Goal: Task Accomplishment & Management: Use online tool/utility

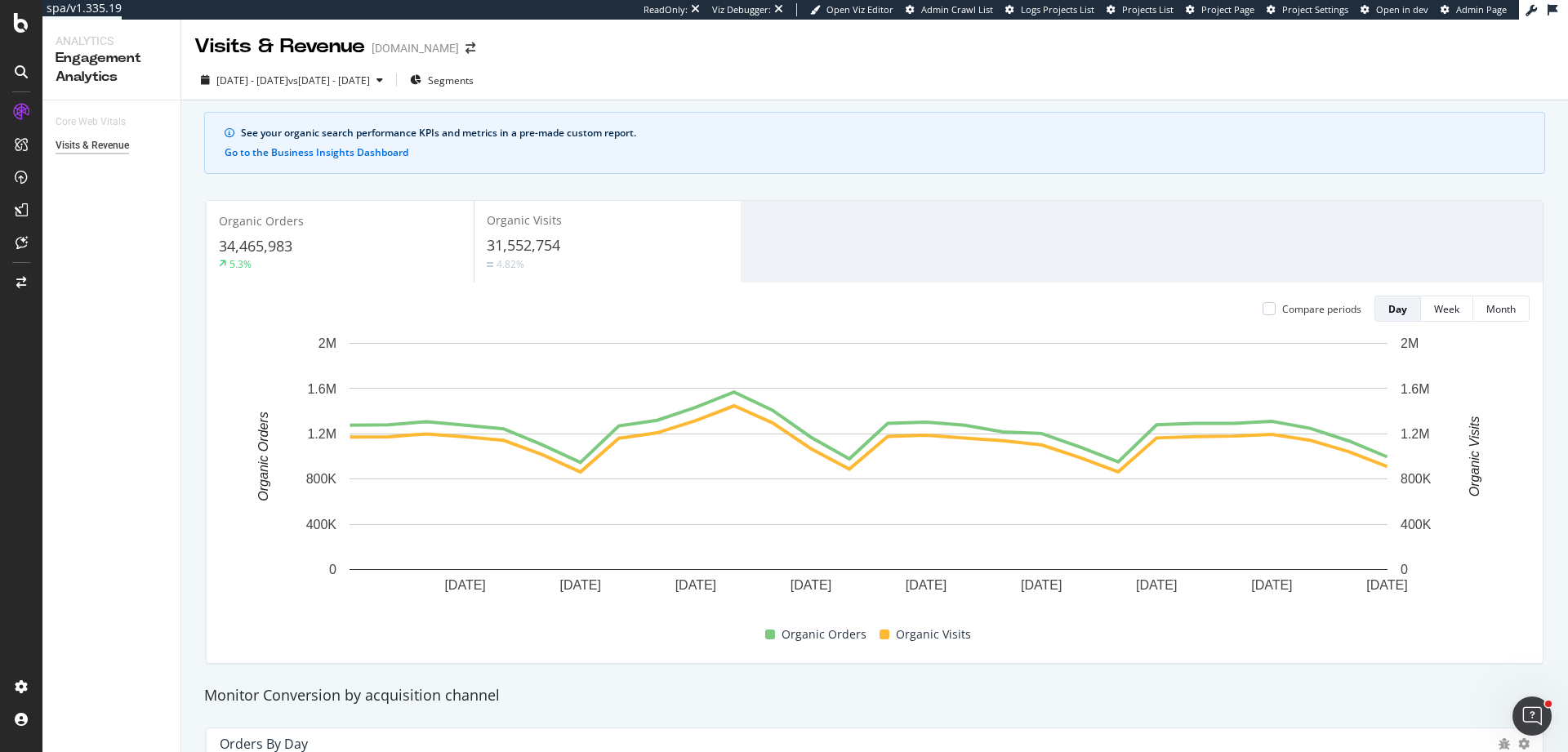
scroll to position [168, 0]
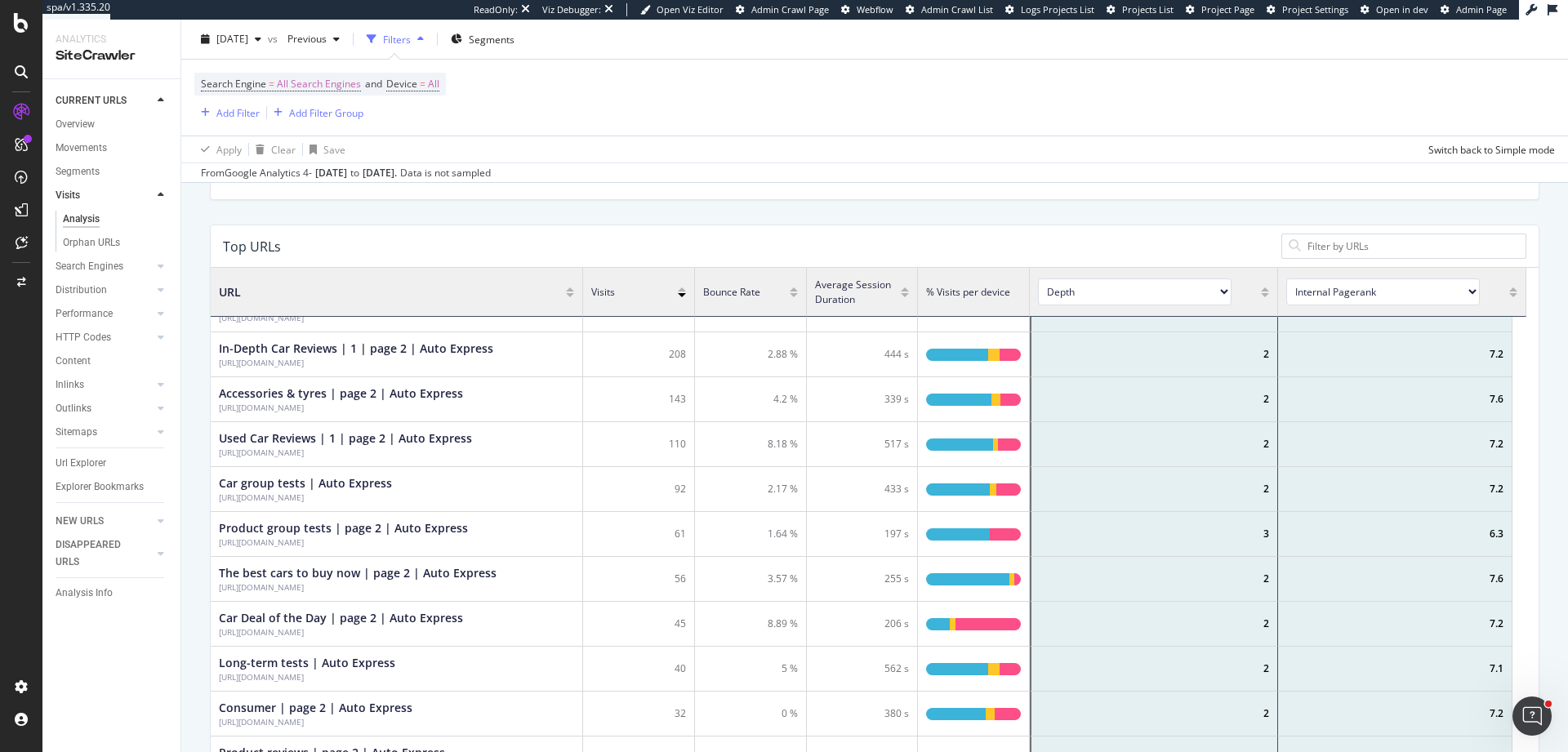
scroll to position [299, 0]
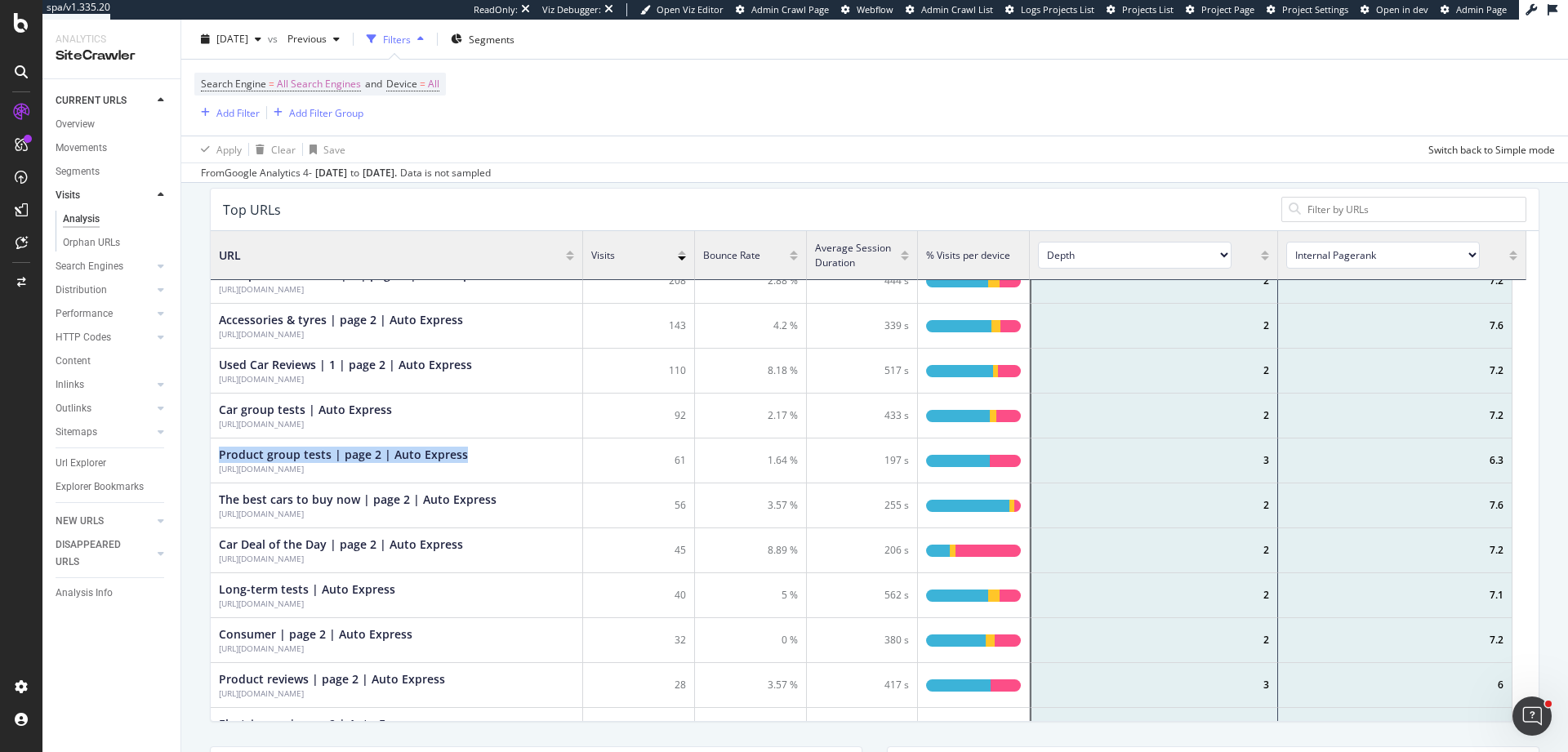
drag, startPoint x: 210, startPoint y: 452, endPoint x: 461, endPoint y: 449, distance: 251.0
click at [463, 450] on div "Product group tests | page 2 | Auto Express https://www.autoexpress.co.uk/produ…" at bounding box center [397, 461] width 372 height 45
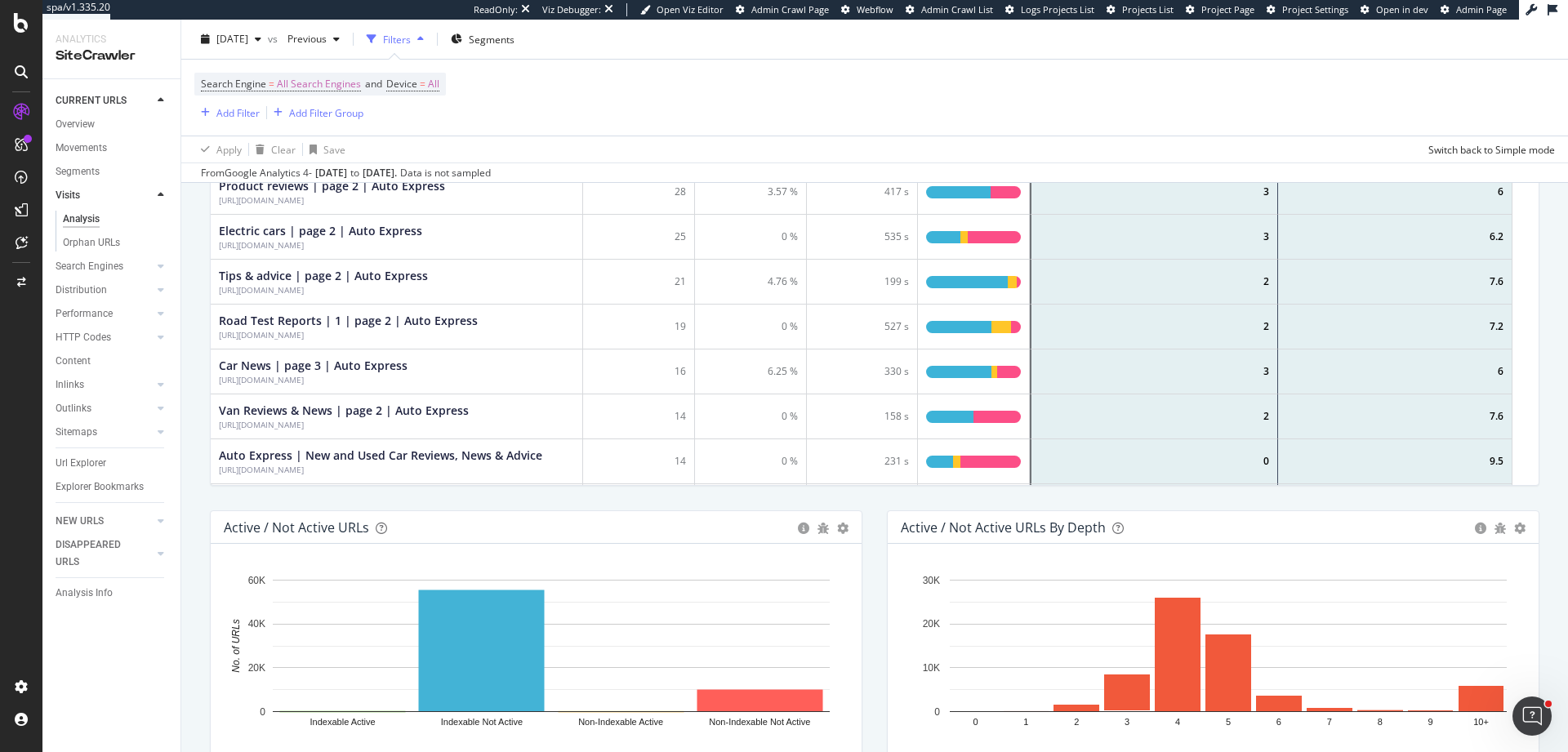
scroll to position [538, 0]
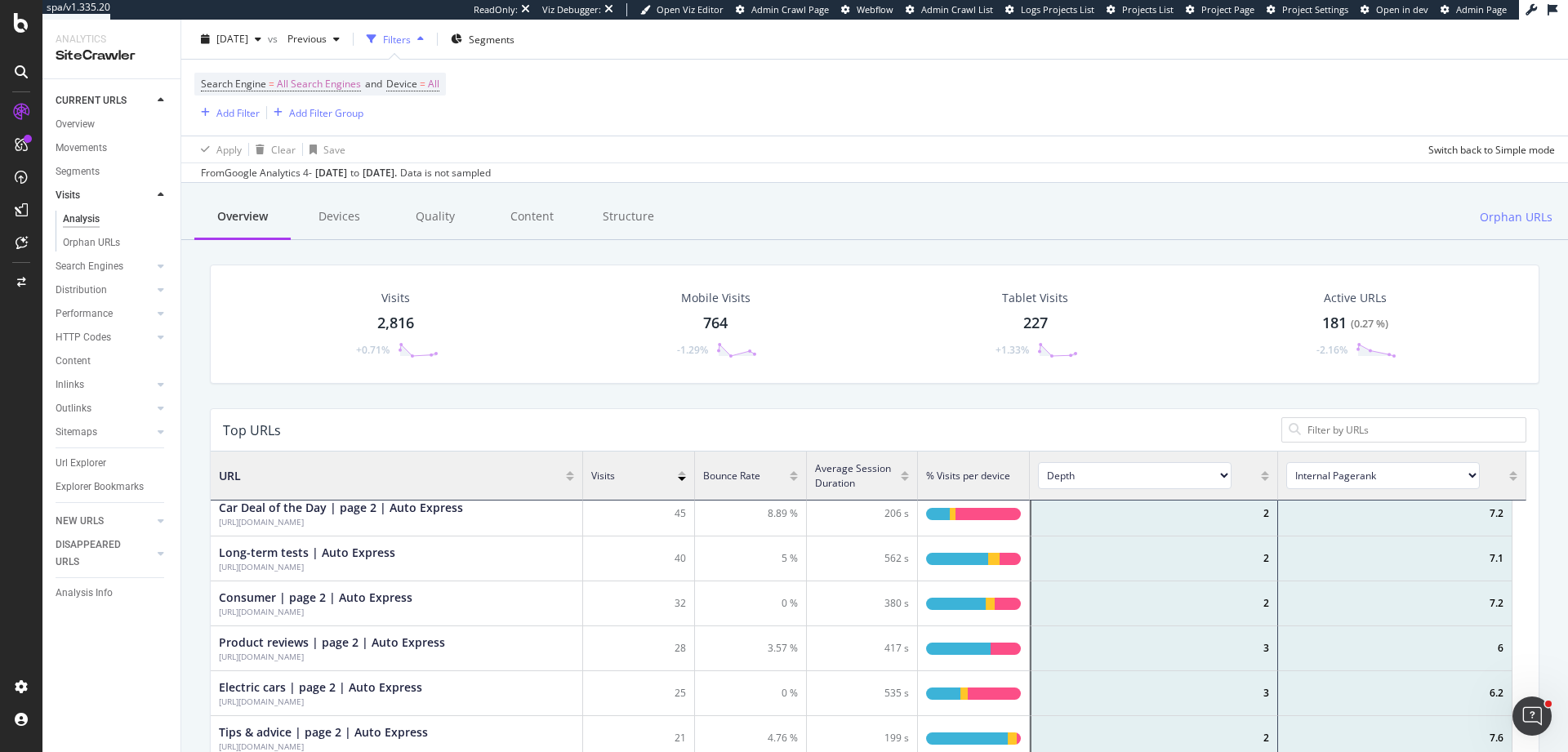
click at [439, 54] on div "2025 Aug. 9th vs Previous Filters Segments" at bounding box center [874, 42] width 1387 height 33
click at [440, 53] on div "2025 Aug. 9th vs Previous Filters Segments" at bounding box center [874, 42] width 1387 height 33
click at [430, 46] on div "Filters" at bounding box center [395, 38] width 70 height 24
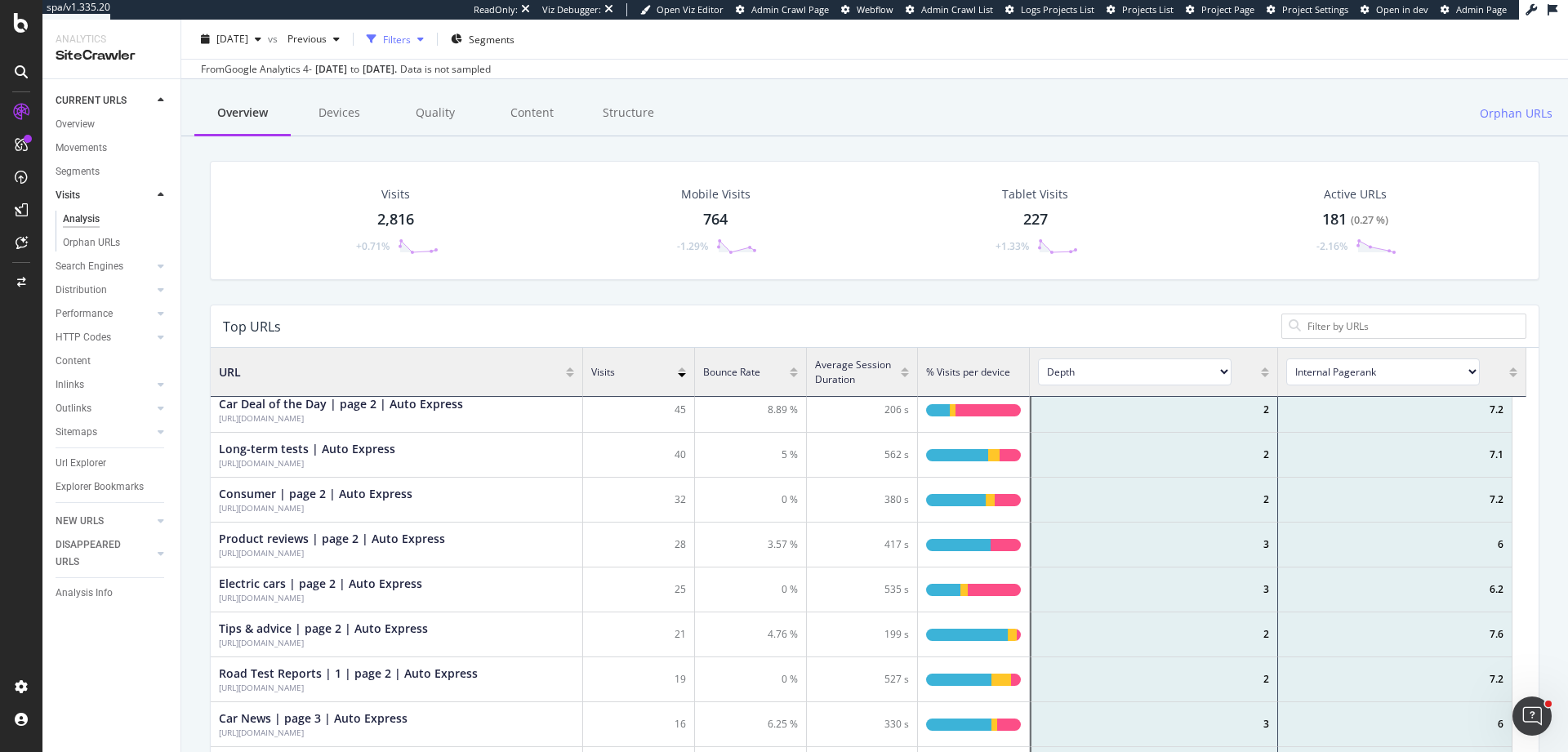
scroll to position [0, 0]
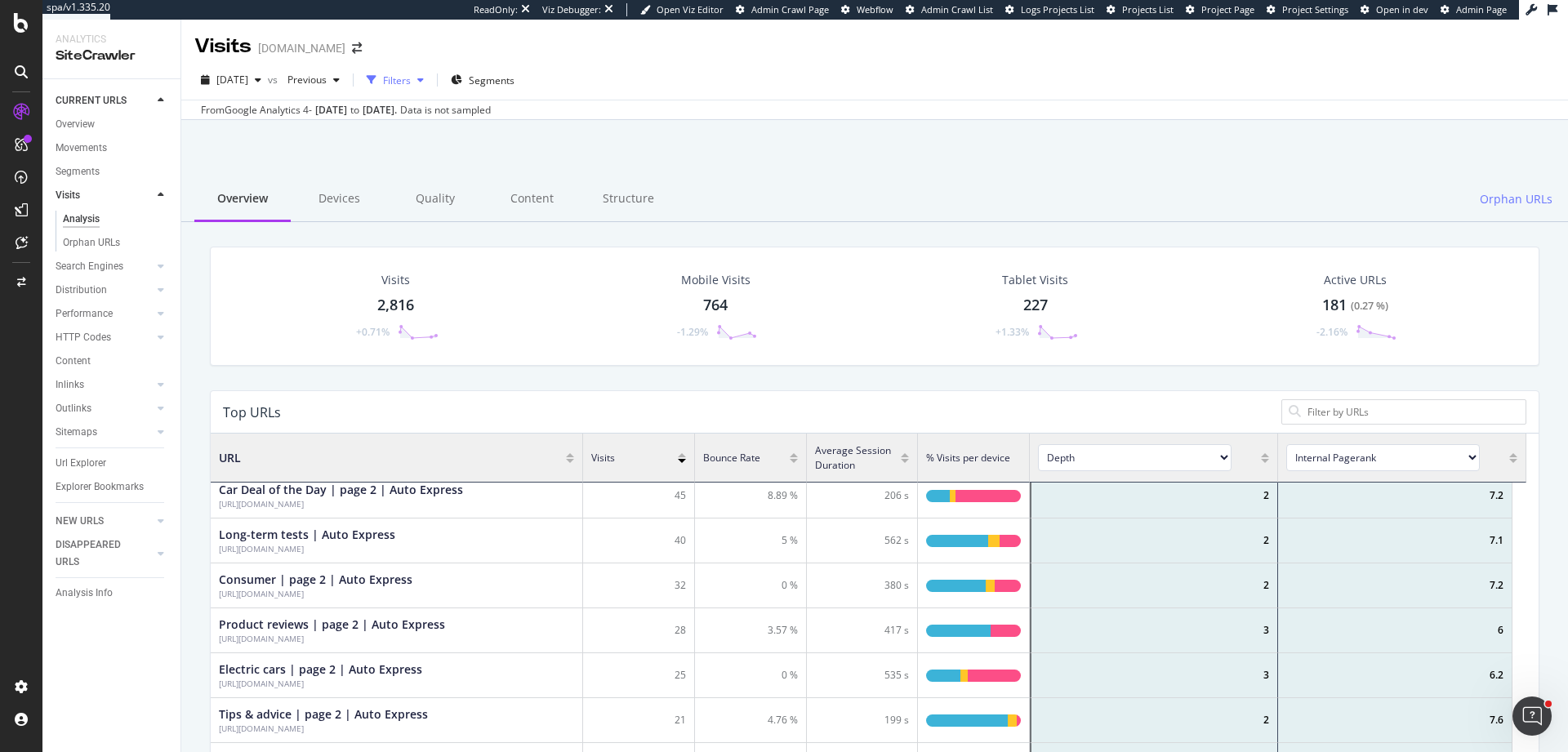
click at [430, 91] on div "Filters" at bounding box center [395, 79] width 70 height 24
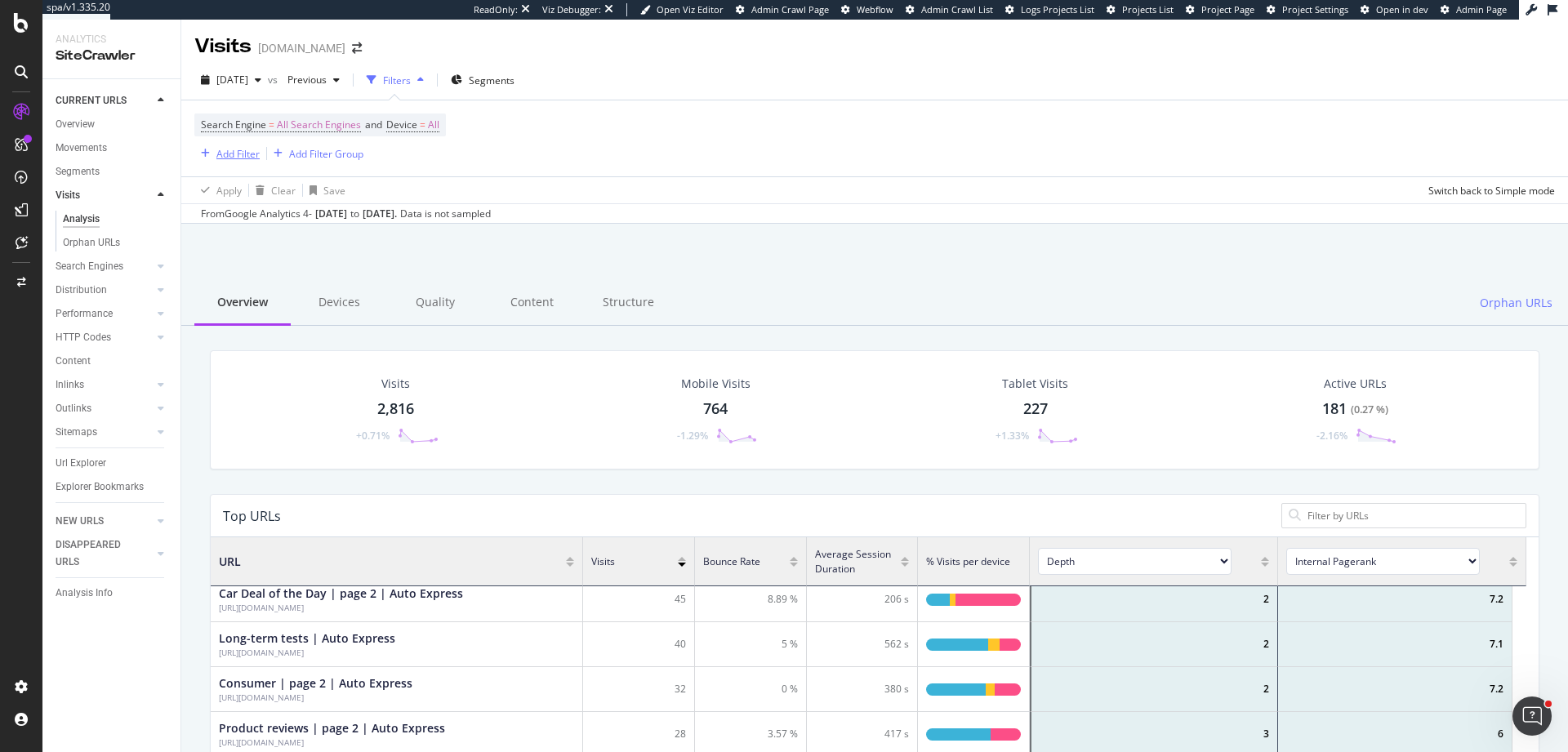
click at [221, 147] on div "Add Filter" at bounding box center [238, 154] width 43 height 14
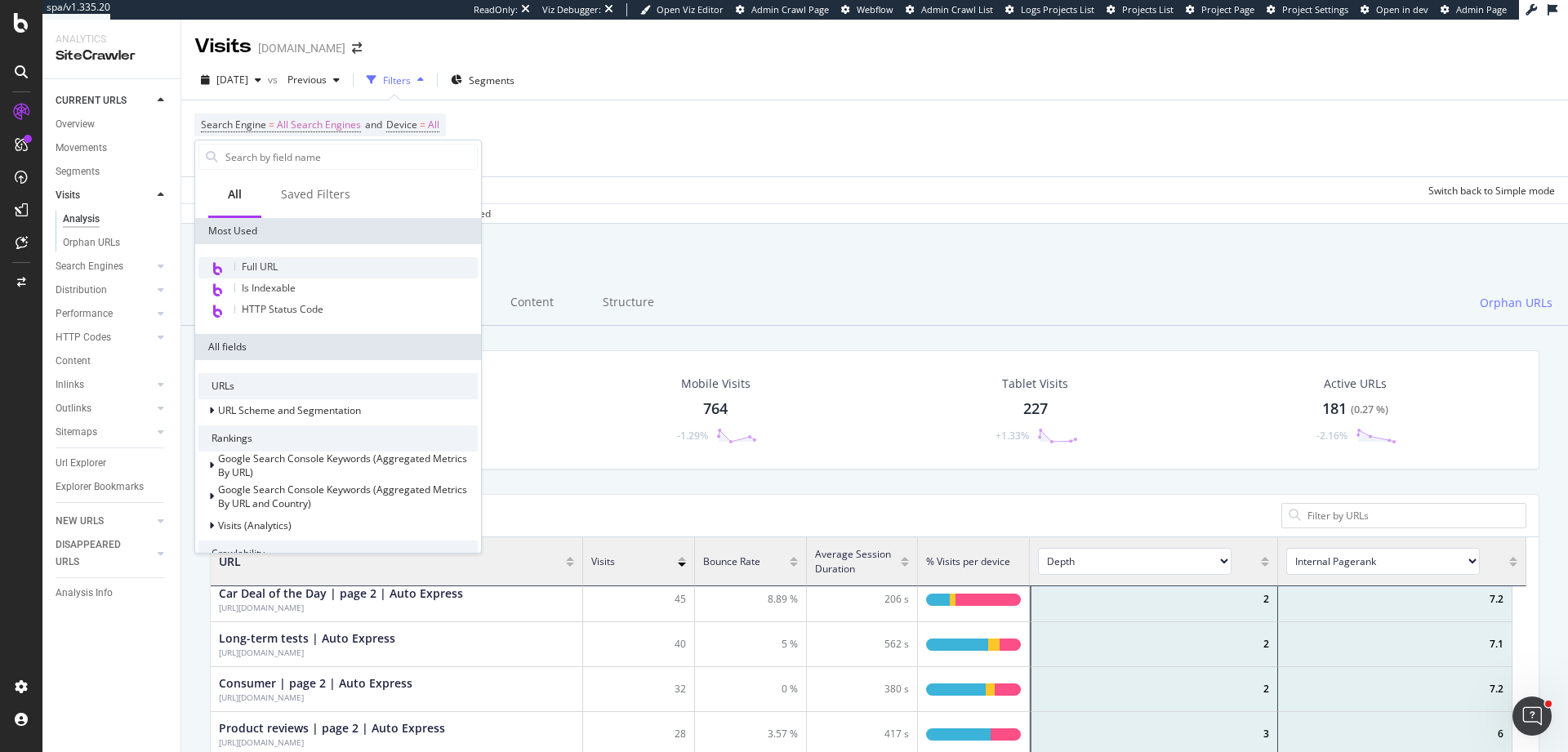
click at [277, 262] on span "Full URL" at bounding box center [259, 266] width 36 height 14
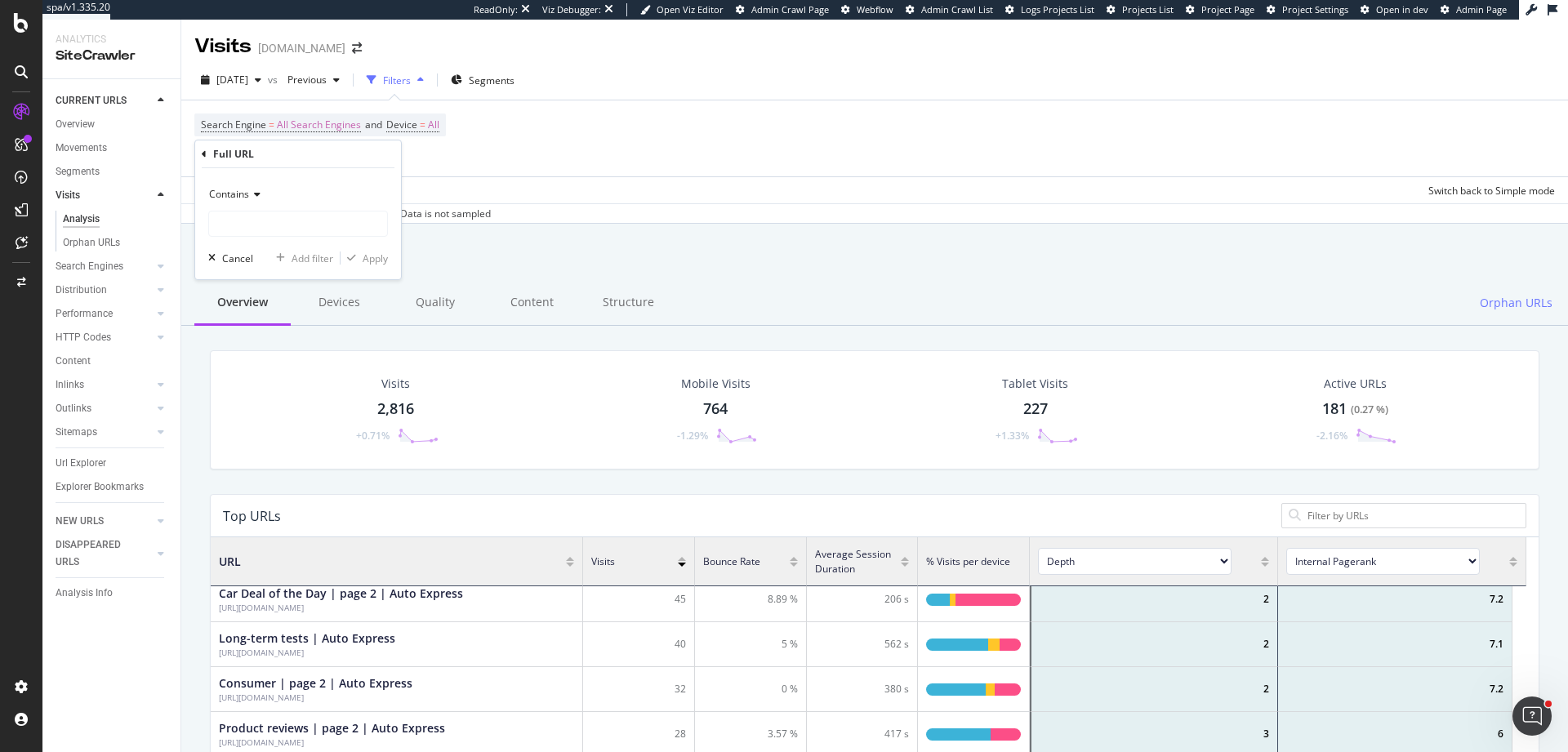
click at [261, 195] on div "Contains" at bounding box center [297, 194] width 180 height 26
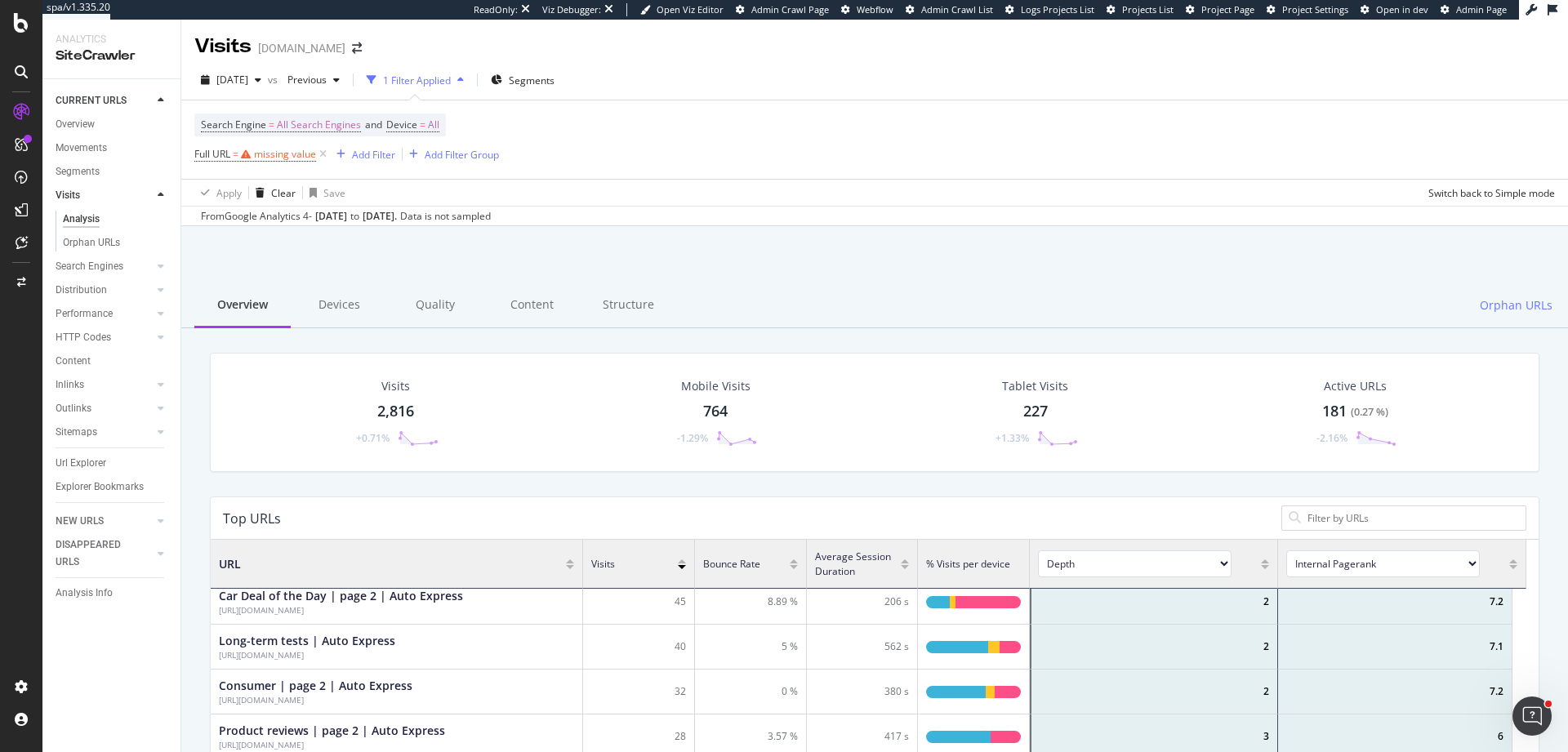
click at [565, 134] on div "Search Engine = All Search Engines and Device = All Full URL = missing value Ad…" at bounding box center [874, 139] width 1360 height 78
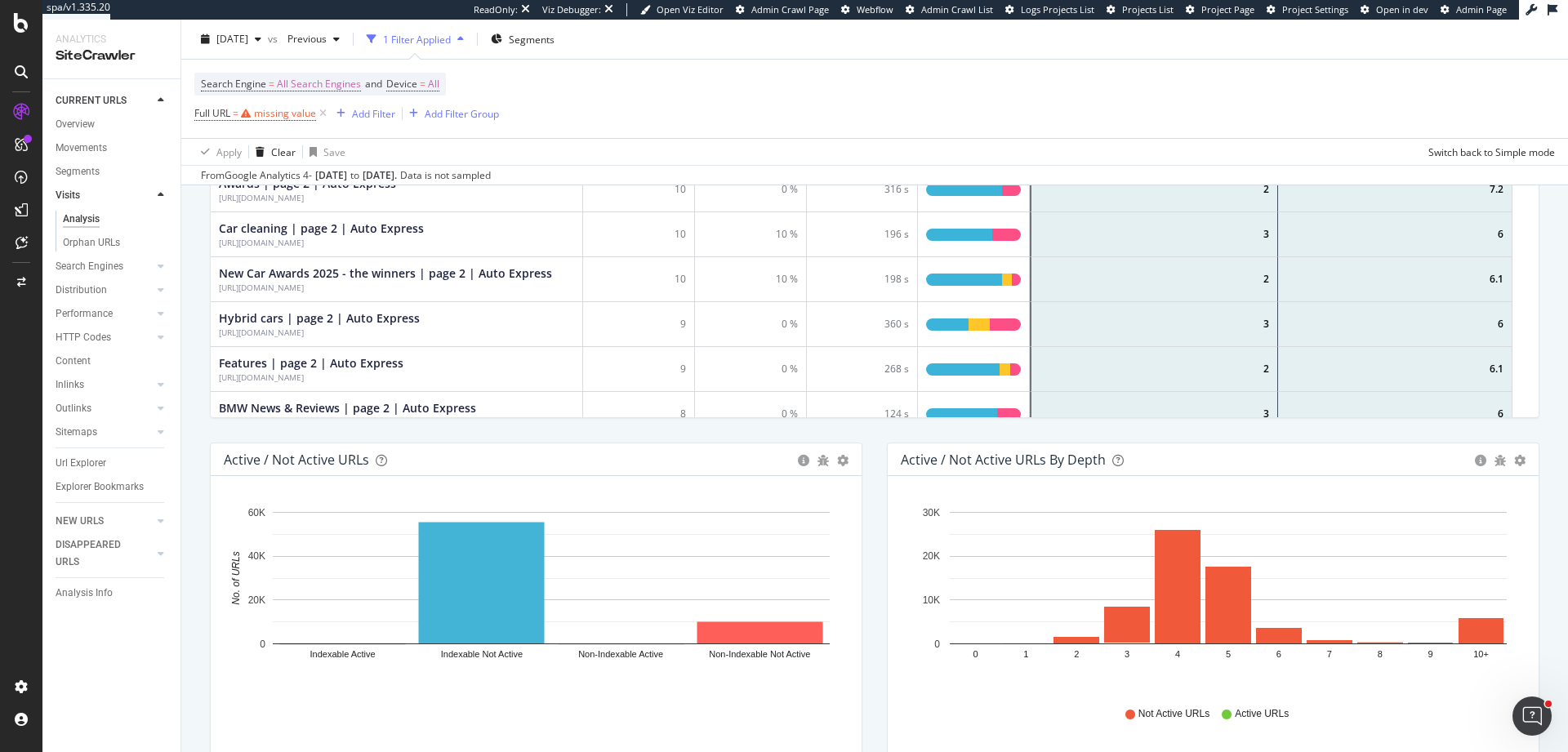
scroll to position [956, 0]
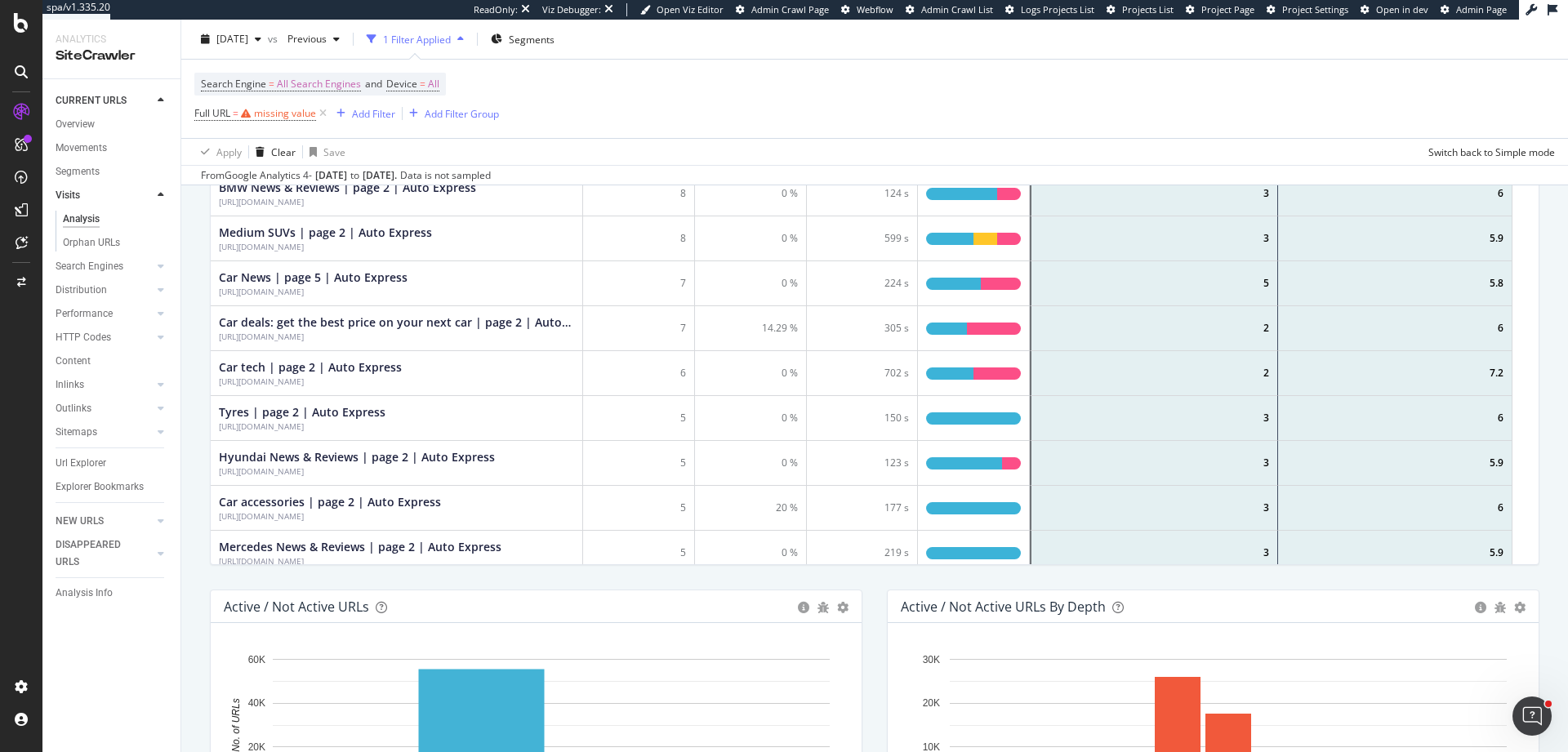
drag, startPoint x: 419, startPoint y: 304, endPoint x: 215, endPoint y: 289, distance: 204.6
click at [215, 289] on div "Car News | page 5 | Auto Express https://www.autoexpress.co.uk/car-news?page=5" at bounding box center [397, 284] width 372 height 45
copy div "https://www.autoexpress.co.uk/car-news?page=5"
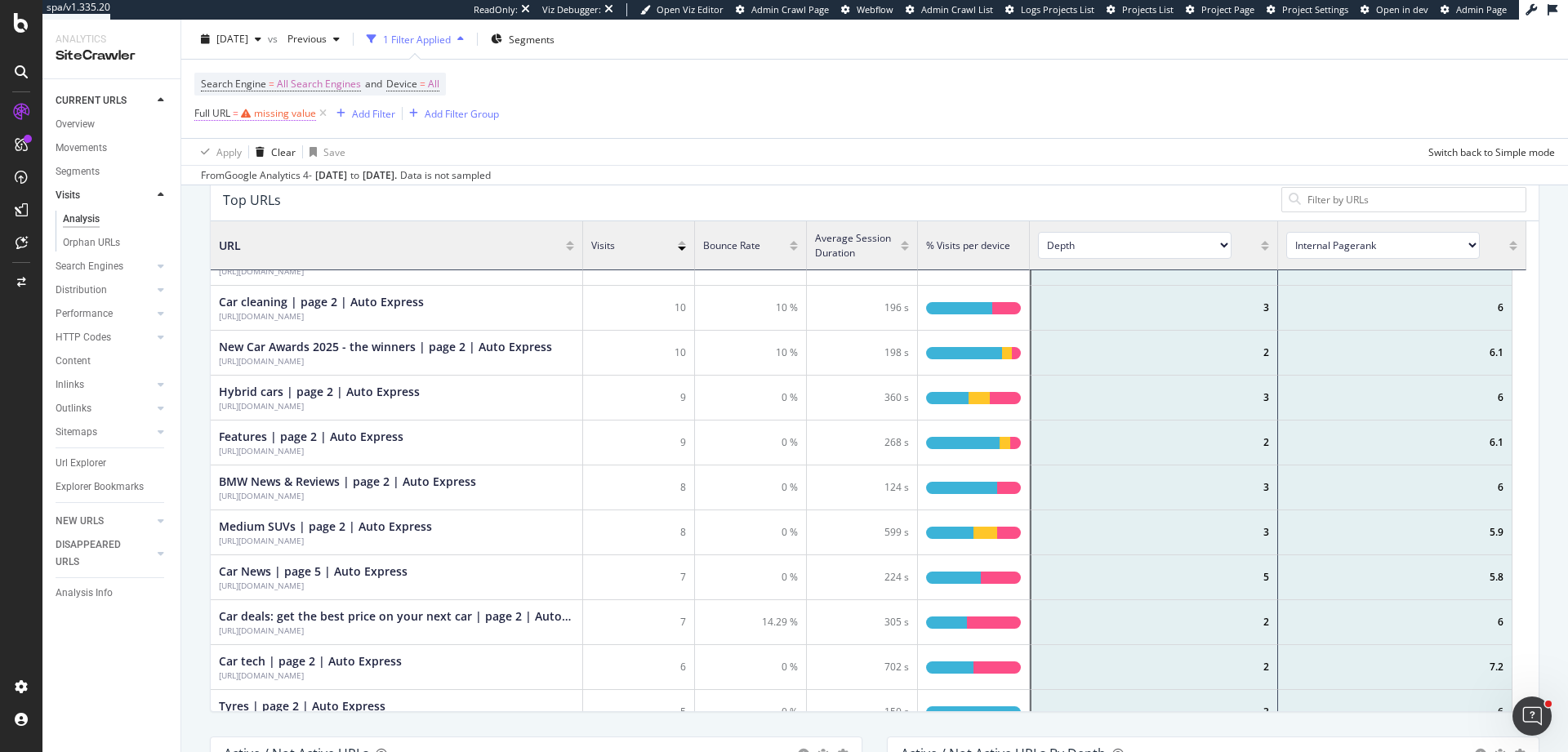
click at [283, 113] on div "missing value" at bounding box center [285, 113] width 62 height 14
click at [288, 180] on input "text" at bounding box center [297, 180] width 178 height 26
click at [258, 147] on icon at bounding box center [255, 152] width 12 height 10
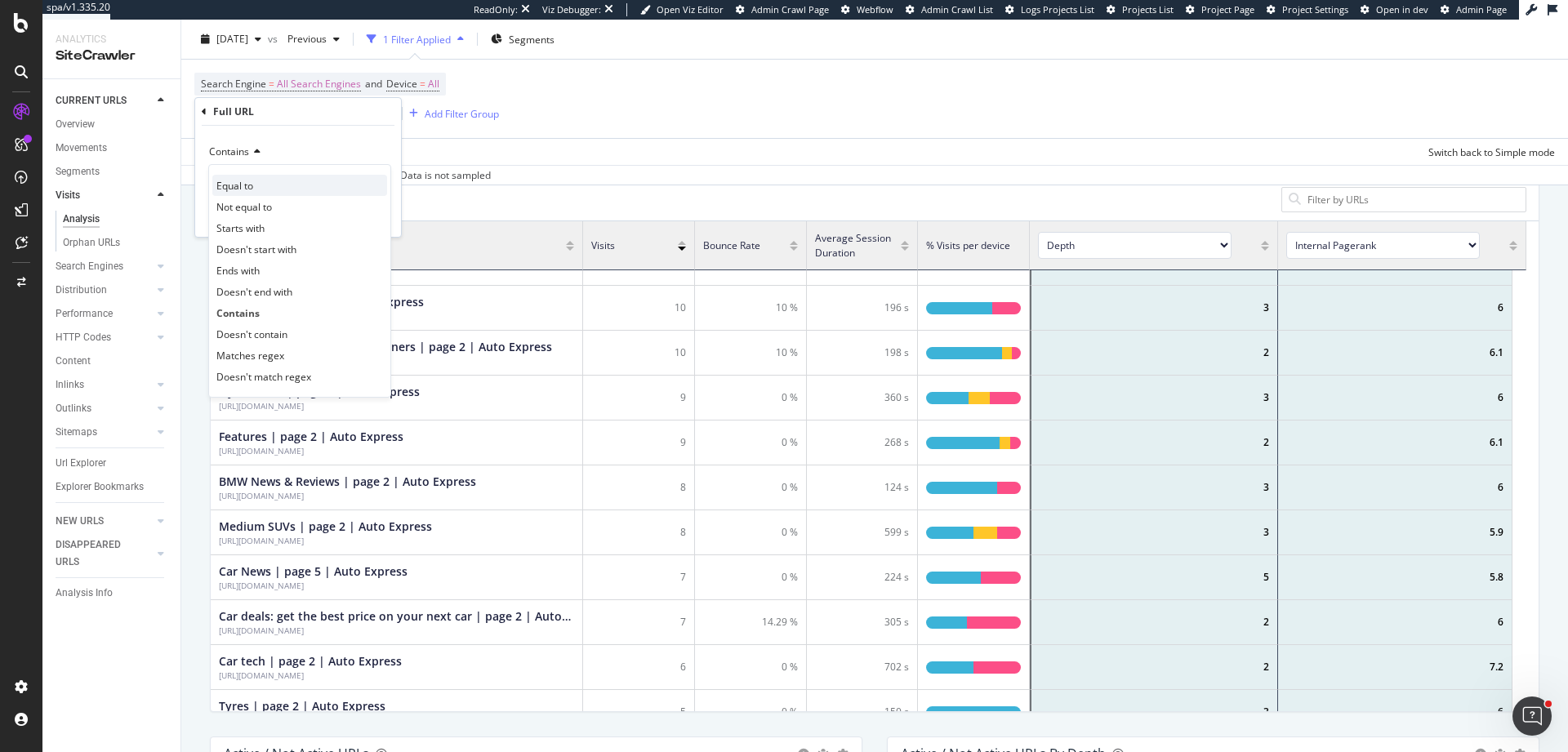
click at [298, 190] on div "Equal to" at bounding box center [299, 184] width 175 height 21
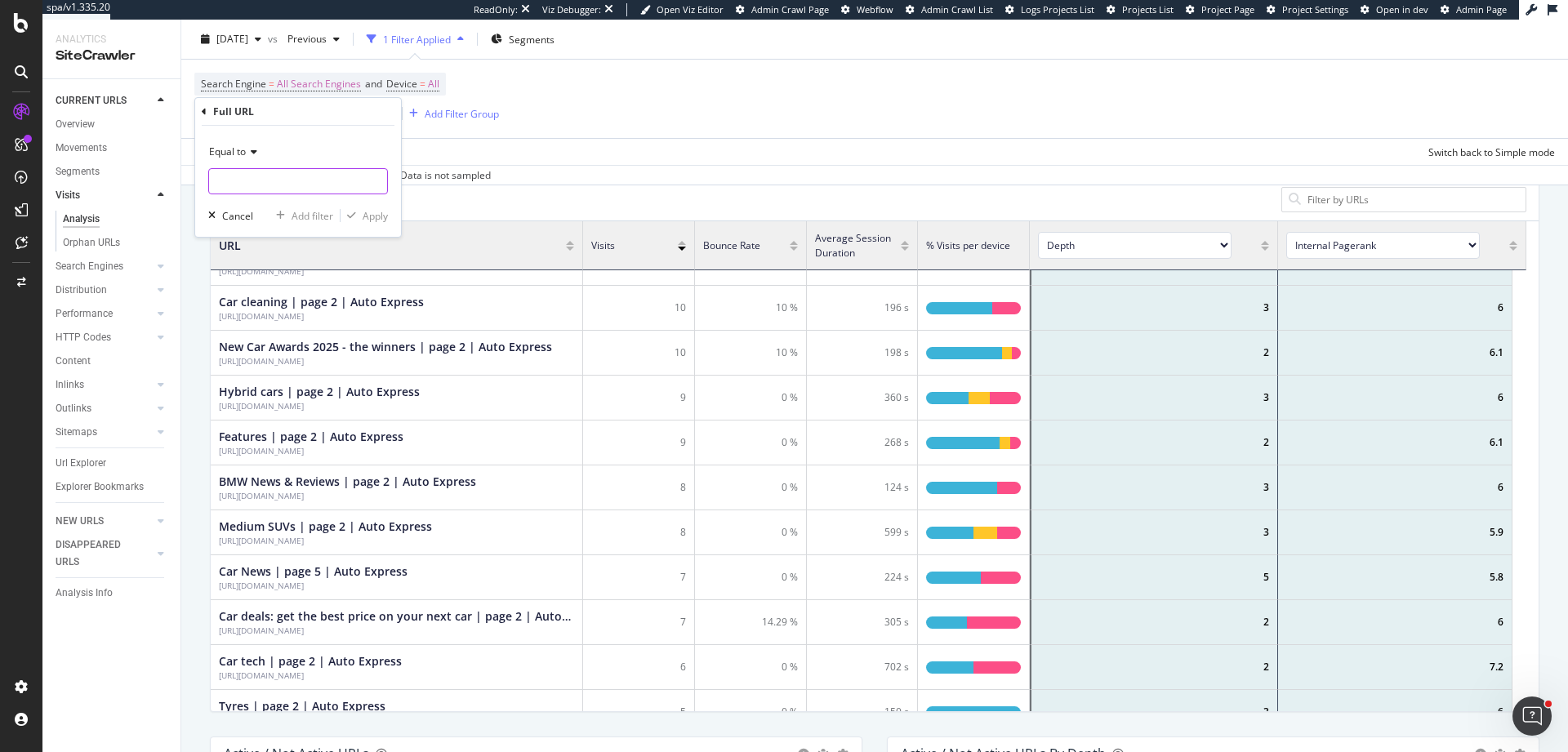
click at [292, 184] on input "text" at bounding box center [297, 180] width 178 height 26
paste input "https://www.autoexpress.co.uk/car-news?page=5"
drag, startPoint x: 278, startPoint y: 178, endPoint x: 649, endPoint y: 189, distance: 371.2
click at [649, 189] on body "spa/v1.335.20 ReadOnly: Viz Debugger: Open Viz Editor Admin Crawl Page Webflow …" at bounding box center [784, 376] width 1568 height 752
type input "https://www.autoexpress.co.uk/"
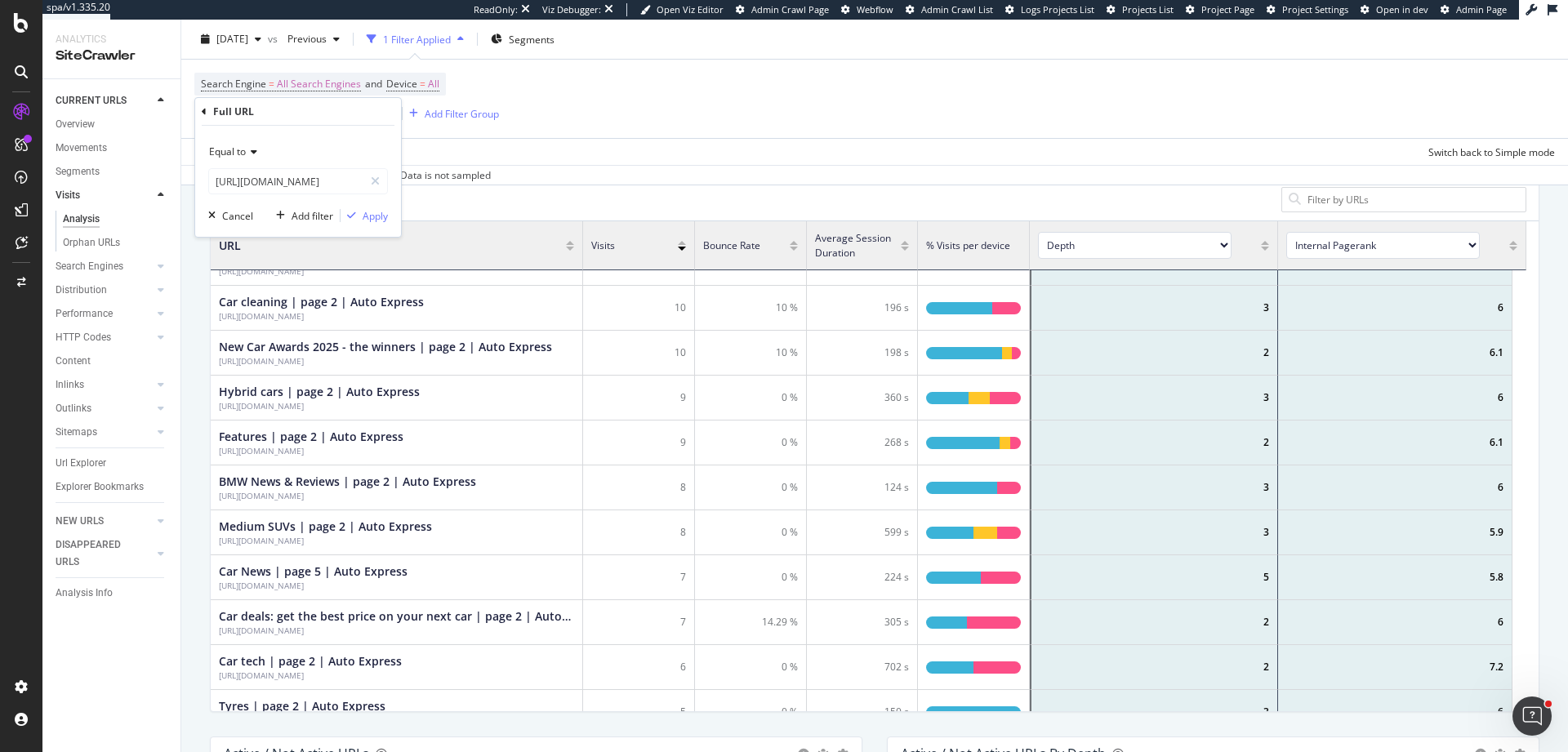
click at [384, 226] on div "Equal to https://www.autoexpress.co.uk/ Cancel Add filter Apply" at bounding box center [298, 181] width 205 height 111
click at [384, 218] on div "Apply" at bounding box center [375, 215] width 25 height 14
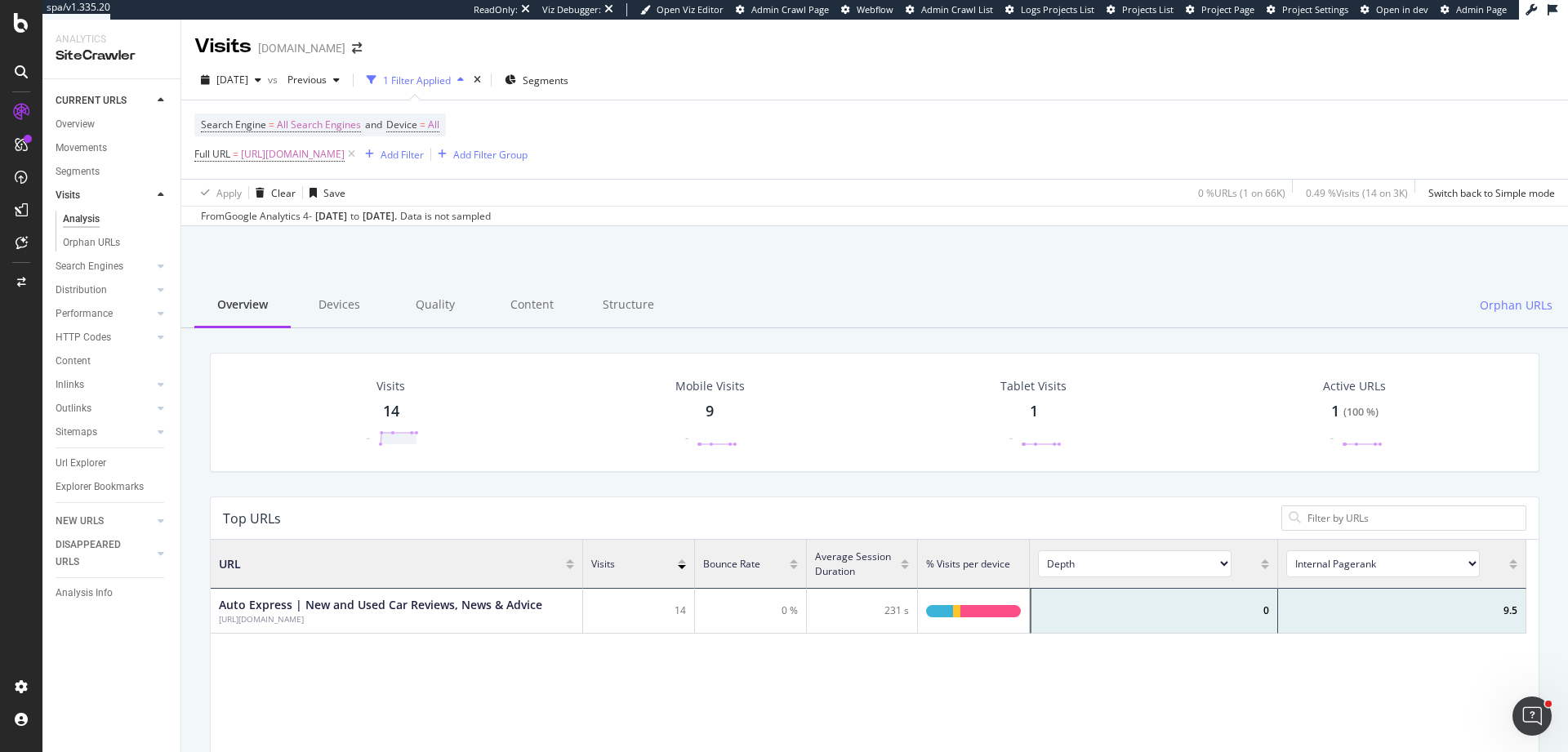
scroll to position [477, 1303]
click at [99, 241] on div "Orphan URLs" at bounding box center [91, 243] width 57 height 18
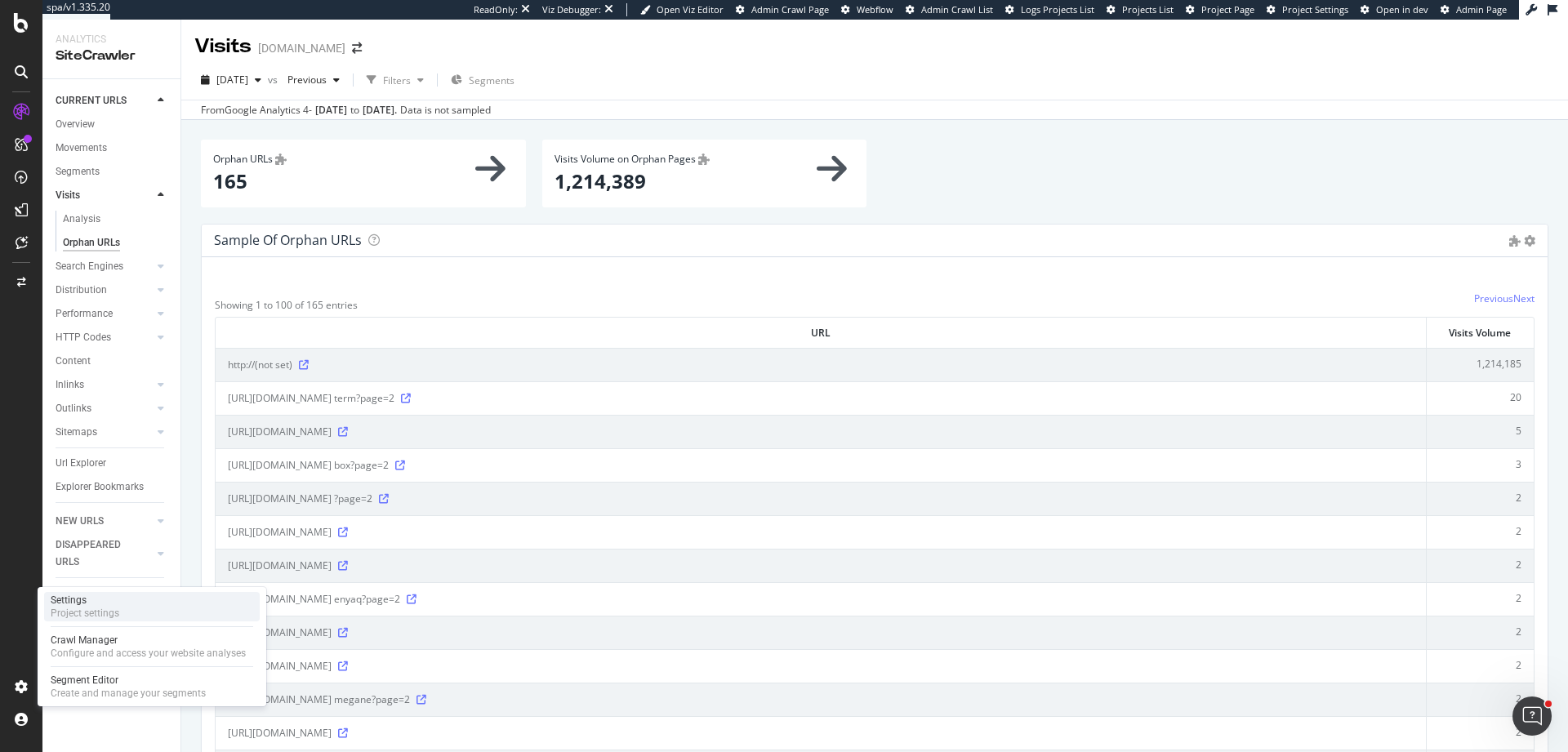
click at [129, 612] on div "Settings Project settings" at bounding box center [152, 606] width 215 height 29
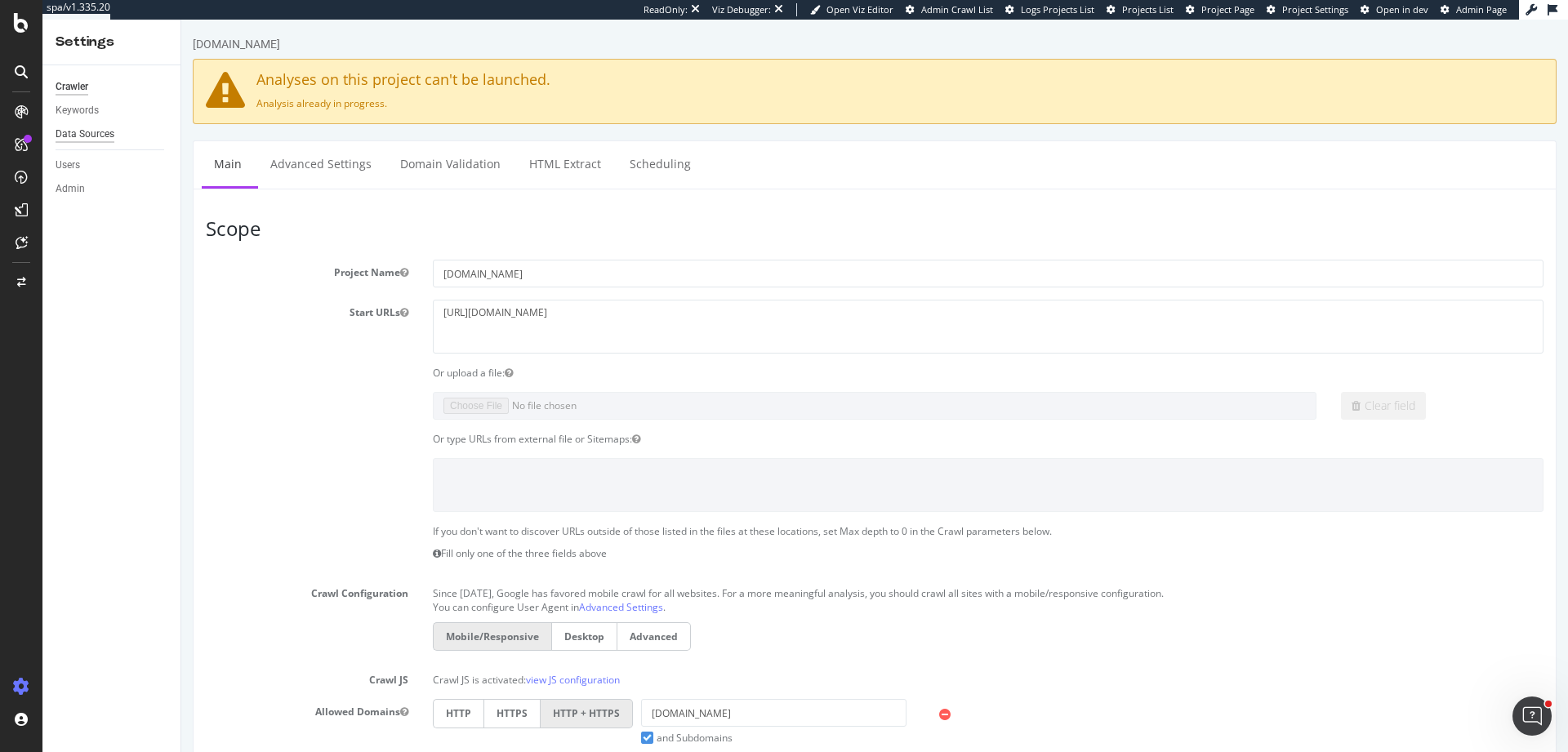
click at [70, 136] on div "Data Sources" at bounding box center [84, 134] width 58 height 18
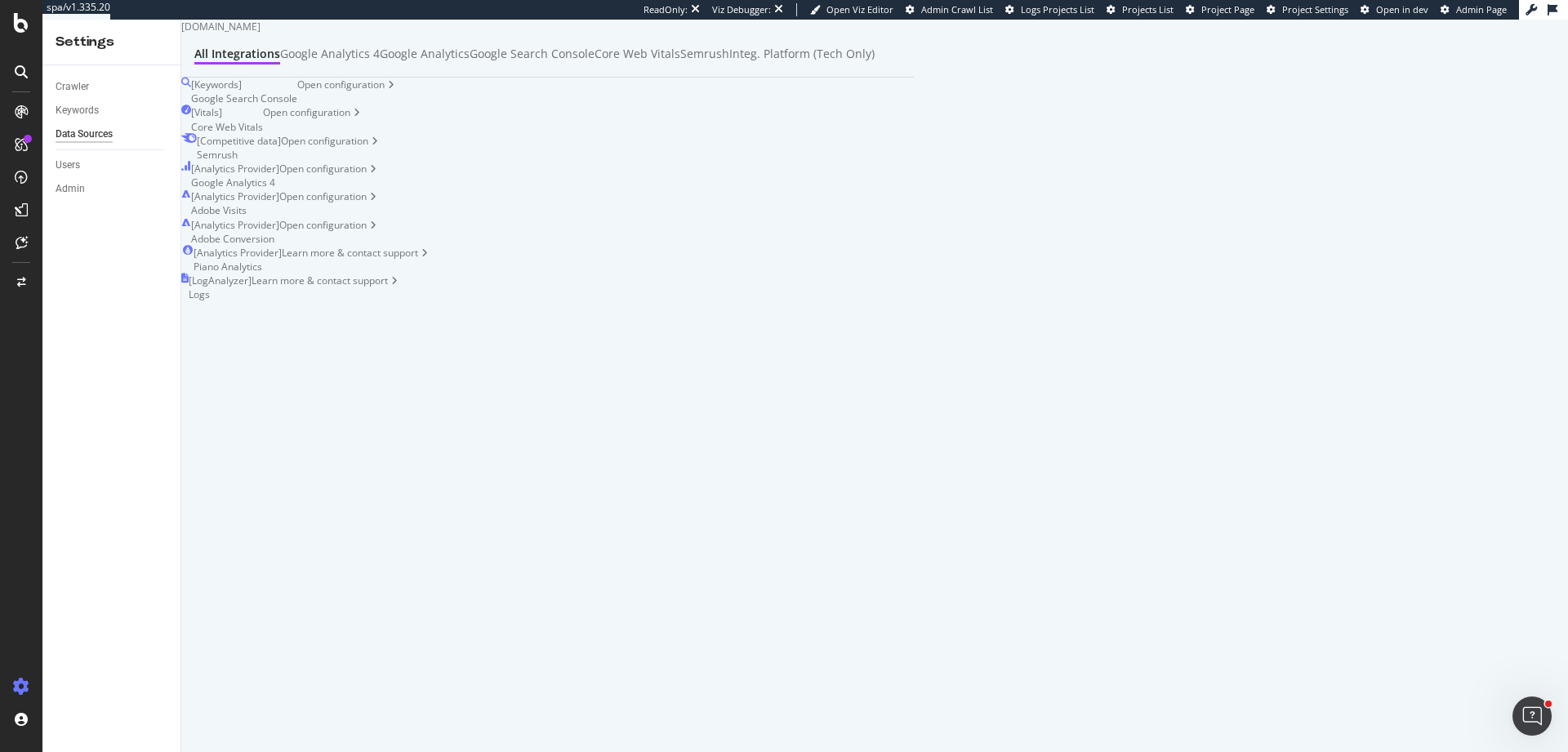
click at [802, 189] on div "[ Analytics Provider ] Google Analytics 4 Open configuration" at bounding box center [547, 175] width 732 height 28
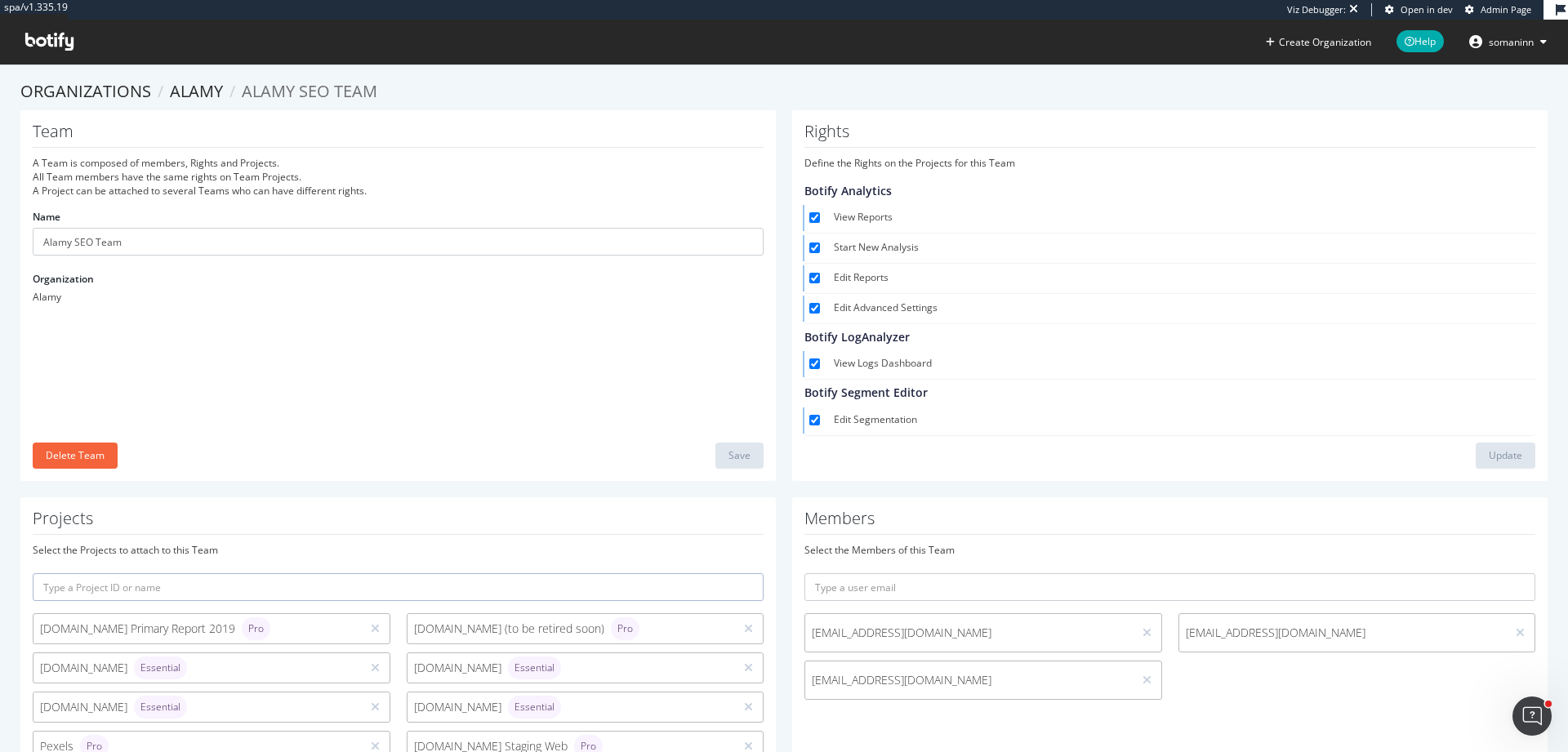
scroll to position [174, 0]
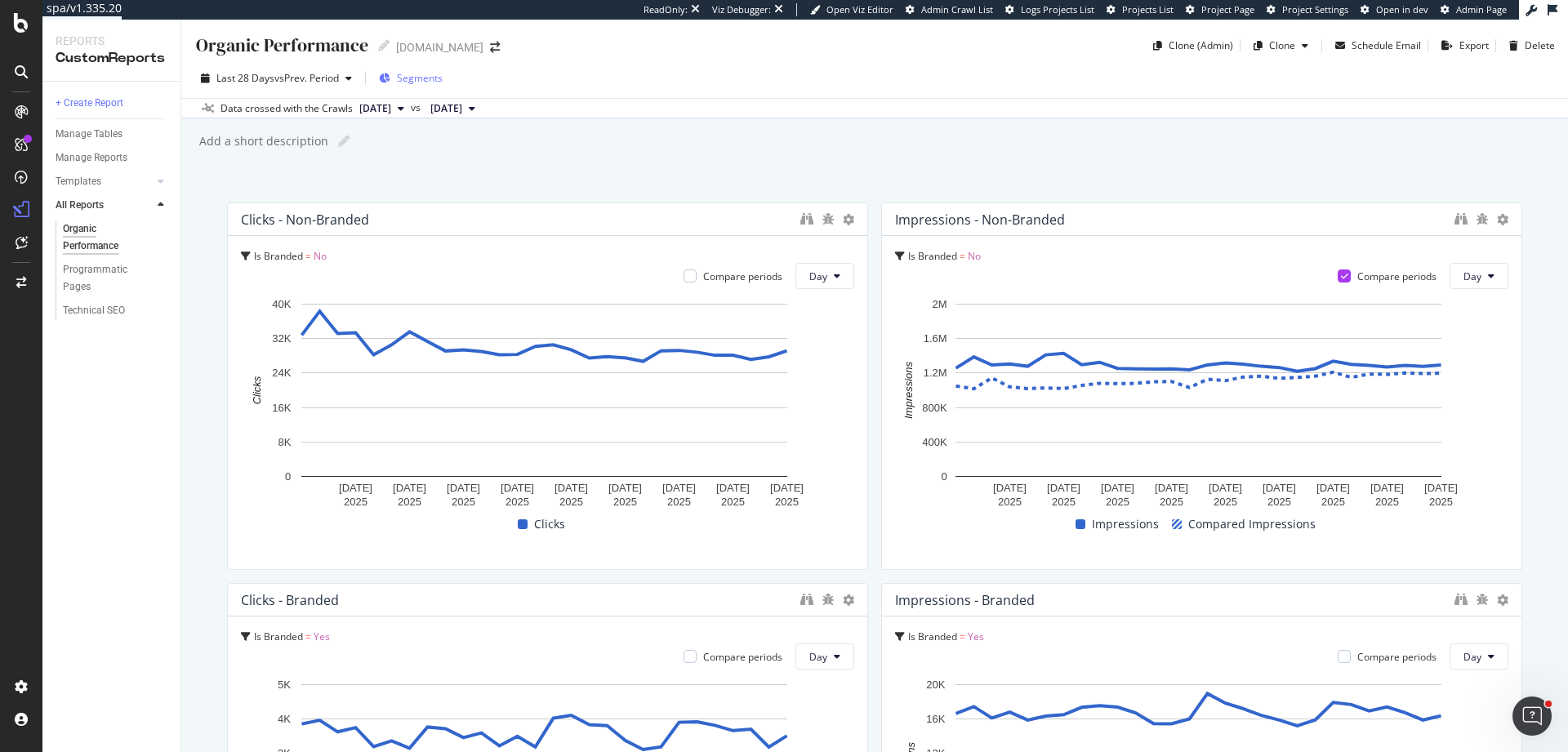
click at [407, 81] on span "Segments" at bounding box center [419, 78] width 46 height 14
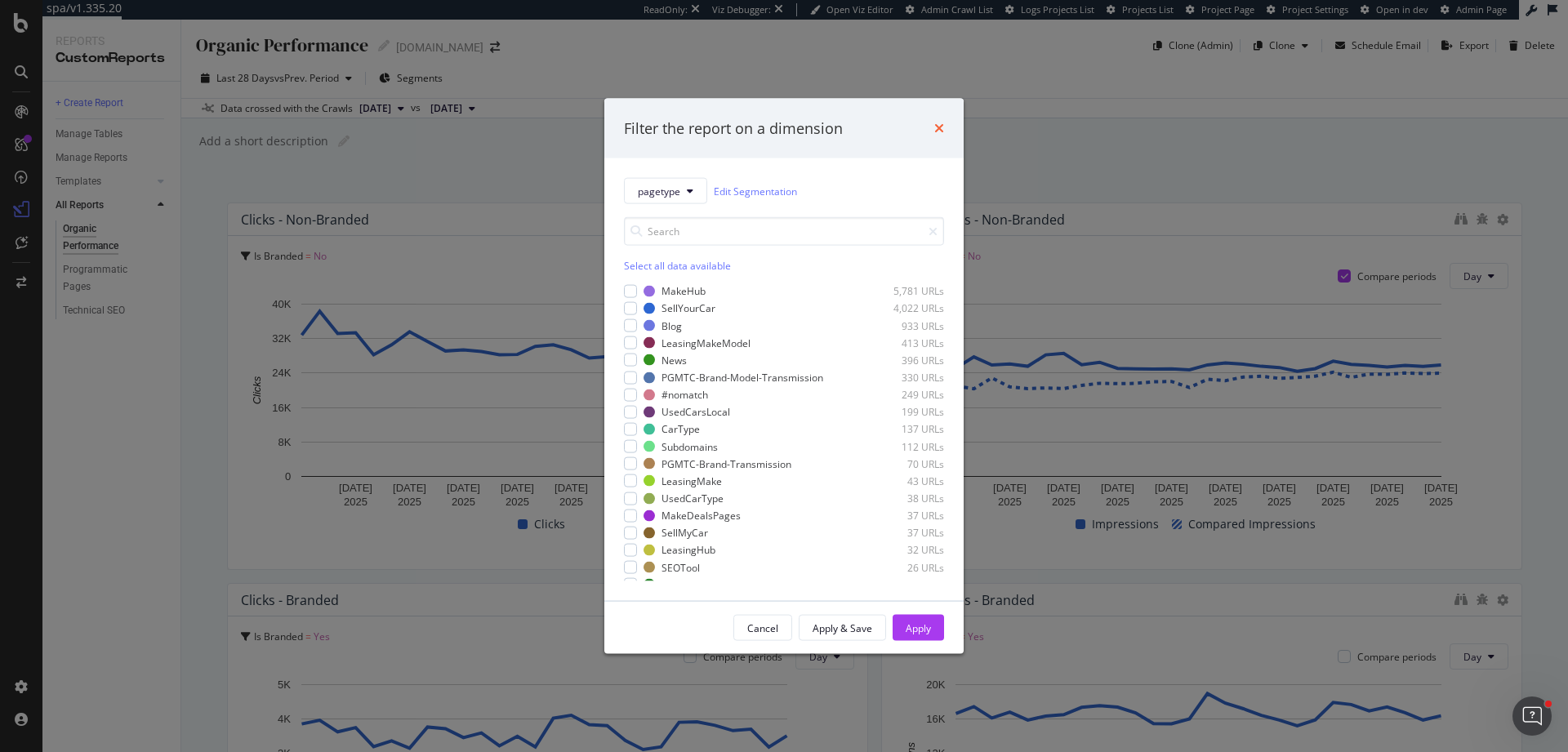
click at [940, 129] on icon "times" at bounding box center [939, 129] width 10 height 13
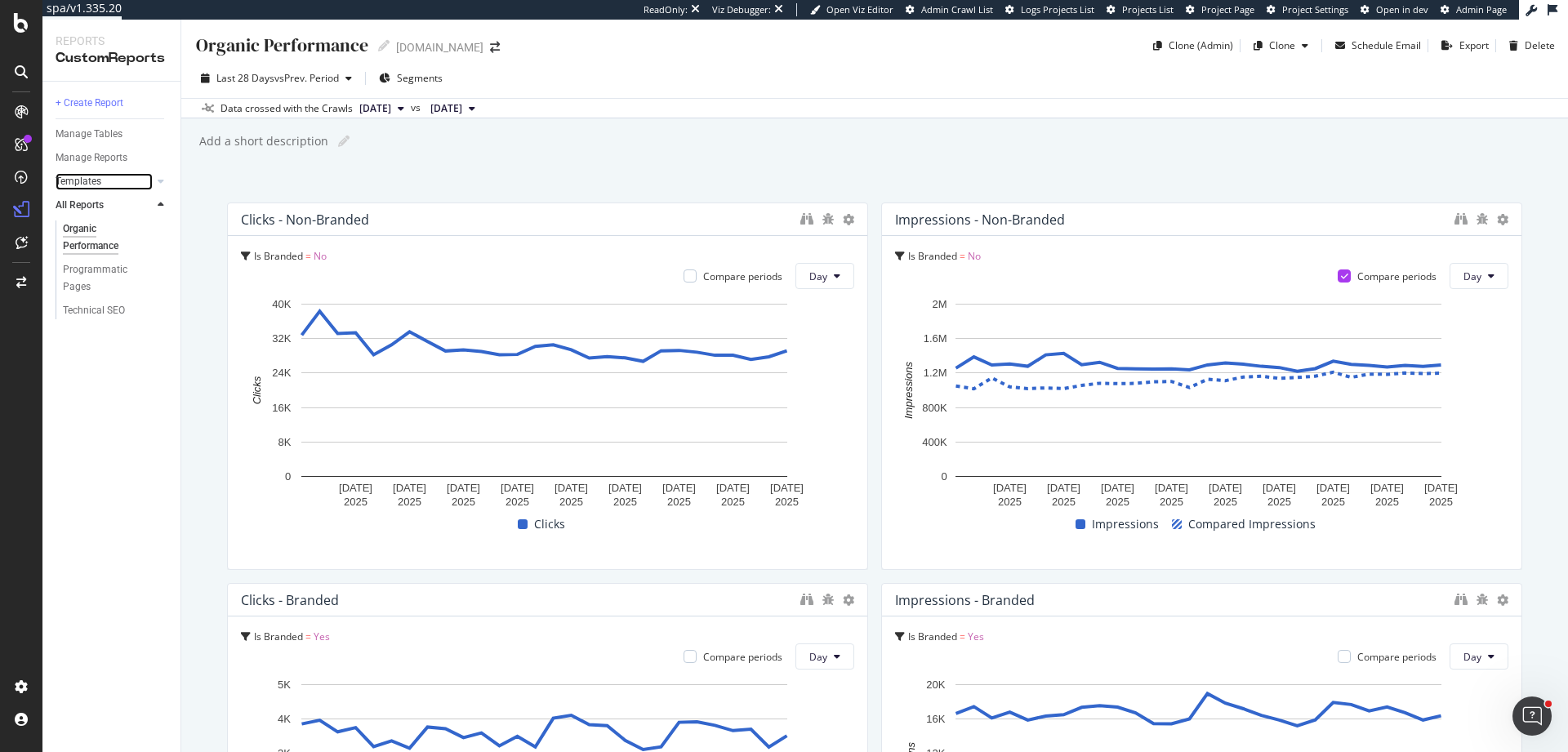
click at [134, 182] on link "Templates" at bounding box center [104, 181] width 97 height 18
click at [417, 82] on span "Segments" at bounding box center [419, 78] width 46 height 14
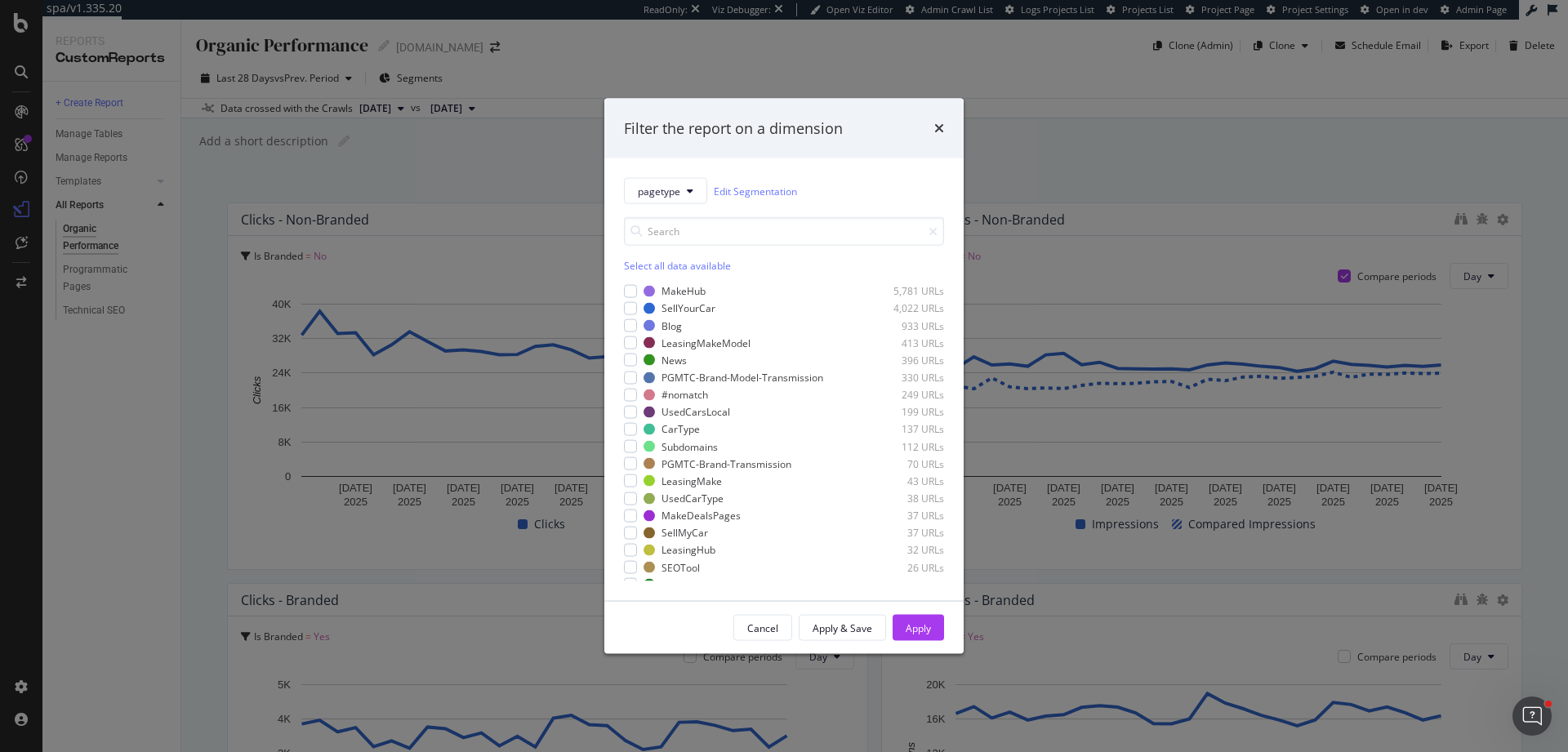
click at [1161, 110] on div "Filter the report on a dimension pagetype Edit Segmentation Select all data ava…" at bounding box center [784, 376] width 1568 height 752
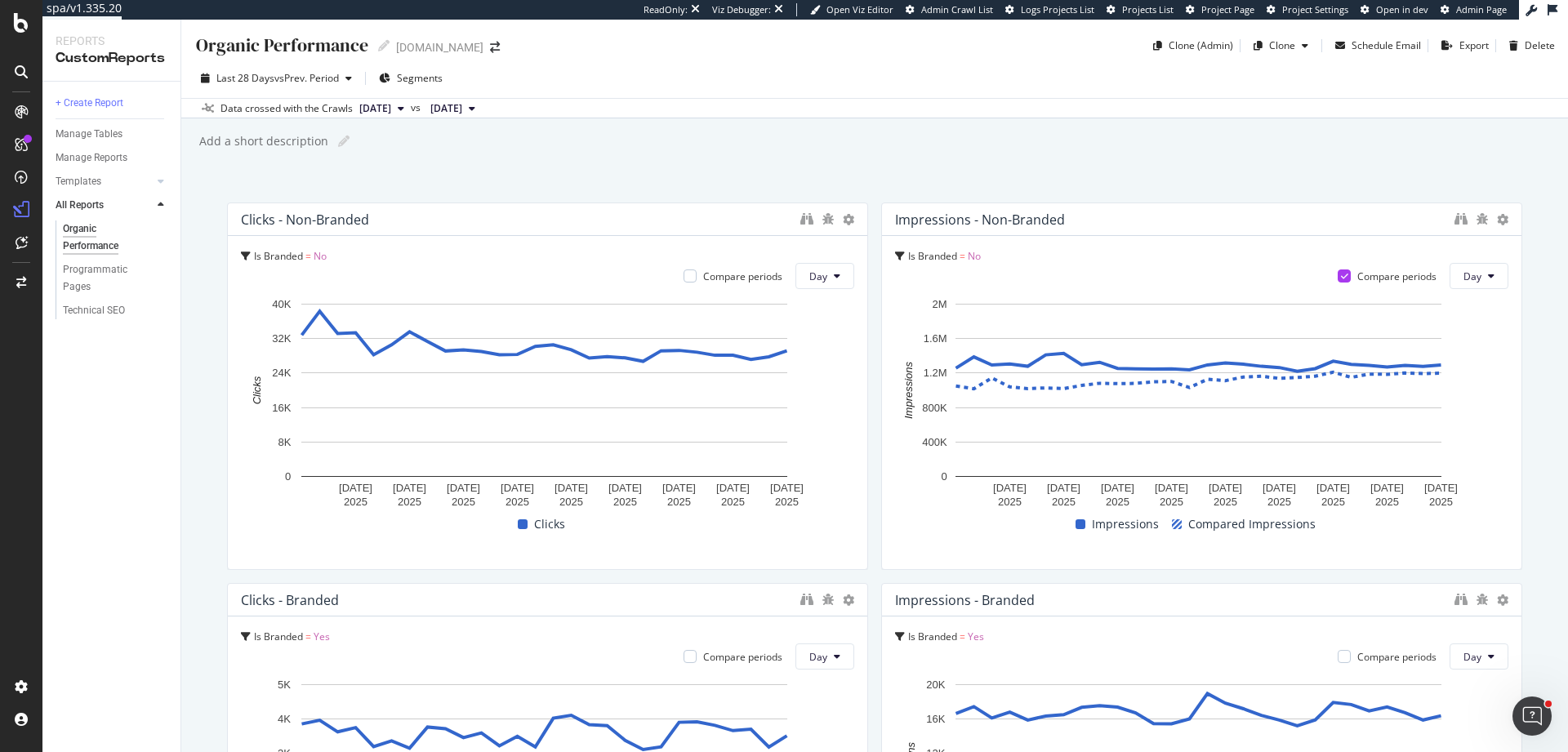
click at [850, 129] on div "Organic Performance Organic Performance www.carwow.co.uk Clone (Admin) Clone Sc…" at bounding box center [874, 385] width 1387 height 732
click at [832, 76] on div "Last 28 Days vs Prev. Period Segments" at bounding box center [874, 81] width 1387 height 33
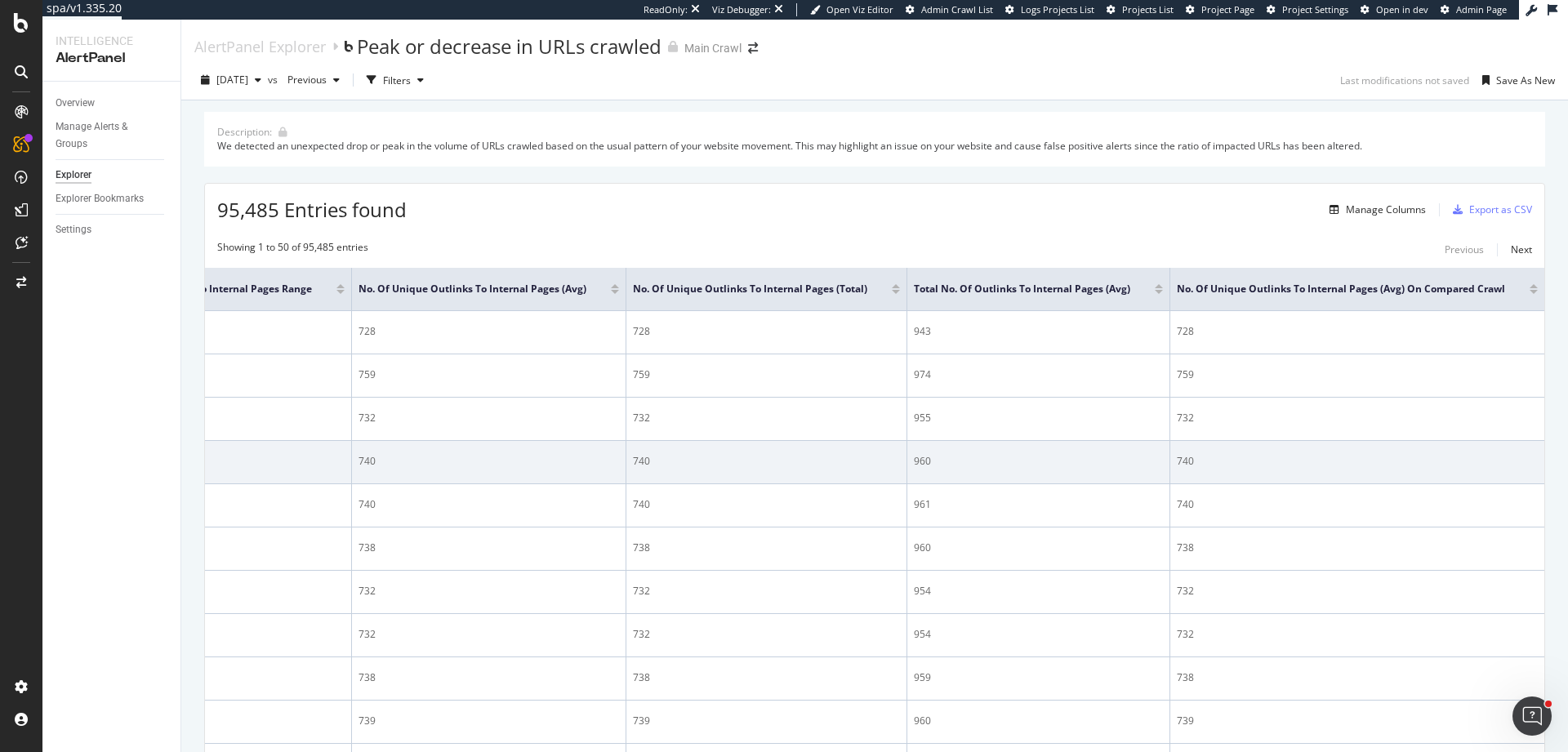
scroll to position [0, 2544]
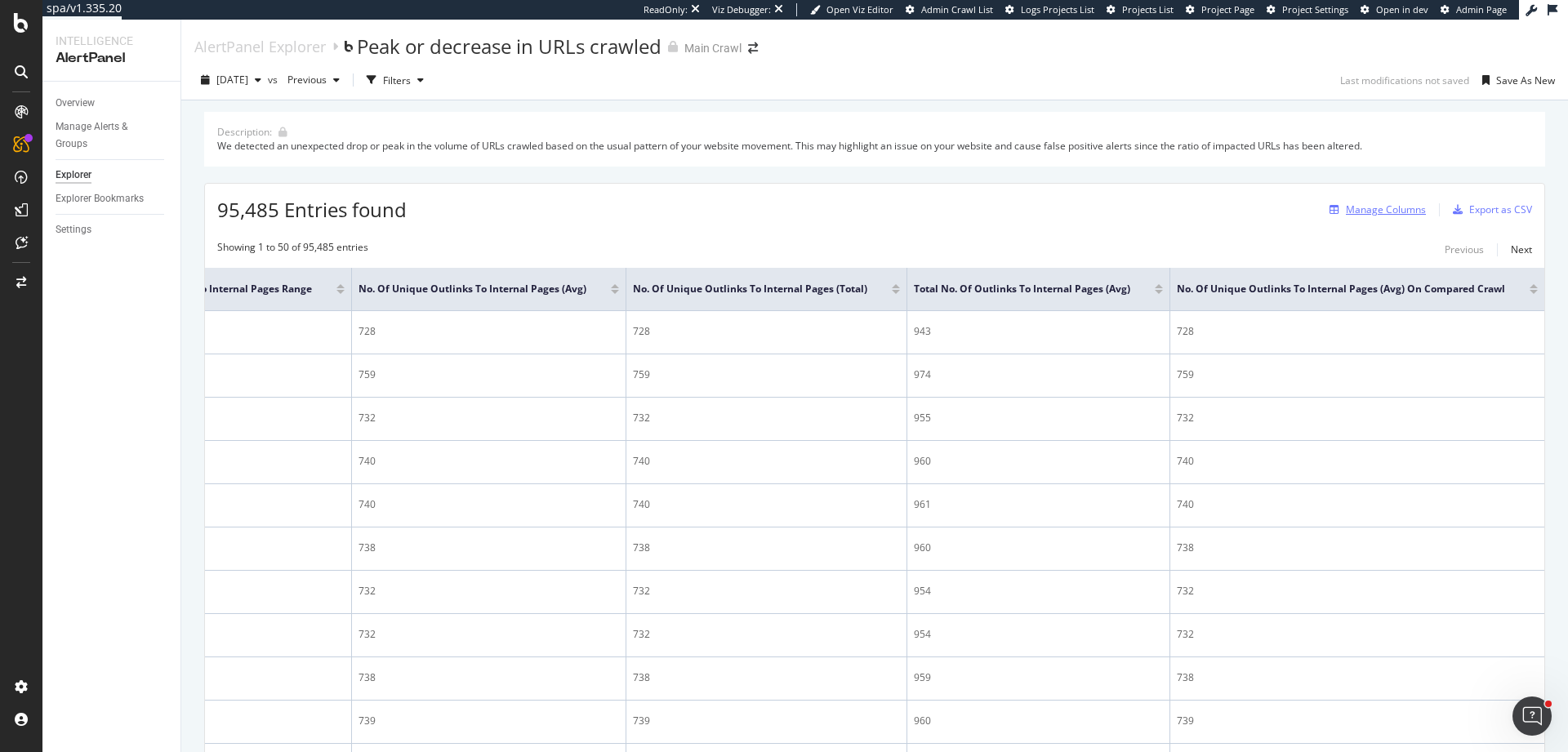
click at [1355, 206] on div "Manage Columns" at bounding box center [1386, 209] width 80 height 14
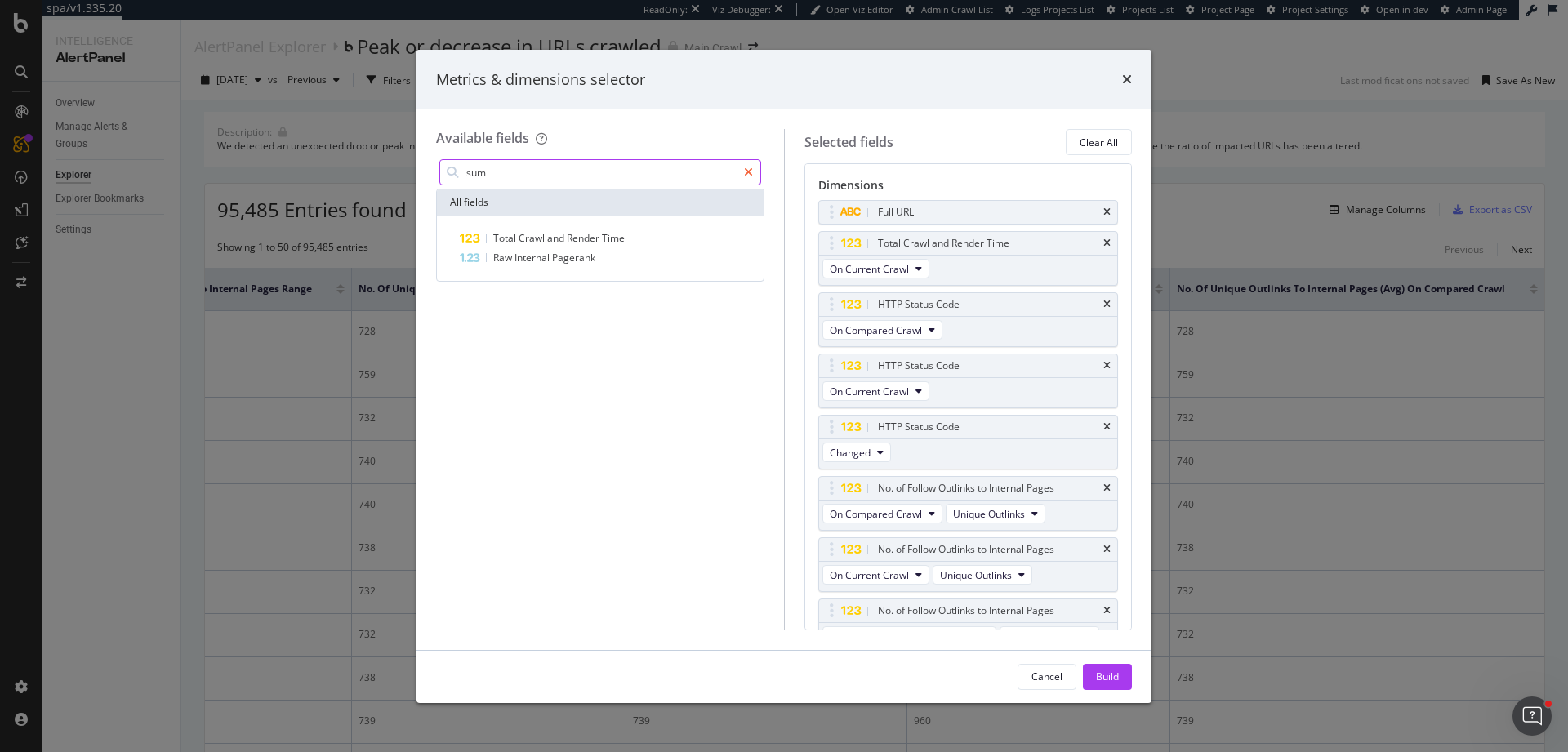
type input "sum"
click at [757, 168] on div "modal" at bounding box center [748, 172] width 23 height 26
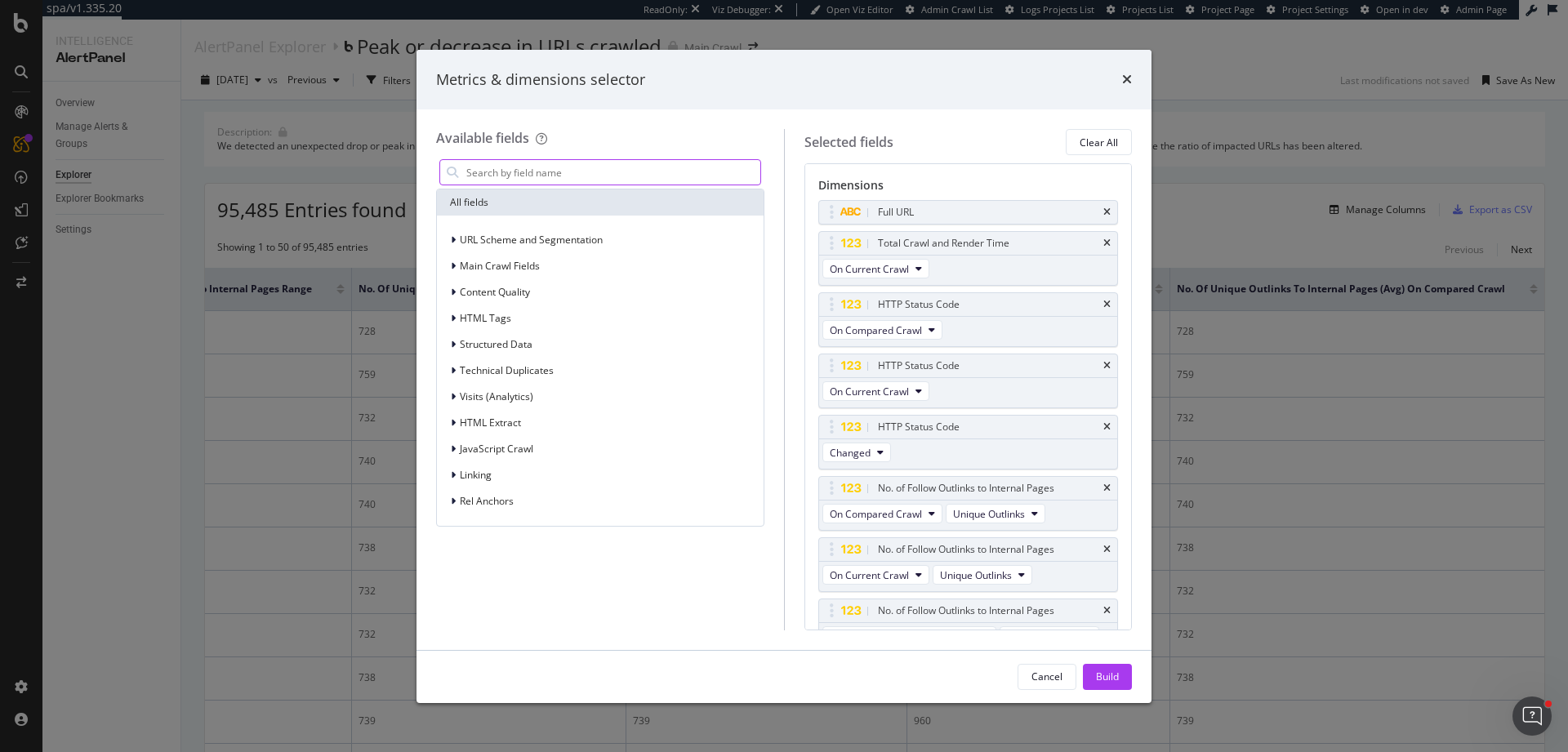
click at [592, 169] on input "modal" at bounding box center [612, 172] width 296 height 24
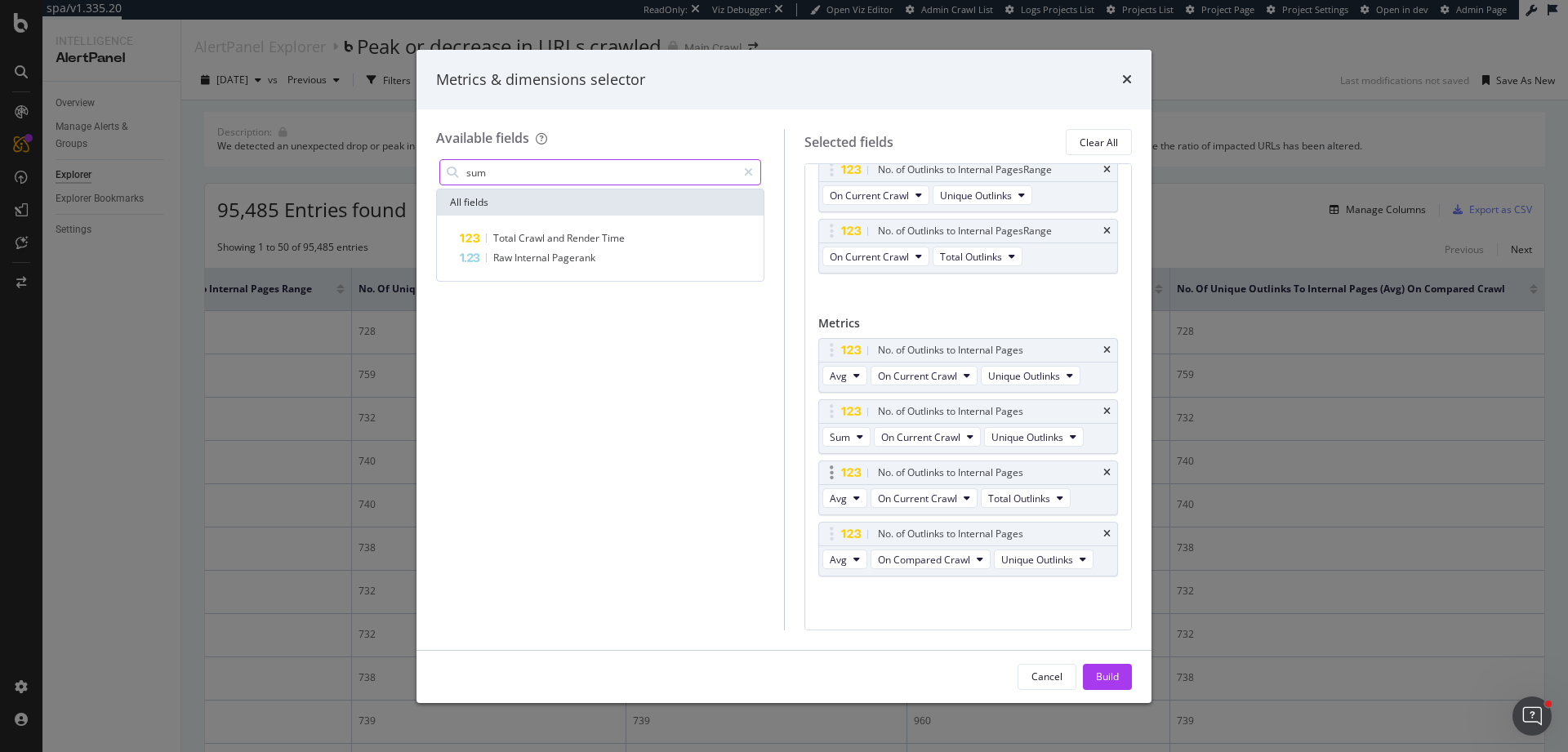
scroll to position [527, 0]
type input "sum"
click at [1130, 75] on icon "times" at bounding box center [1127, 79] width 10 height 13
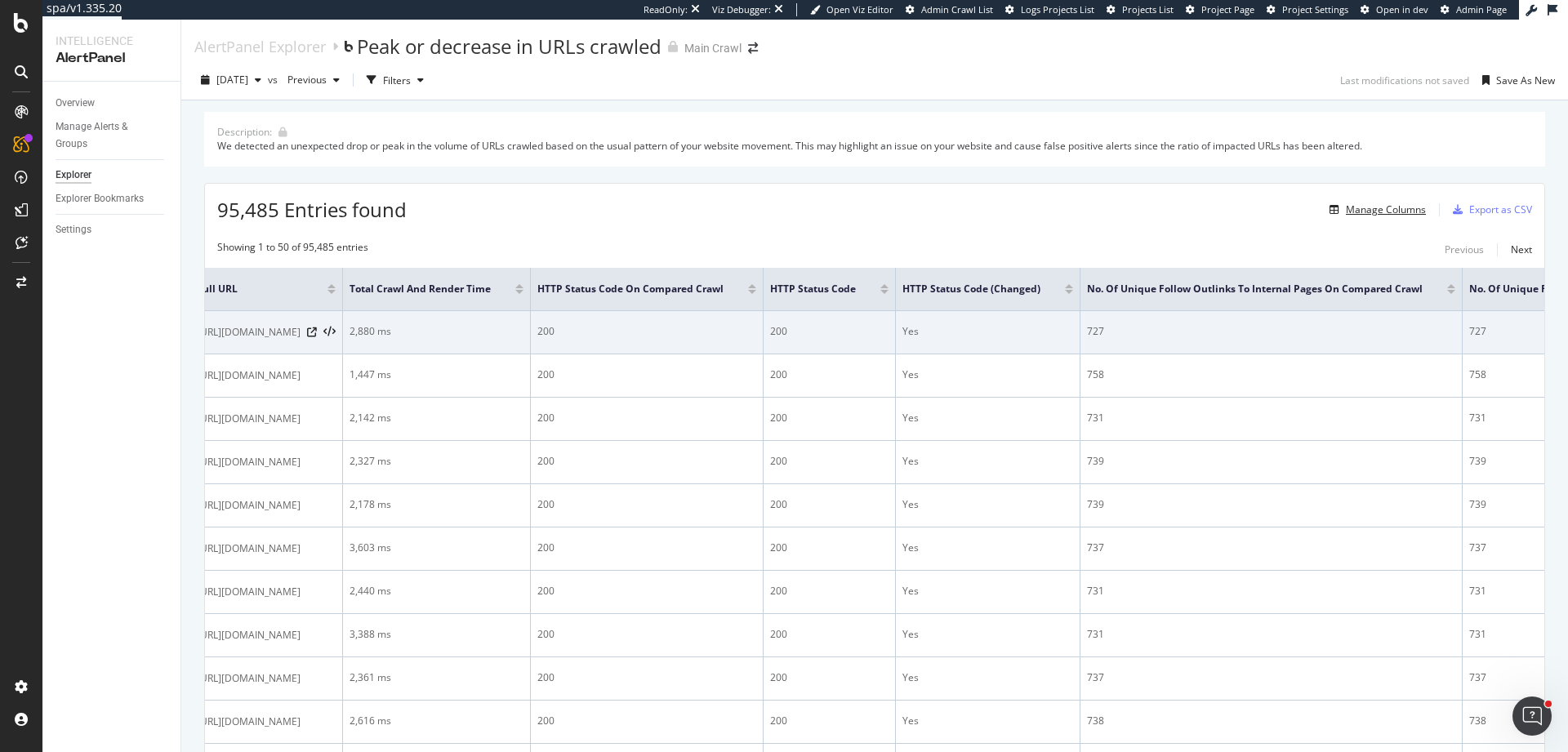
scroll to position [0, 0]
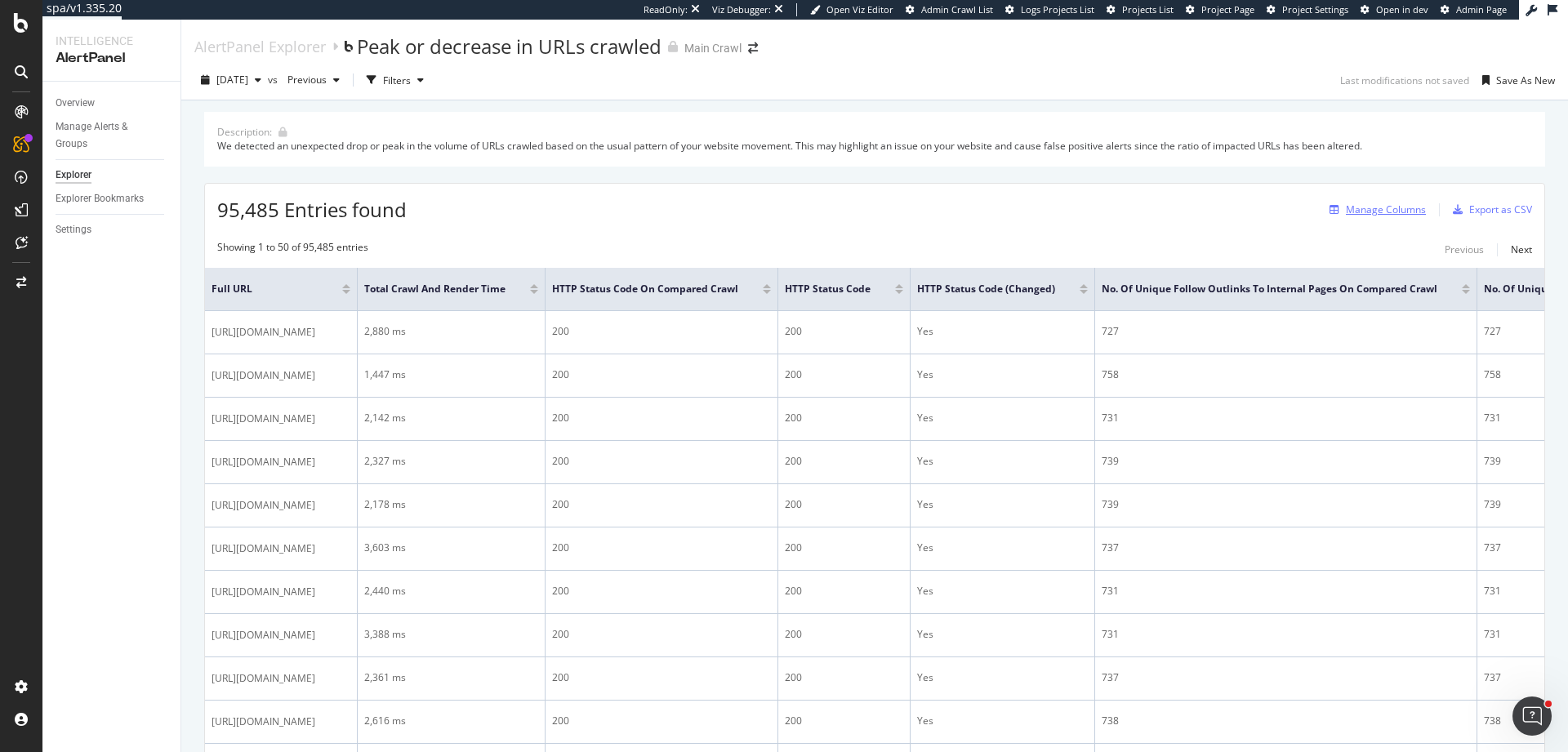
click at [1359, 214] on div "Manage Columns" at bounding box center [1386, 209] width 80 height 14
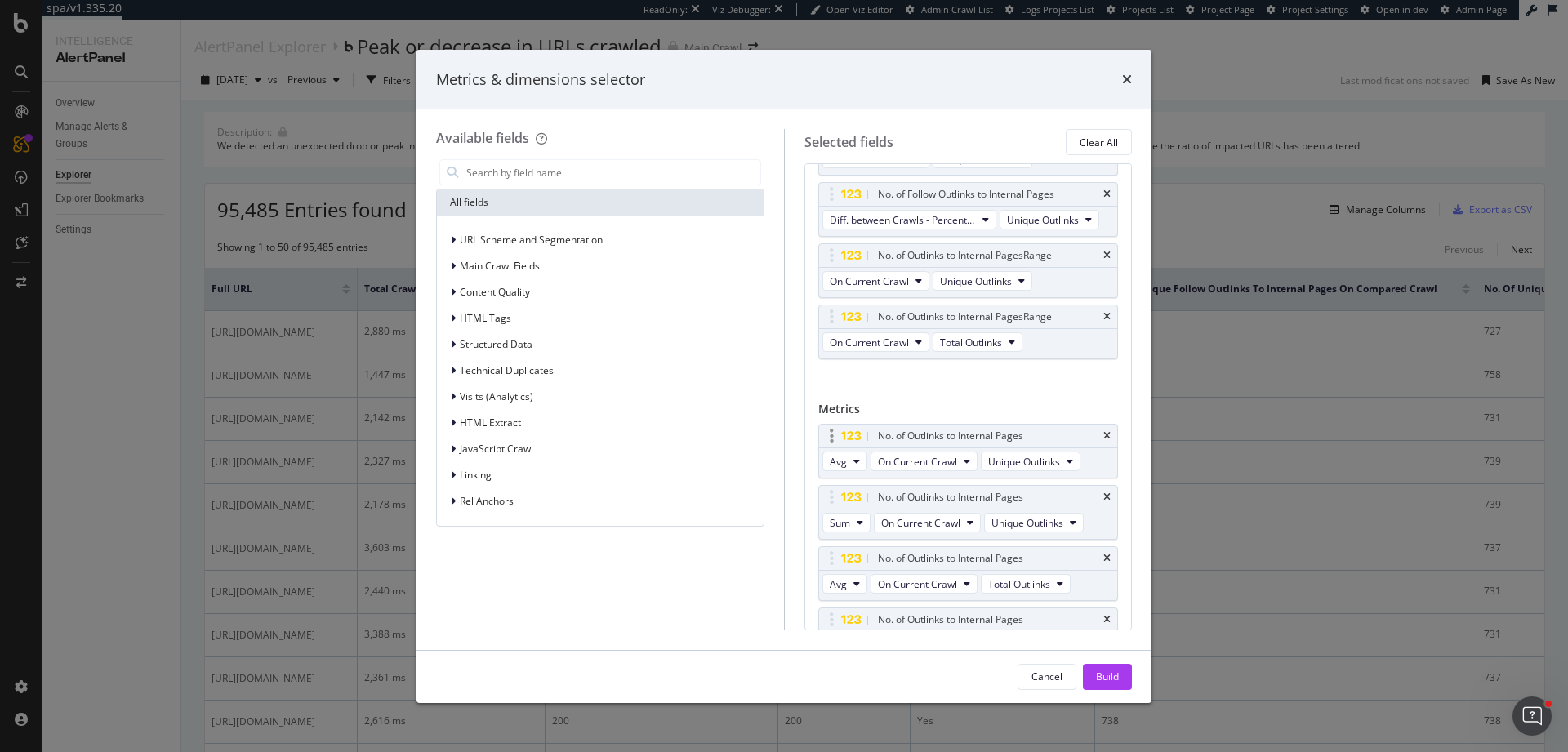
scroll to position [527, 0]
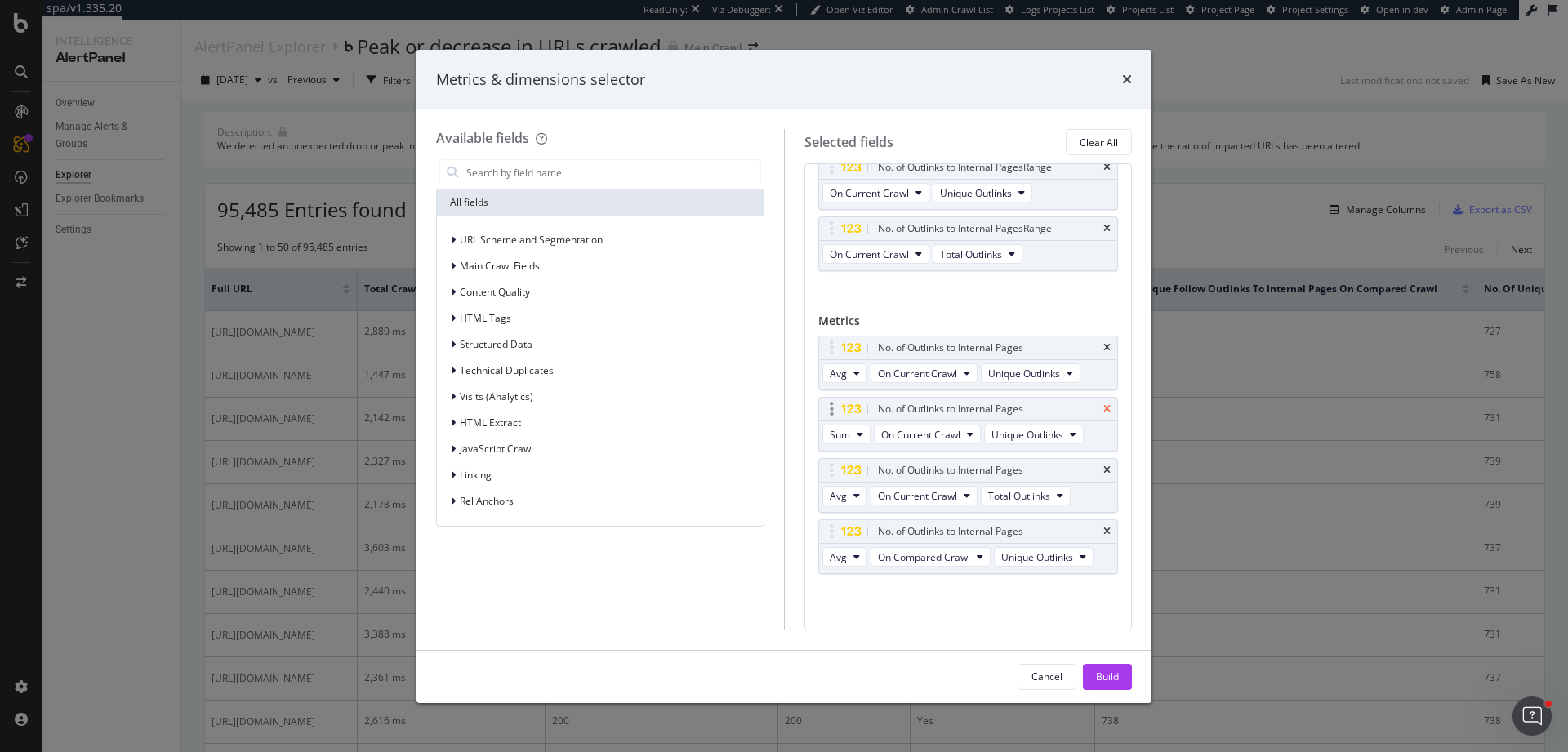
click at [1103, 410] on icon "times" at bounding box center [1106, 409] width 8 height 10
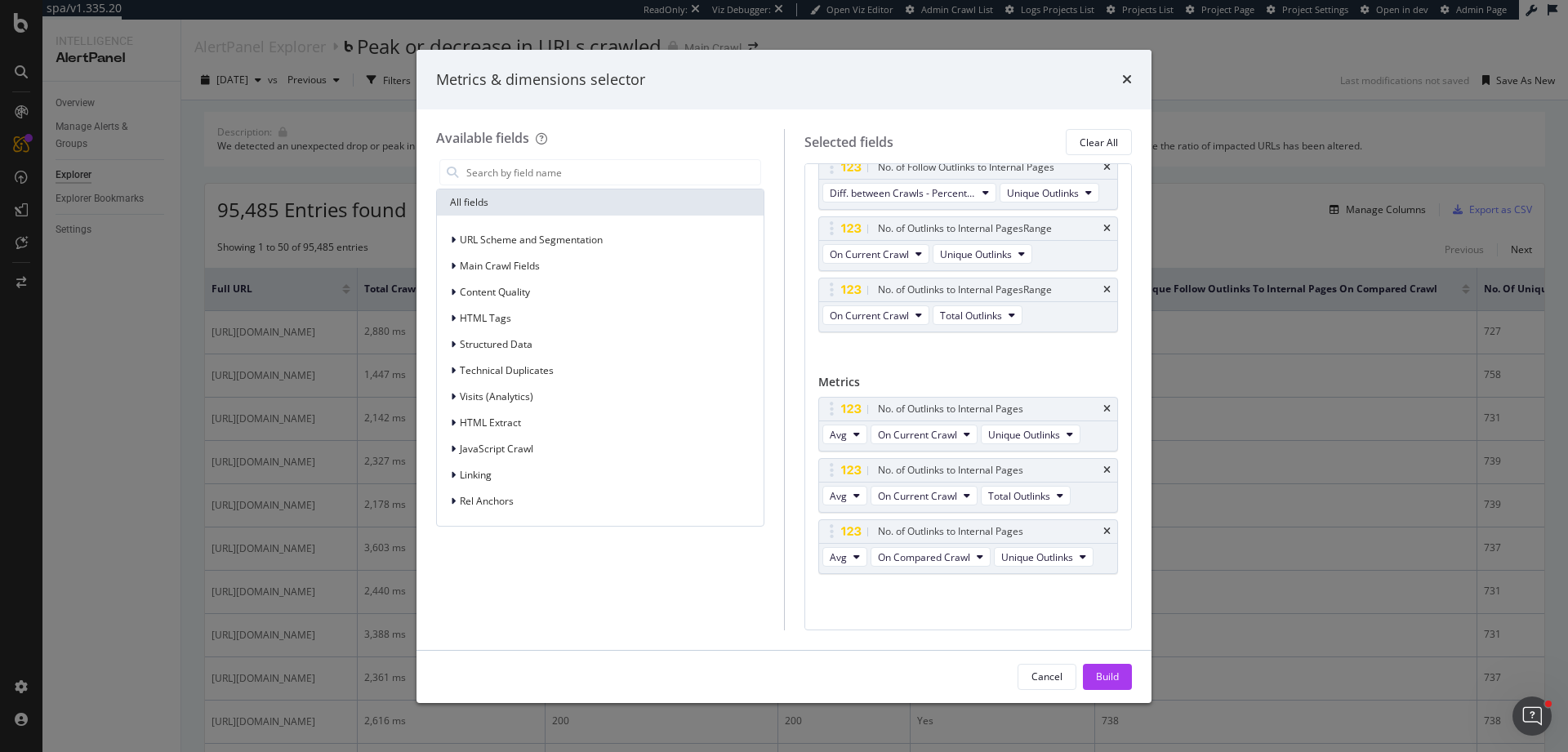
scroll to position [466, 0]
click at [1113, 682] on div "Build" at bounding box center [1106, 676] width 23 height 14
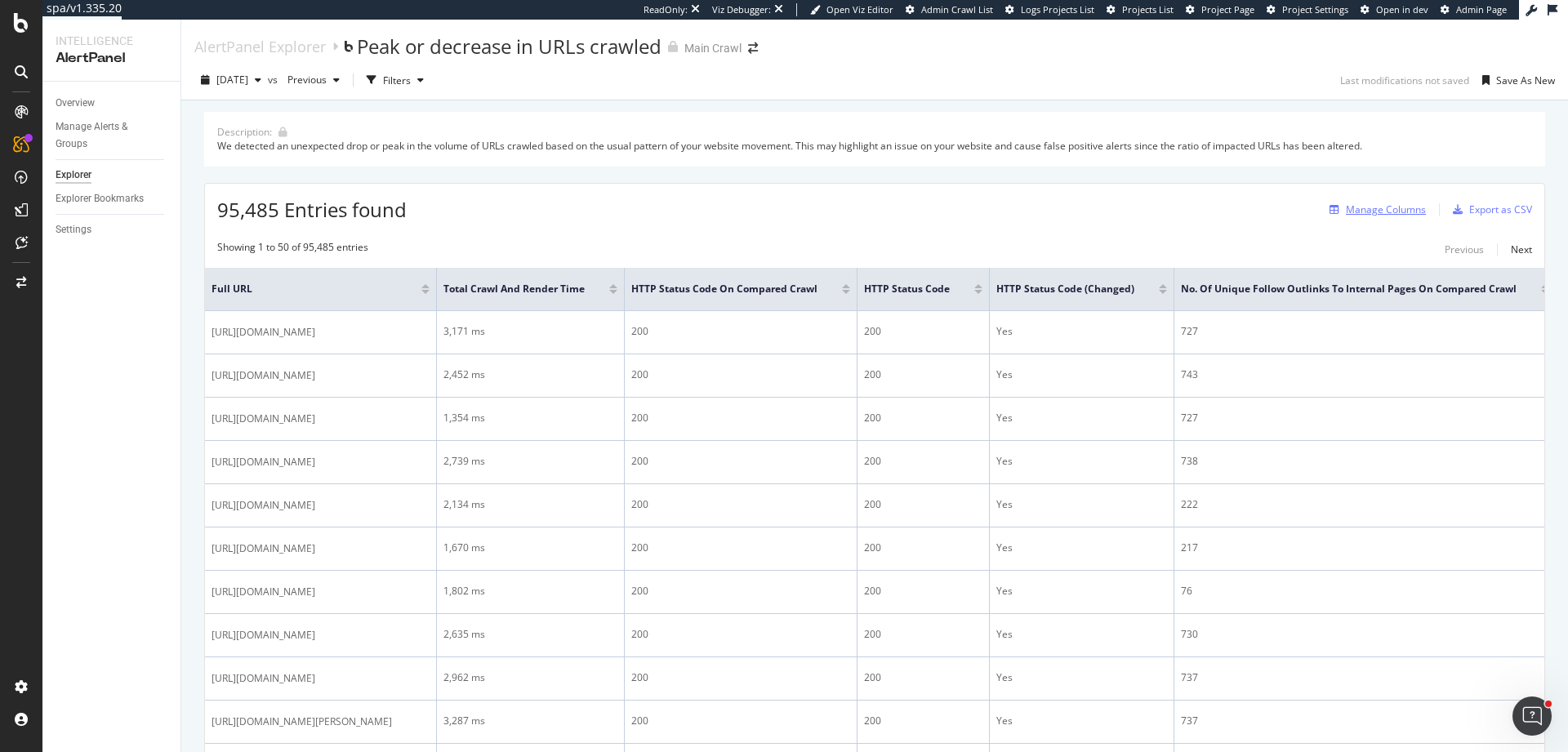
click at [1375, 207] on div "Manage Columns" at bounding box center [1386, 209] width 80 height 14
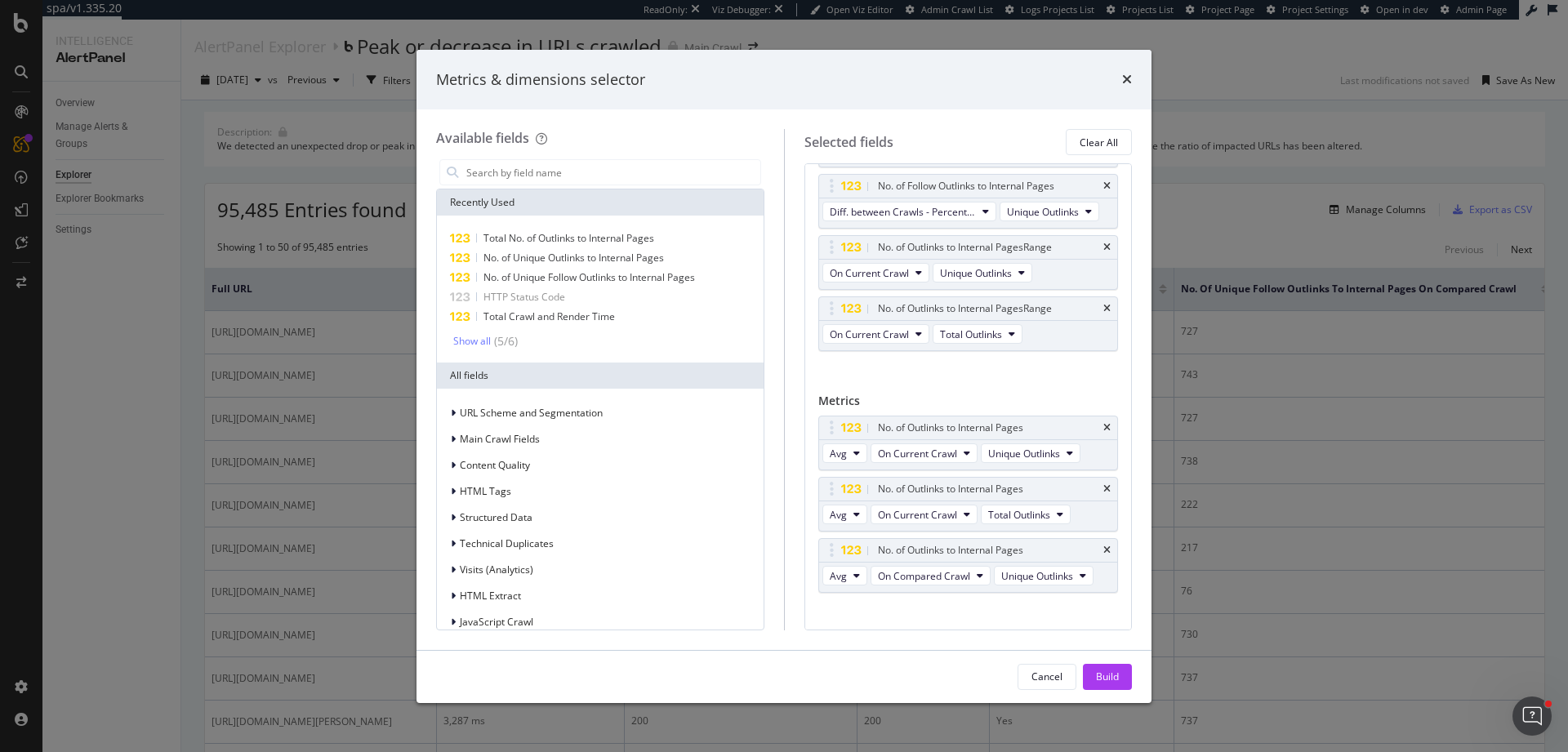
scroll to position [416, 0]
click at [589, 174] on input "modal" at bounding box center [612, 172] width 296 height 24
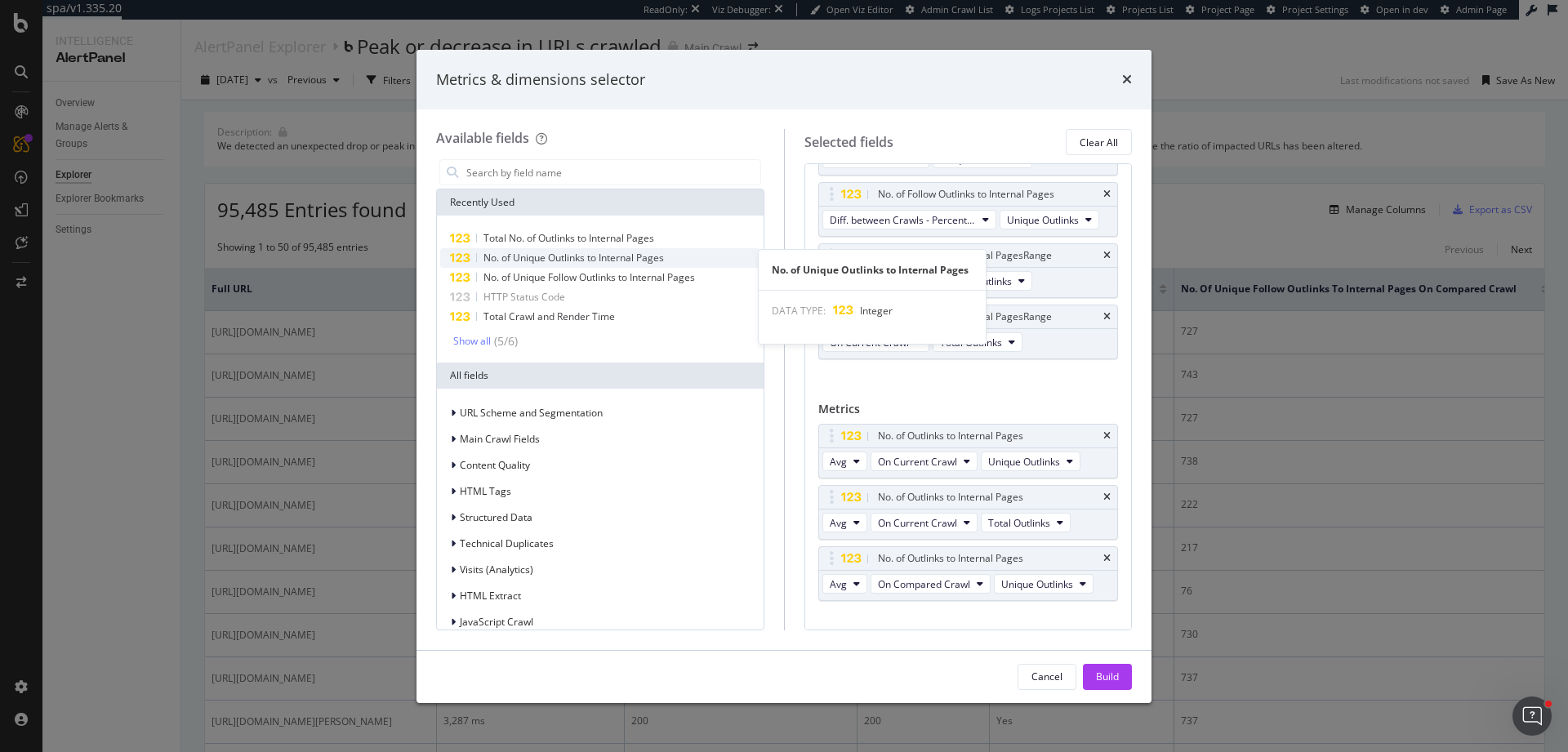
click at [663, 260] on span "No. of Unique Outlinks to Internal Pages" at bounding box center [574, 257] width 180 height 14
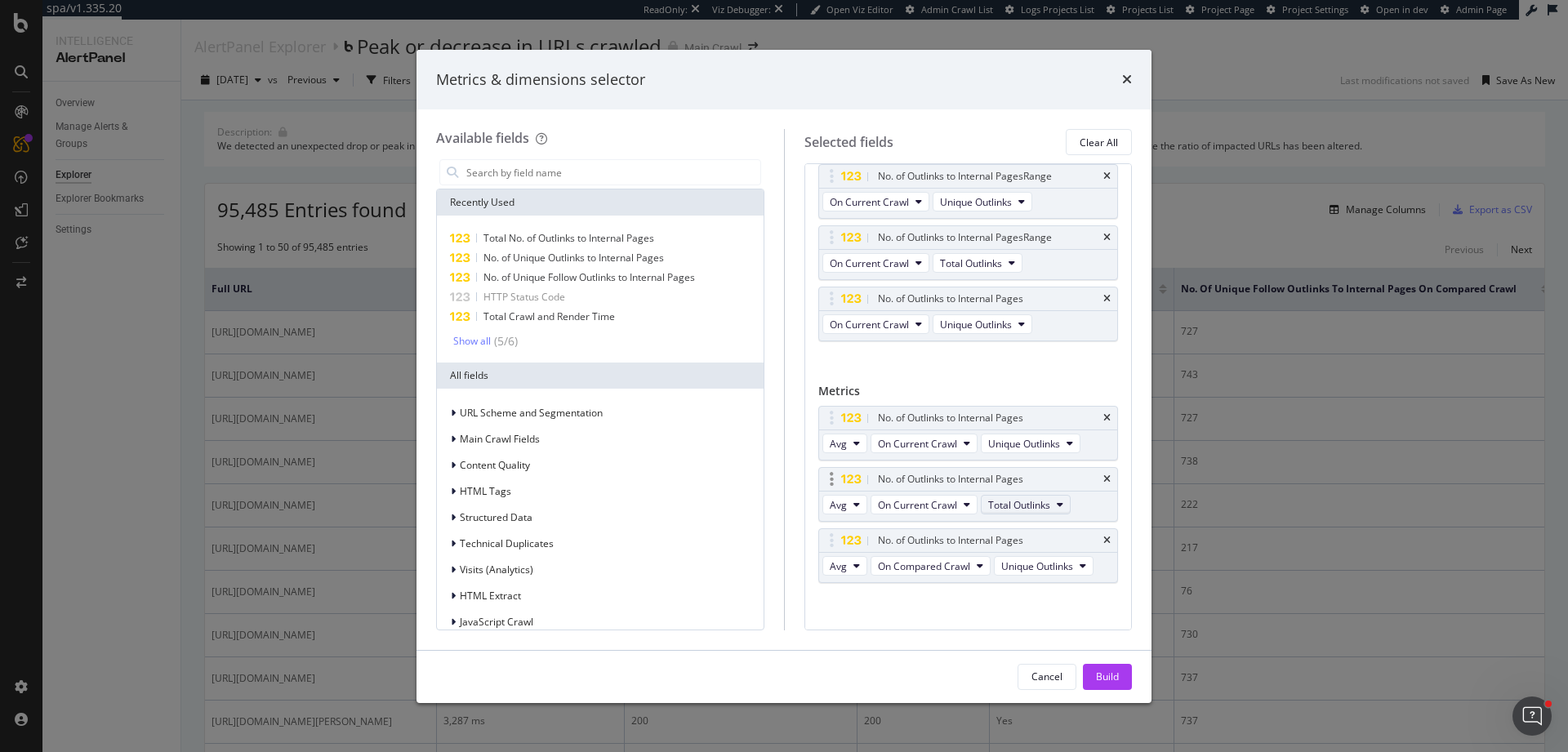
scroll to position [527, 0]
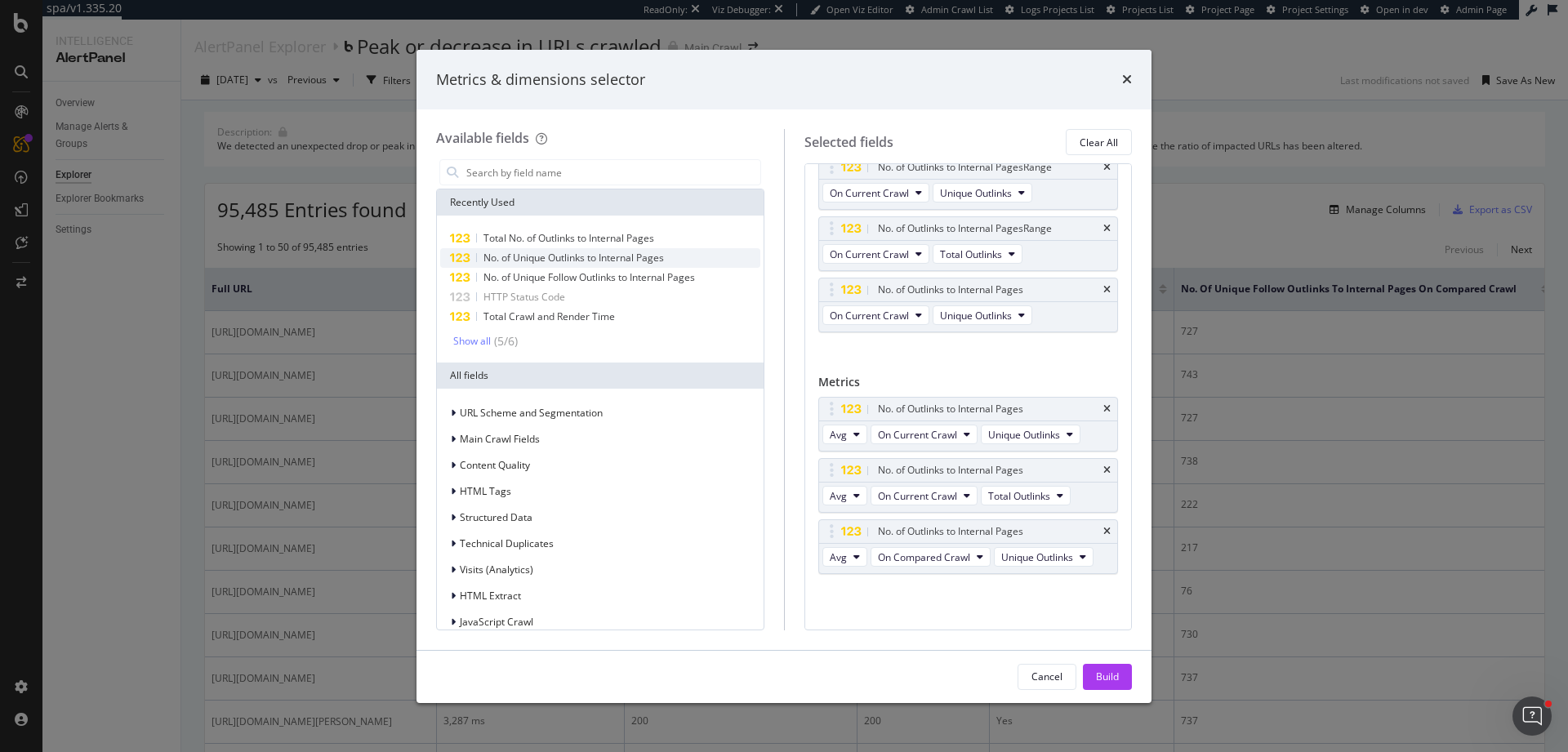
click at [619, 255] on span "No. of Unique Outlinks to Internal Pages" at bounding box center [574, 257] width 180 height 14
click at [841, 558] on span "Avg" at bounding box center [838, 557] width 18 height 14
click at [845, 618] on span "Sum" at bounding box center [846, 618] width 20 height 15
click at [1109, 680] on div "Build" at bounding box center [1106, 676] width 23 height 14
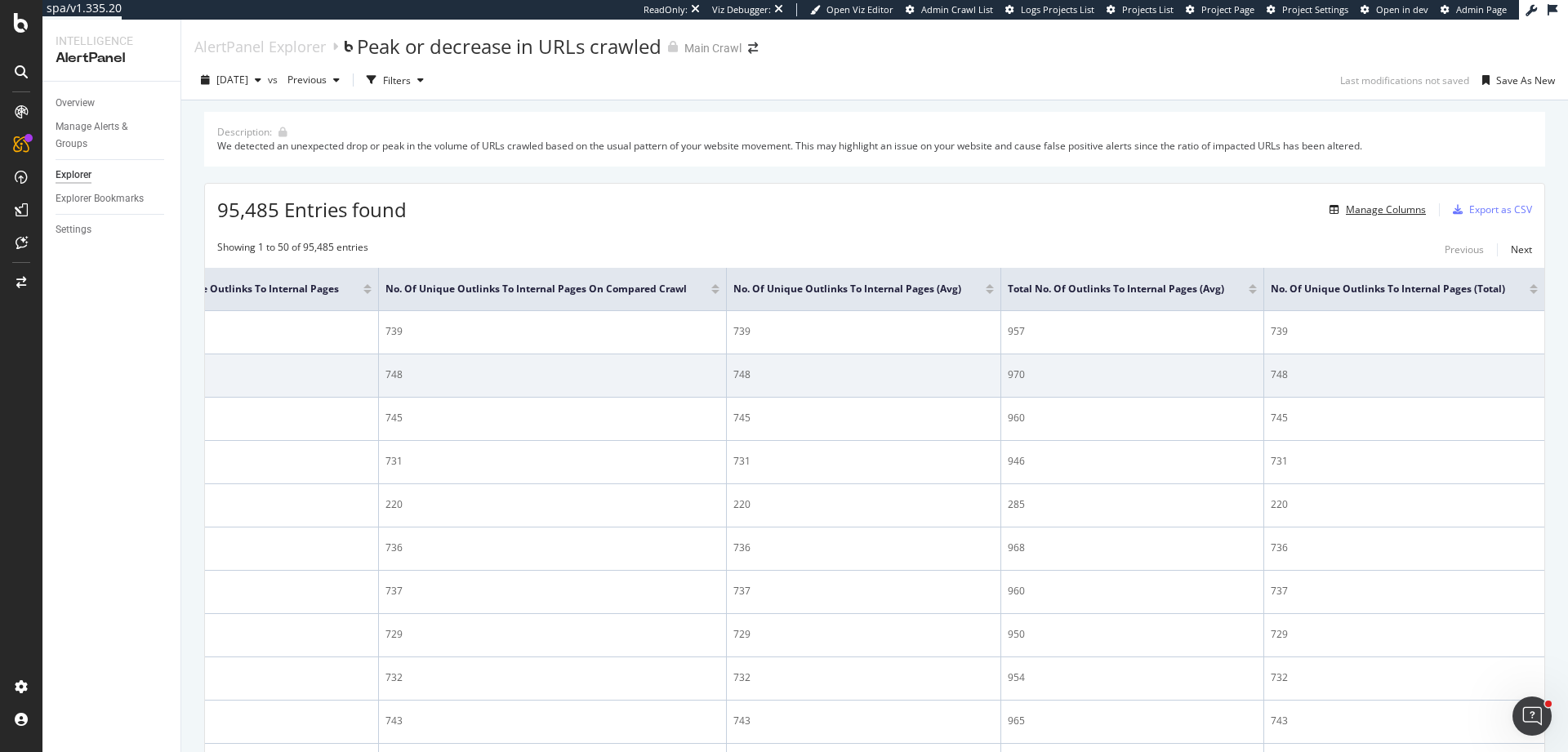
scroll to position [0, 2764]
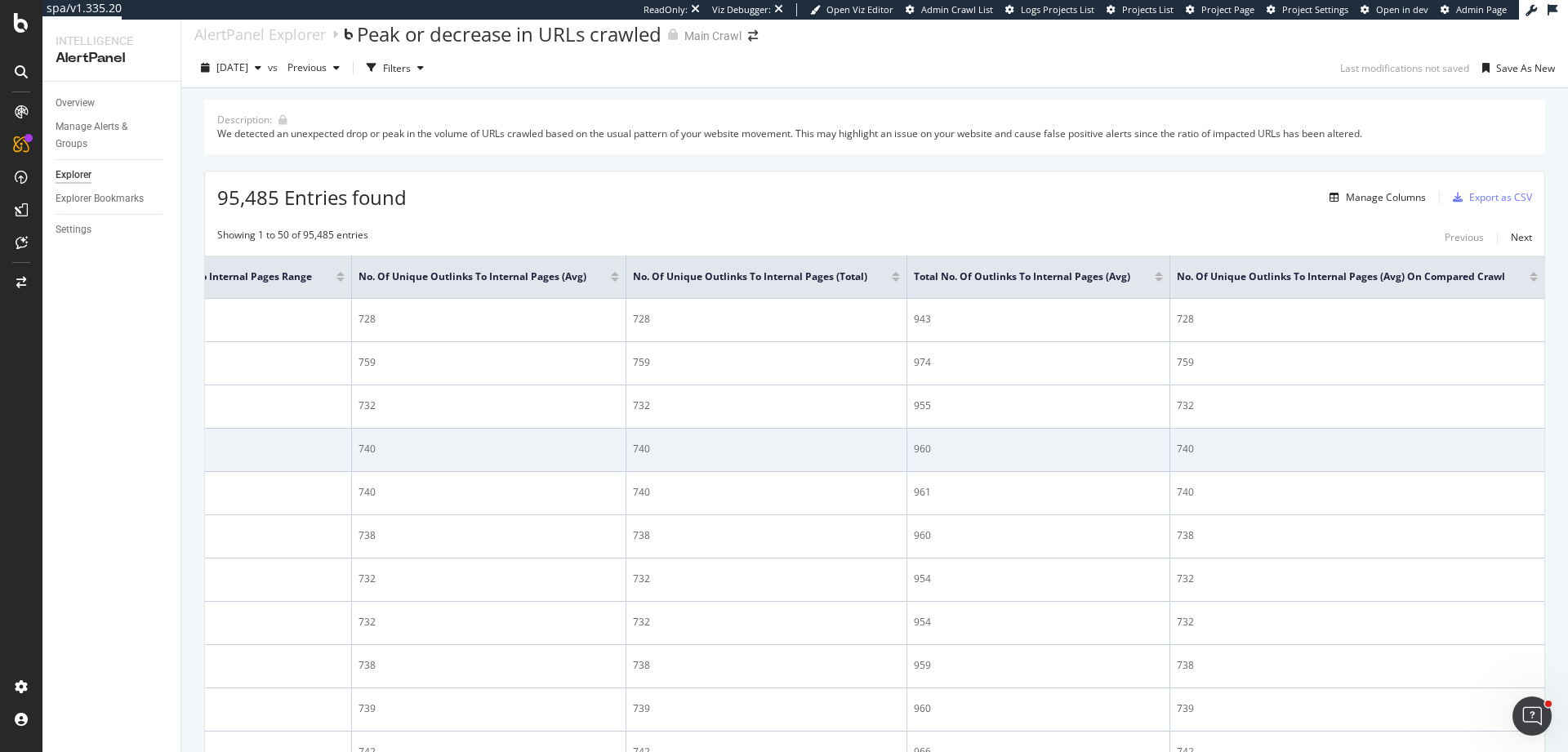
scroll to position [0, 2544]
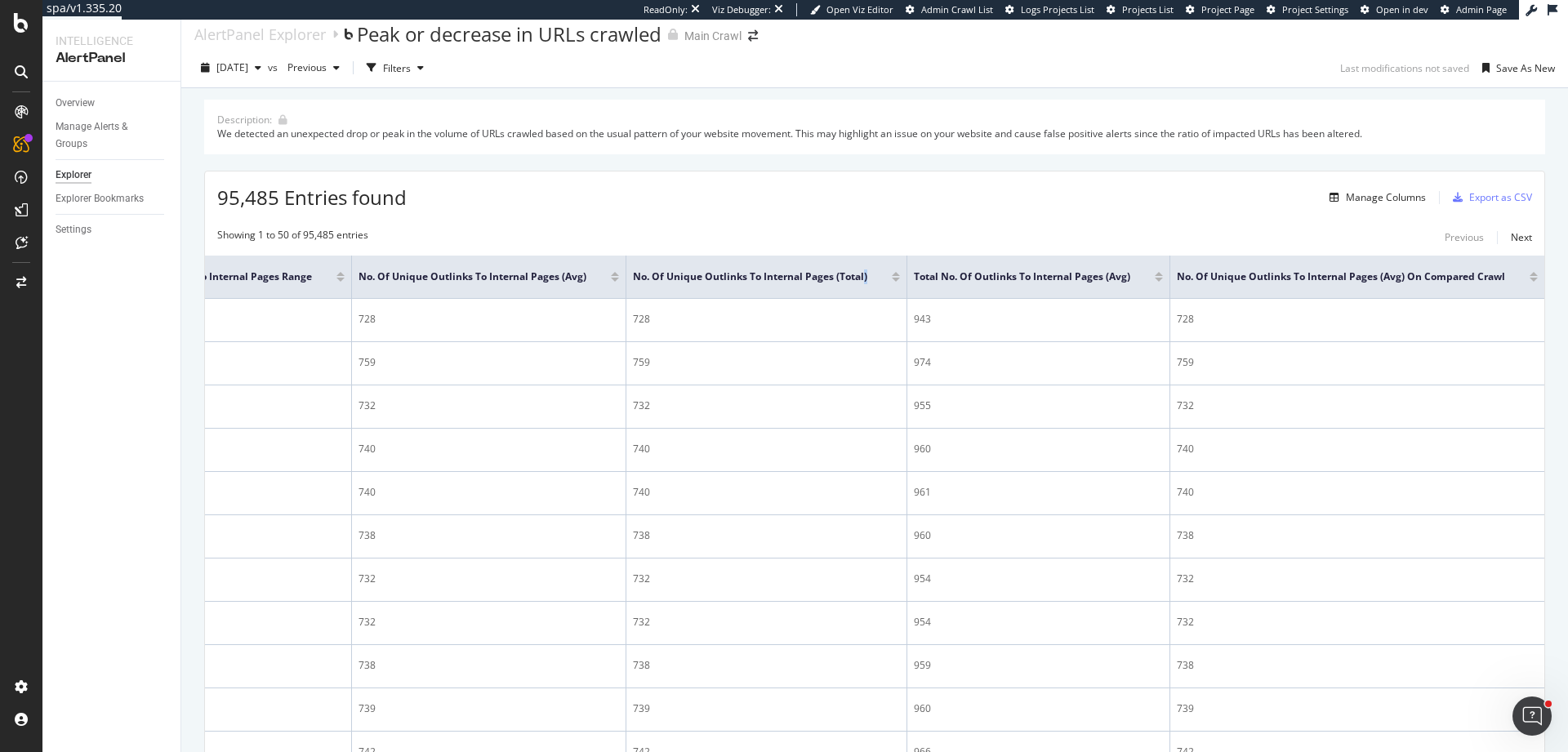
drag, startPoint x: 852, startPoint y: 277, endPoint x: 722, endPoint y: 289, distance: 130.6
click at [722, 289] on th "No. of Unique Outlinks to Internal Pages (Total)" at bounding box center [766, 277] width 281 height 43
click at [633, 278] on span "No. of Unique Outlinks to Internal Pages (Total)" at bounding box center [750, 277] width 235 height 15
drag, startPoint x: 620, startPoint y: 278, endPoint x: 854, endPoint y: 284, distance: 234.1
click at [854, 284] on div "No. of Unique Outlinks to Internal Pages (Total)" at bounding box center [762, 277] width 259 height 17
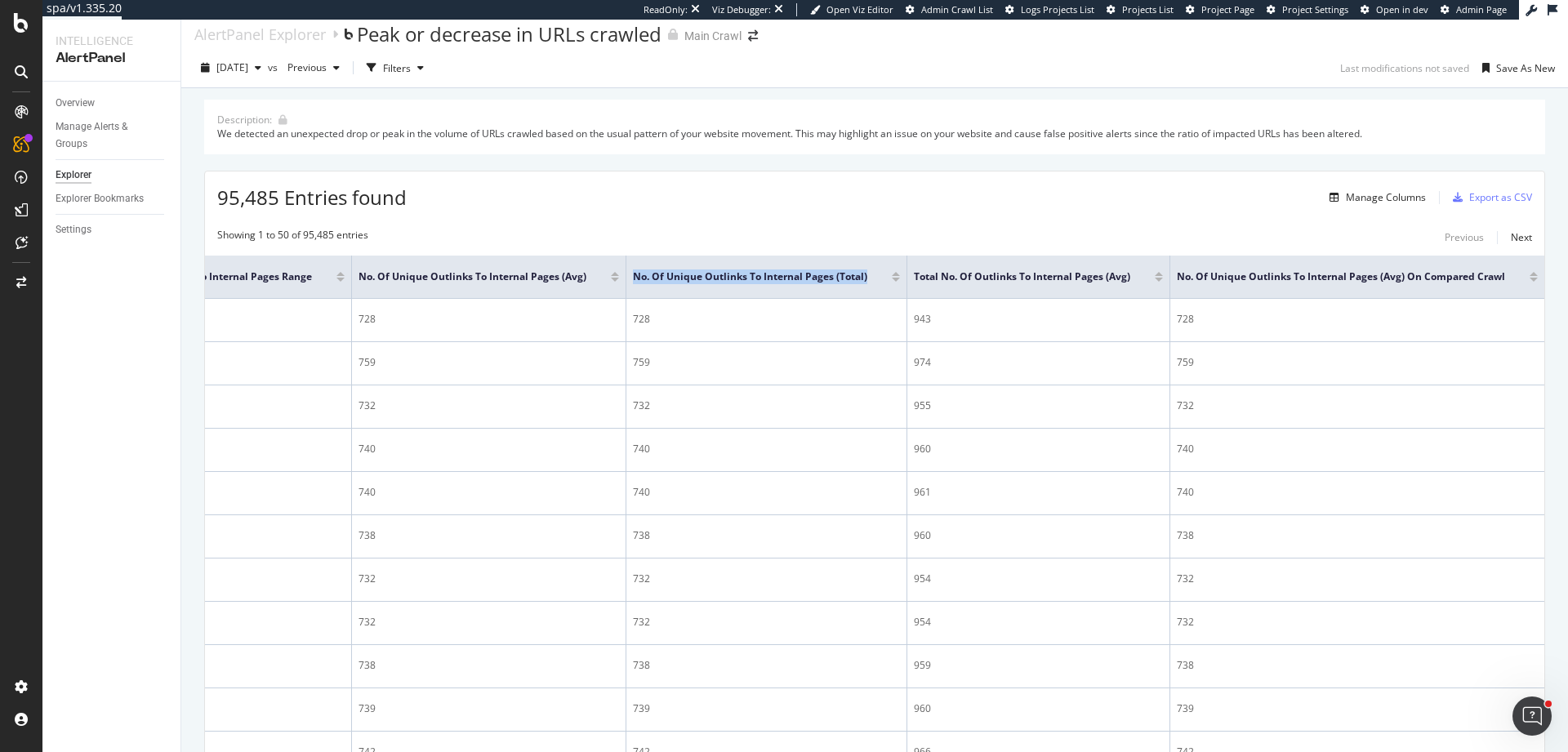
copy span "No. of Unique Outlinks to Internal Pages (Total)"
click at [871, 277] on icon at bounding box center [877, 275] width 13 height 13
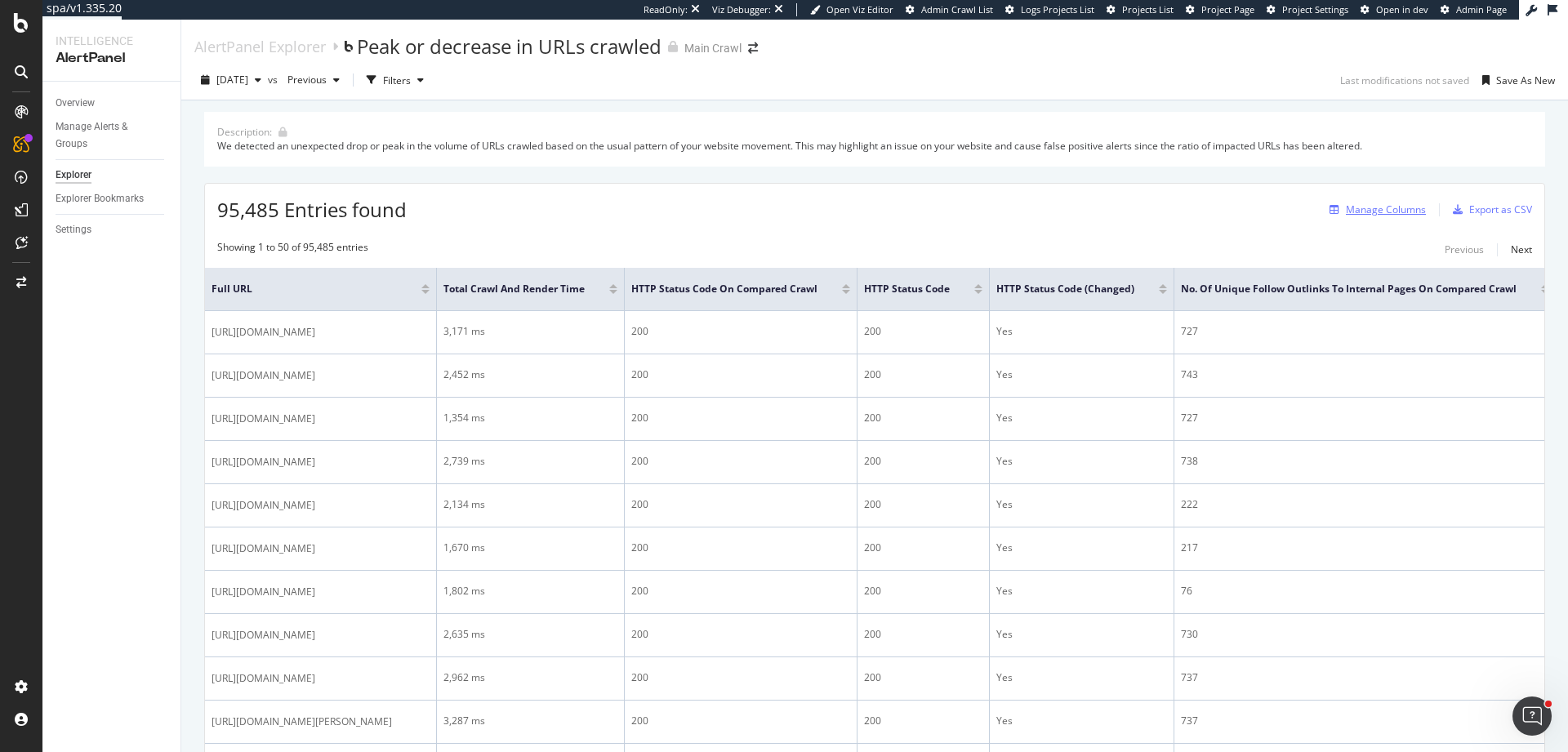
click at [1372, 210] on div "Manage Columns" at bounding box center [1386, 209] width 80 height 14
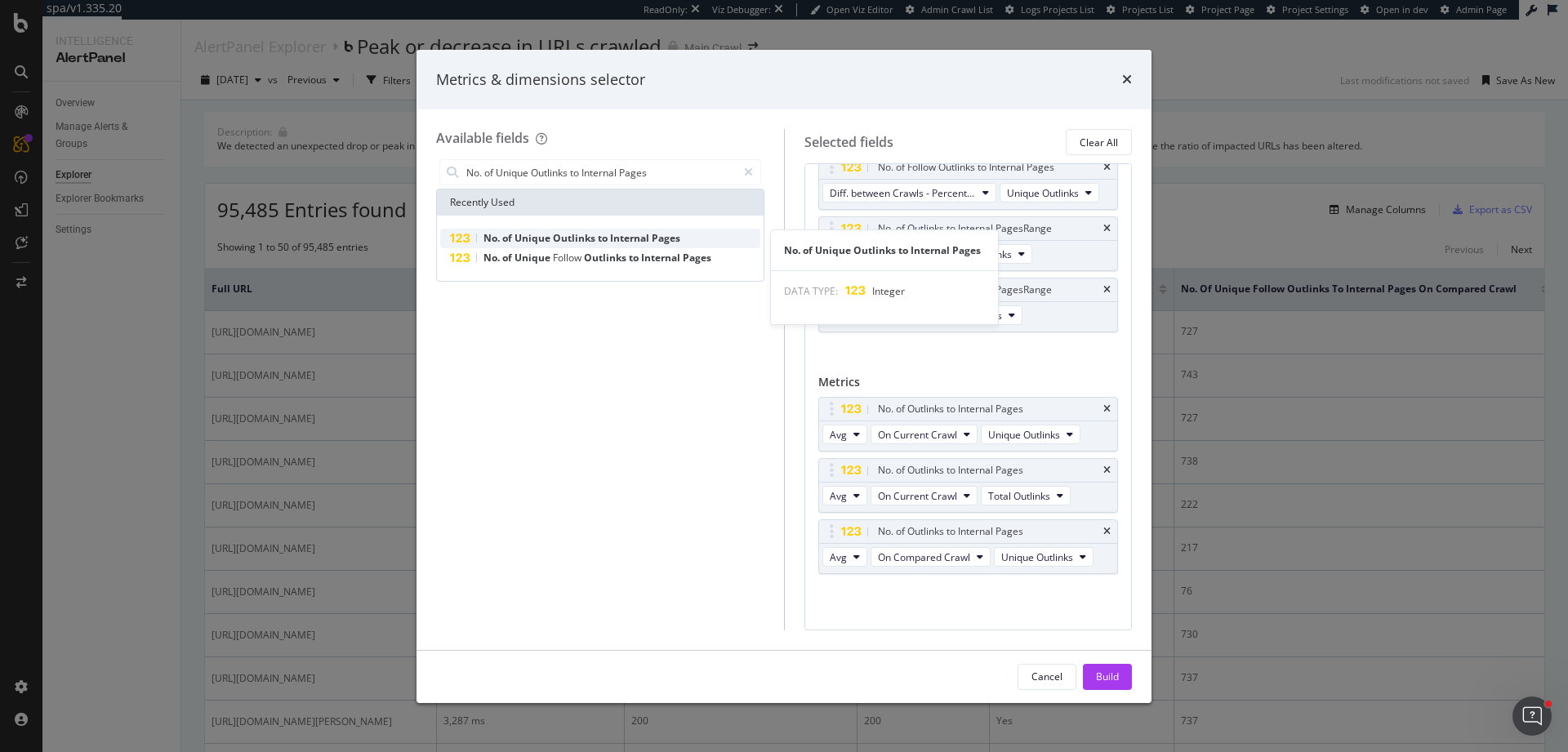
type input "No. of Unique Outlinks to Internal Pages"
click at [651, 239] on span "Pages" at bounding box center [665, 238] width 28 height 14
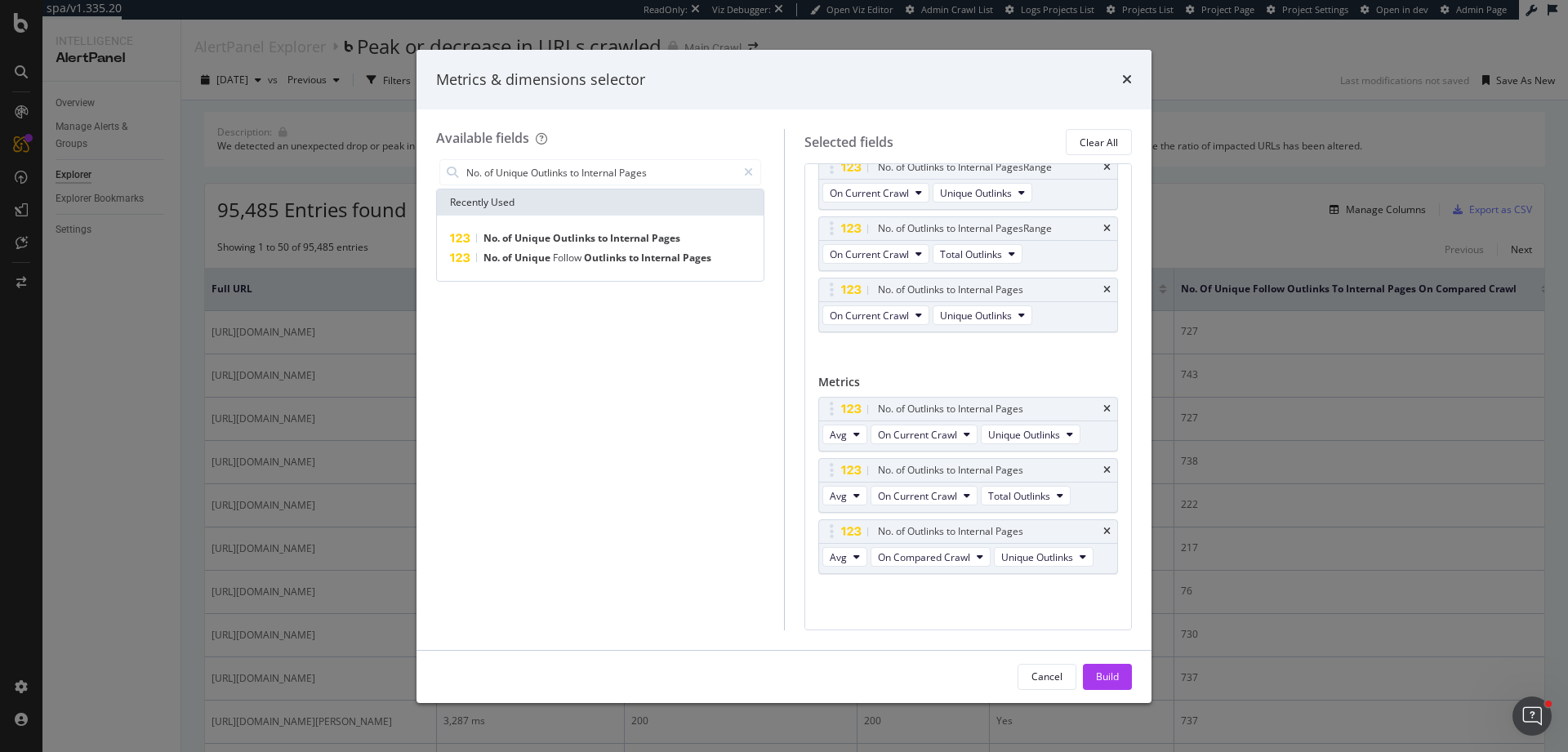
scroll to position [527, 0]
click at [857, 560] on icon "modal" at bounding box center [857, 557] width 7 height 10
click at [853, 612] on span "Sum" at bounding box center [846, 618] width 20 height 15
click at [1118, 679] on div "Build" at bounding box center [1106, 676] width 23 height 14
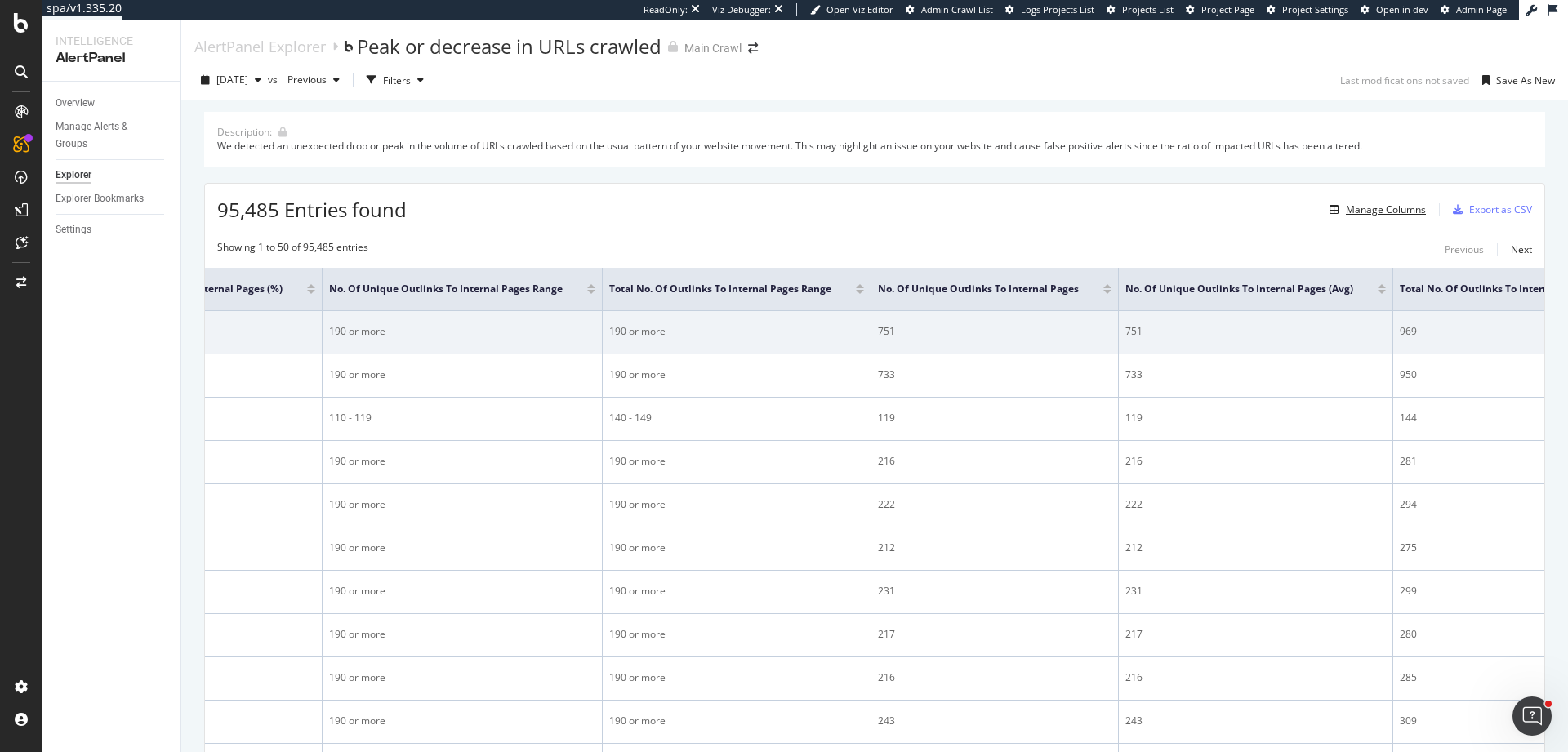
scroll to position [0, 2417]
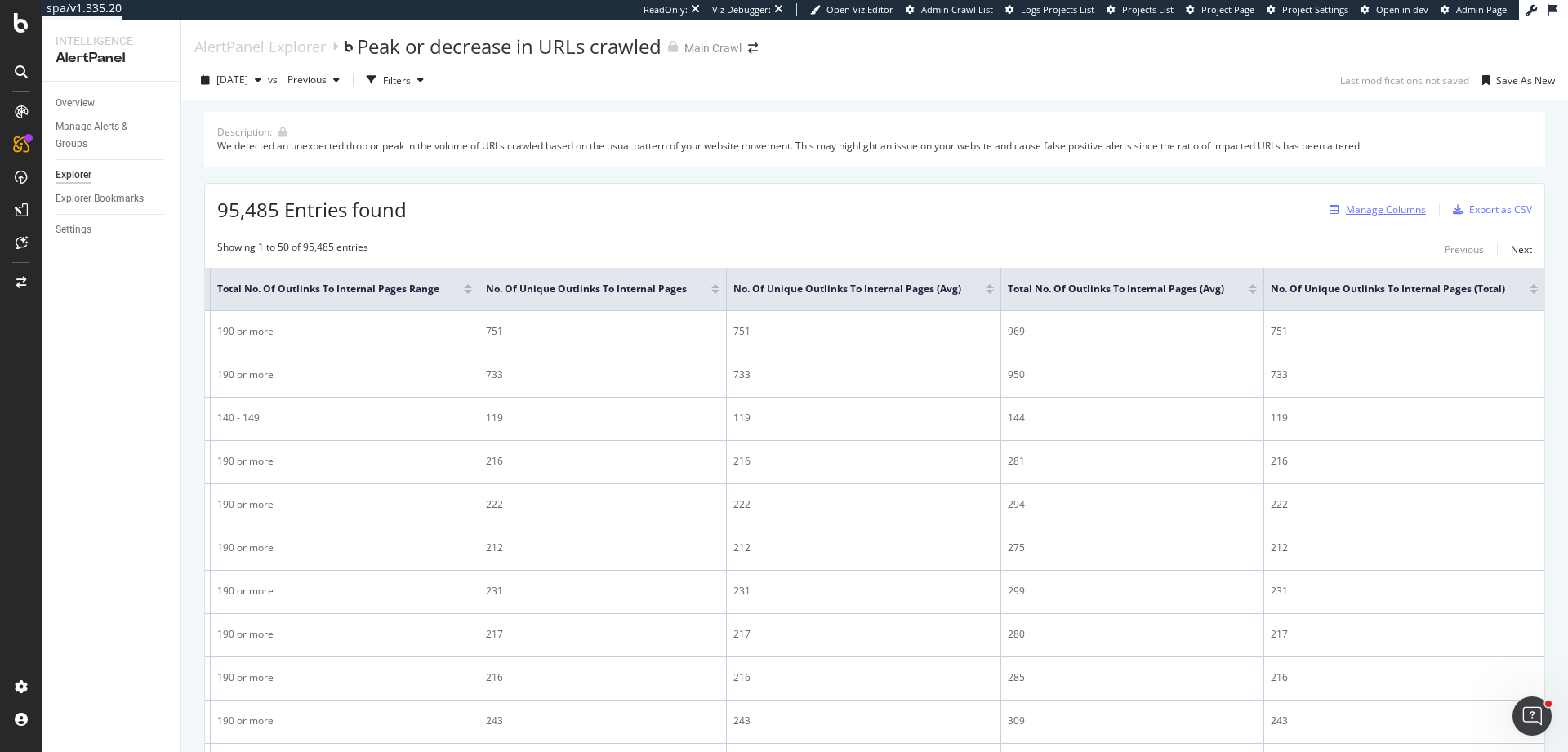
click at [1379, 214] on div "Manage Columns" at bounding box center [1386, 209] width 80 height 14
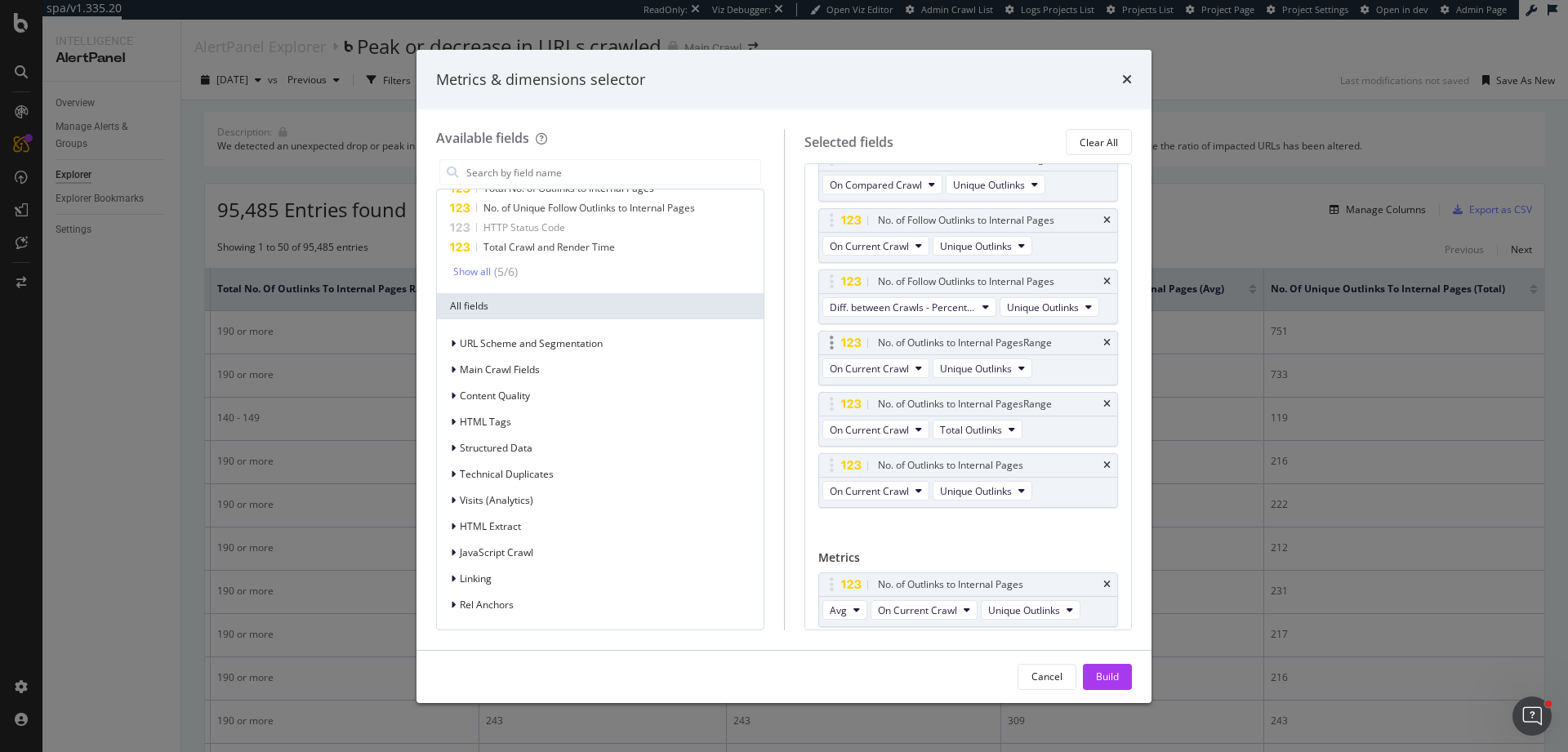
scroll to position [527, 0]
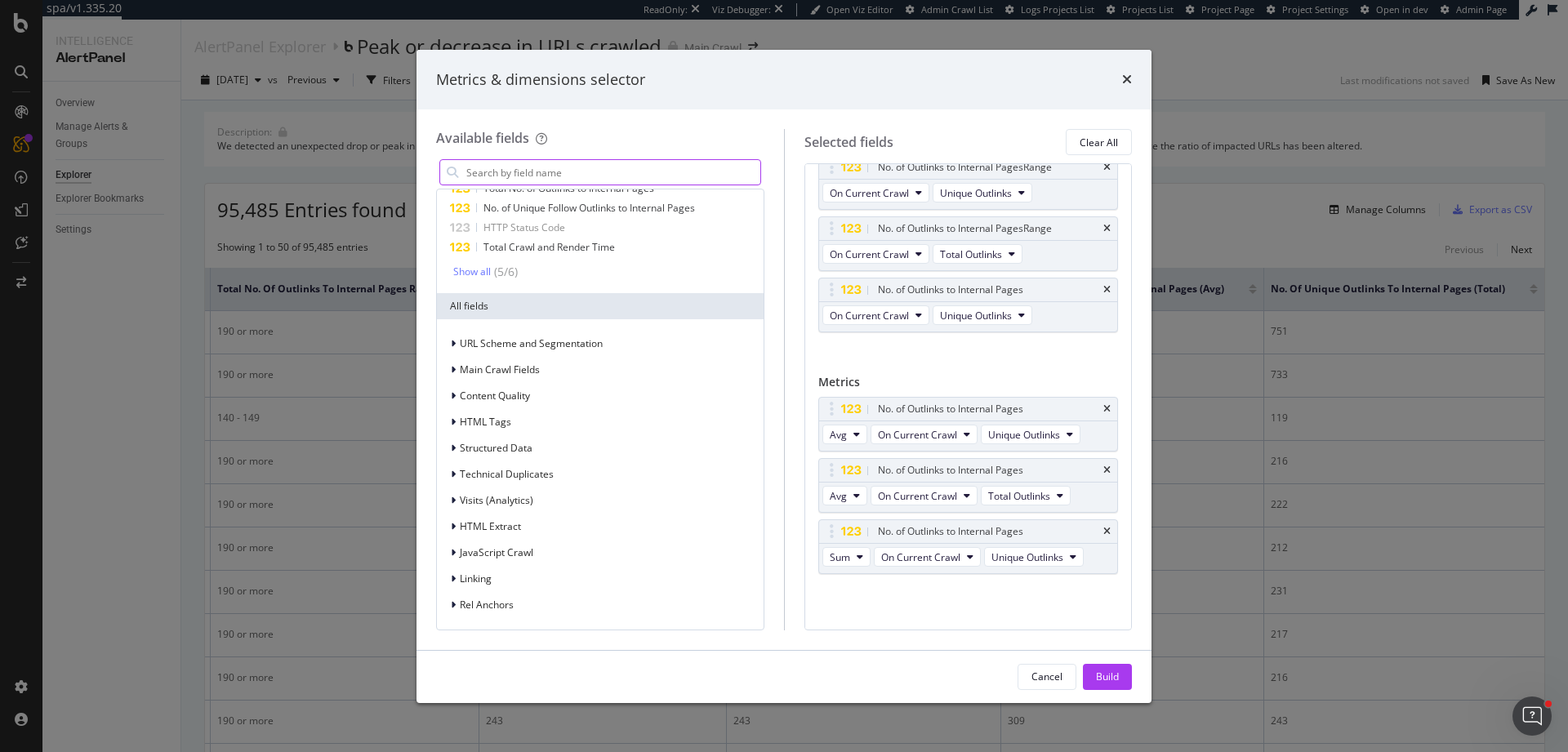
click at [637, 174] on input "modal" at bounding box center [612, 172] width 296 height 24
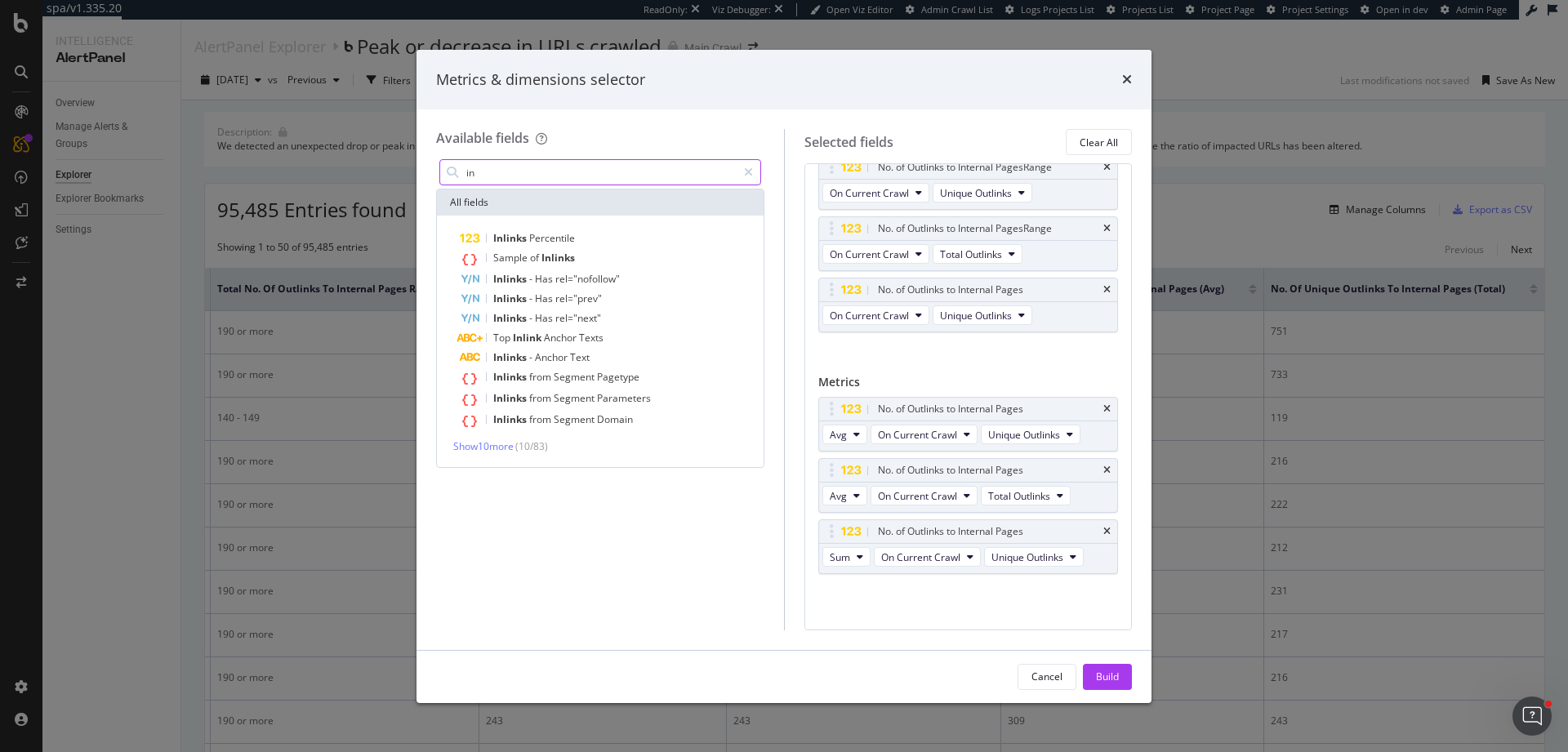
type input "i"
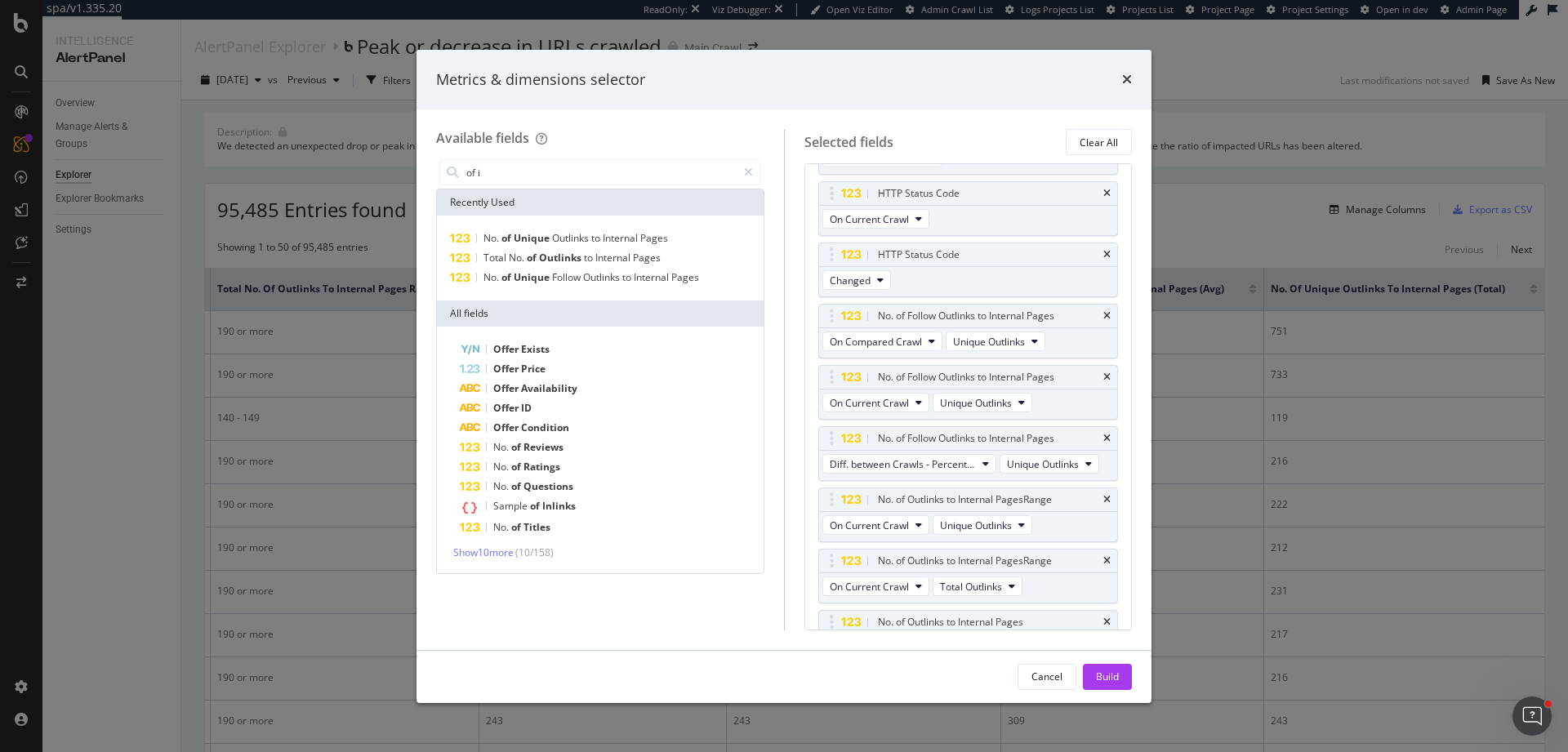
scroll to position [159, 0]
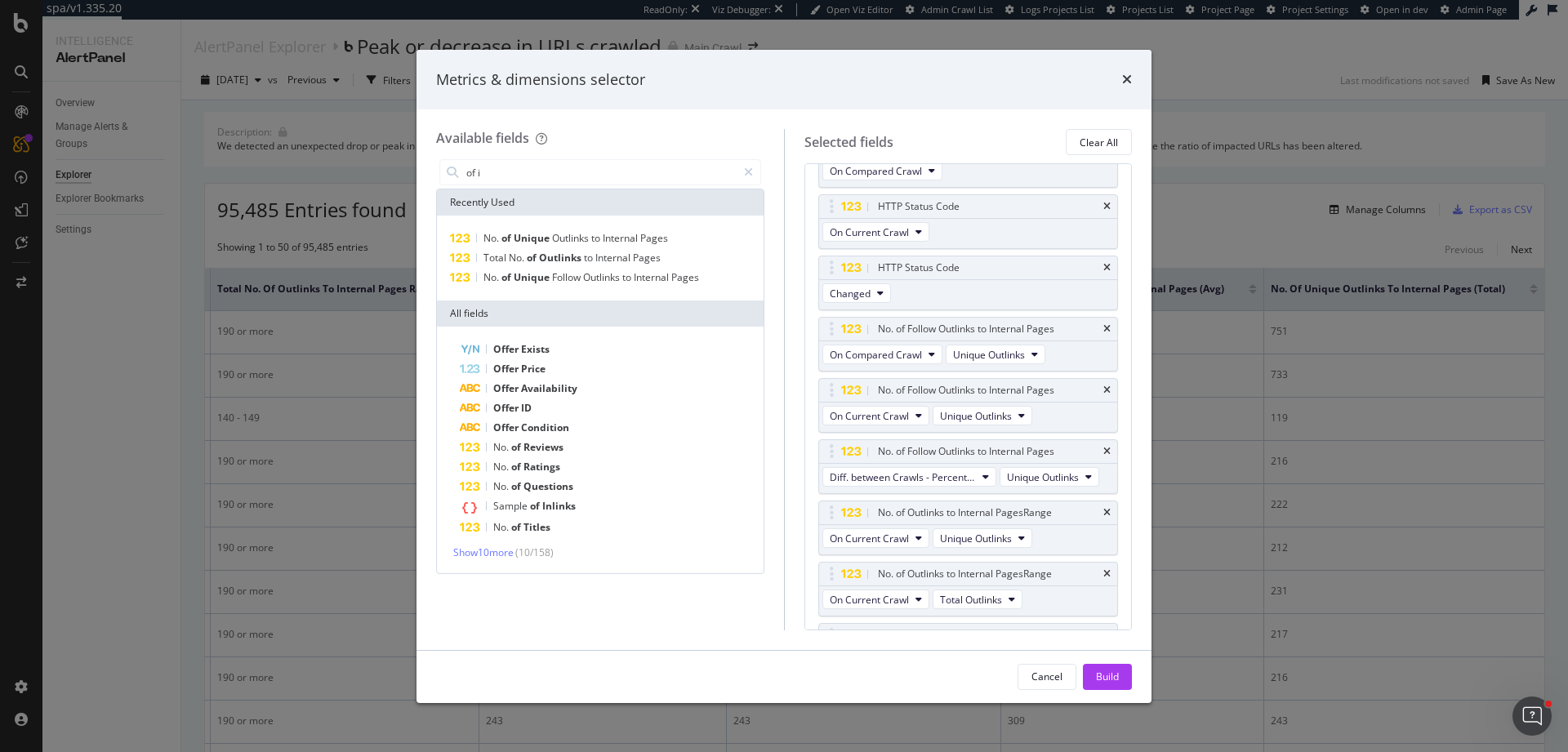
click at [582, 543] on div "Offer Exists Offer Price Offer Availability Offer ID Offer Condition No. of Rev…" at bounding box center [599, 450] width 320 height 220
click at [615, 175] on input "of i" at bounding box center [600, 172] width 272 height 24
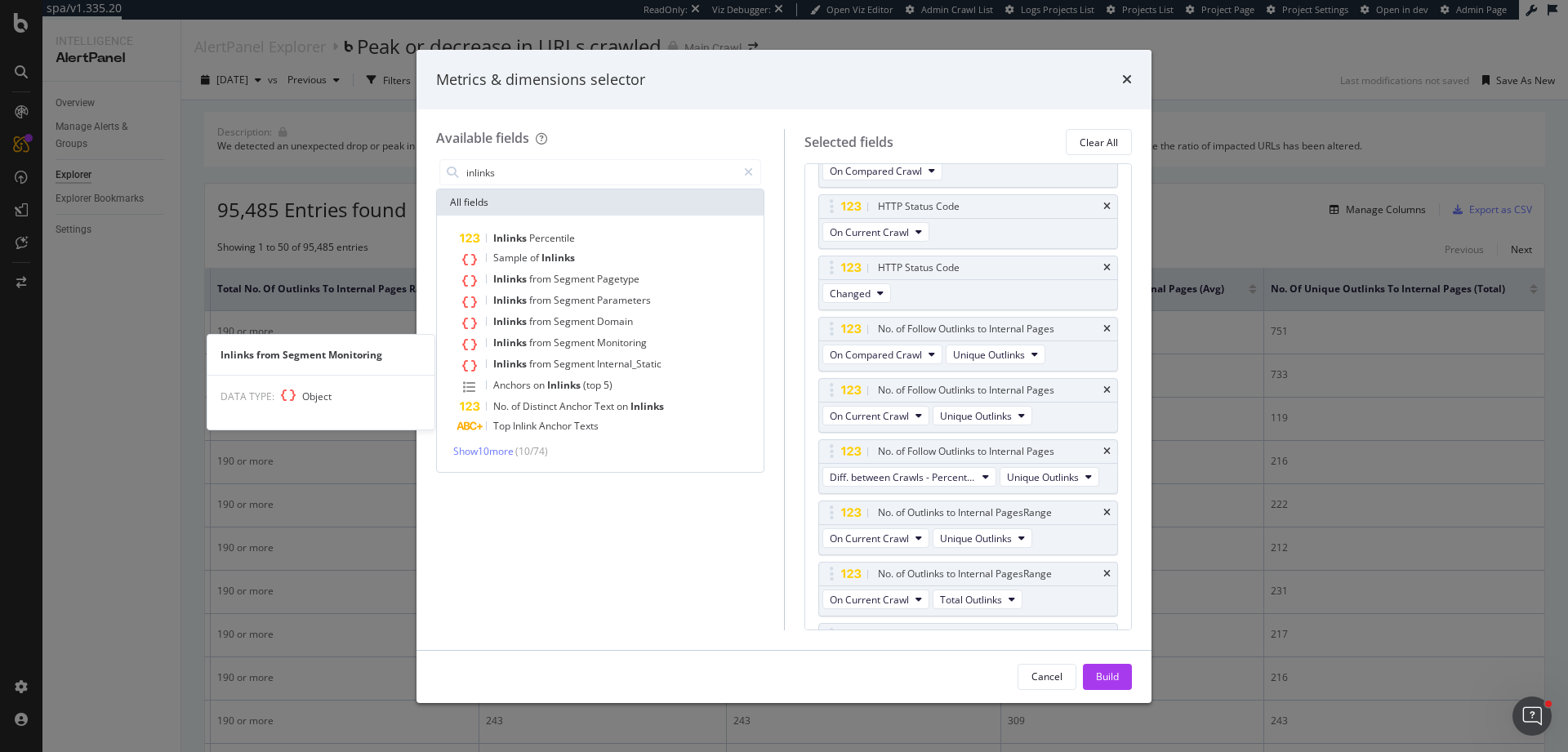
drag, startPoint x: 516, startPoint y: 448, endPoint x: 541, endPoint y: 206, distance: 243.3
click at [535, 295] on div "Inlinks Percentile Sample of Inlinks Inlinks from Segment Pagetype Inlinks from…" at bounding box center [599, 344] width 320 height 230
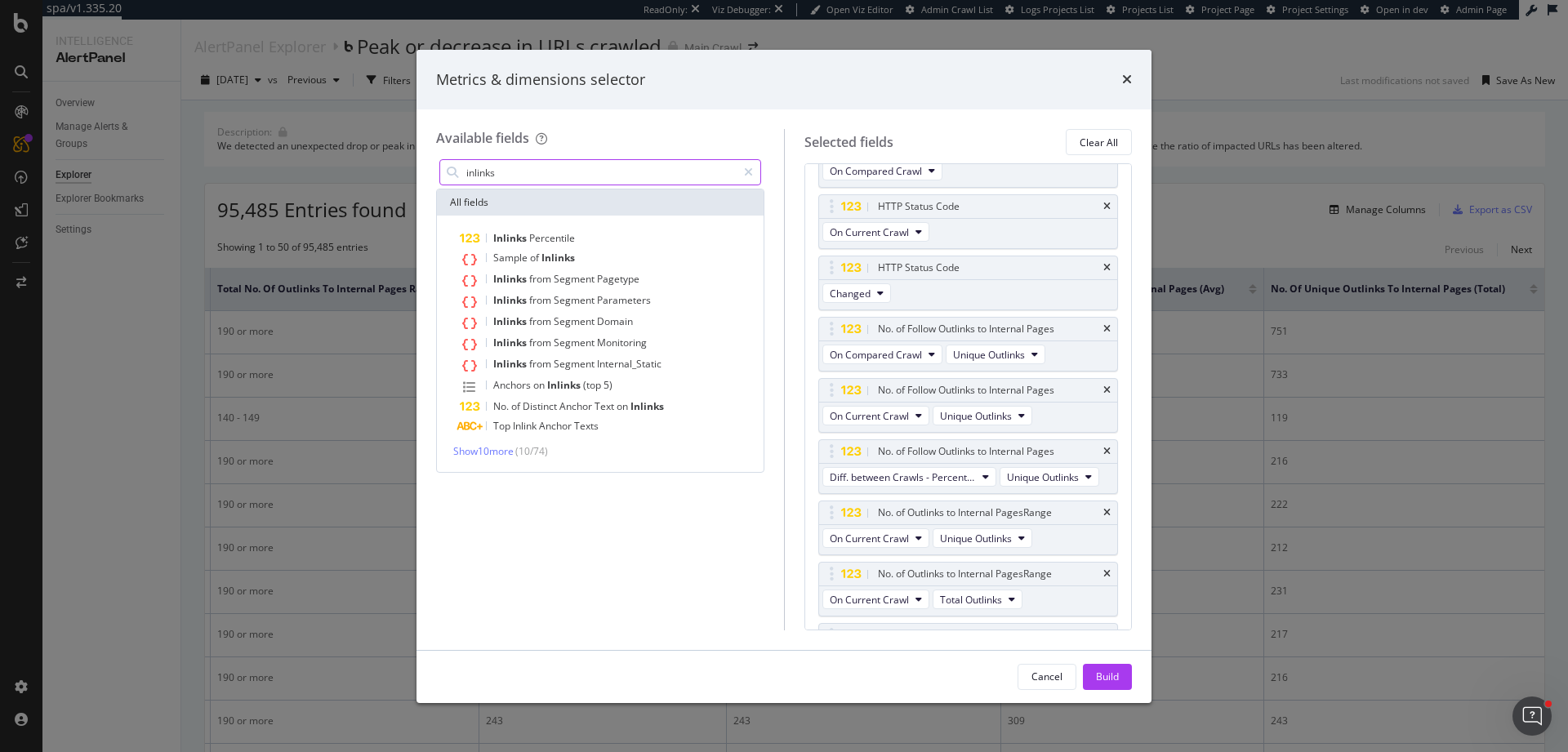
click at [539, 174] on input "inlinks" at bounding box center [600, 172] width 272 height 24
click at [540, 173] on input "inlinks" at bounding box center [600, 172] width 272 height 24
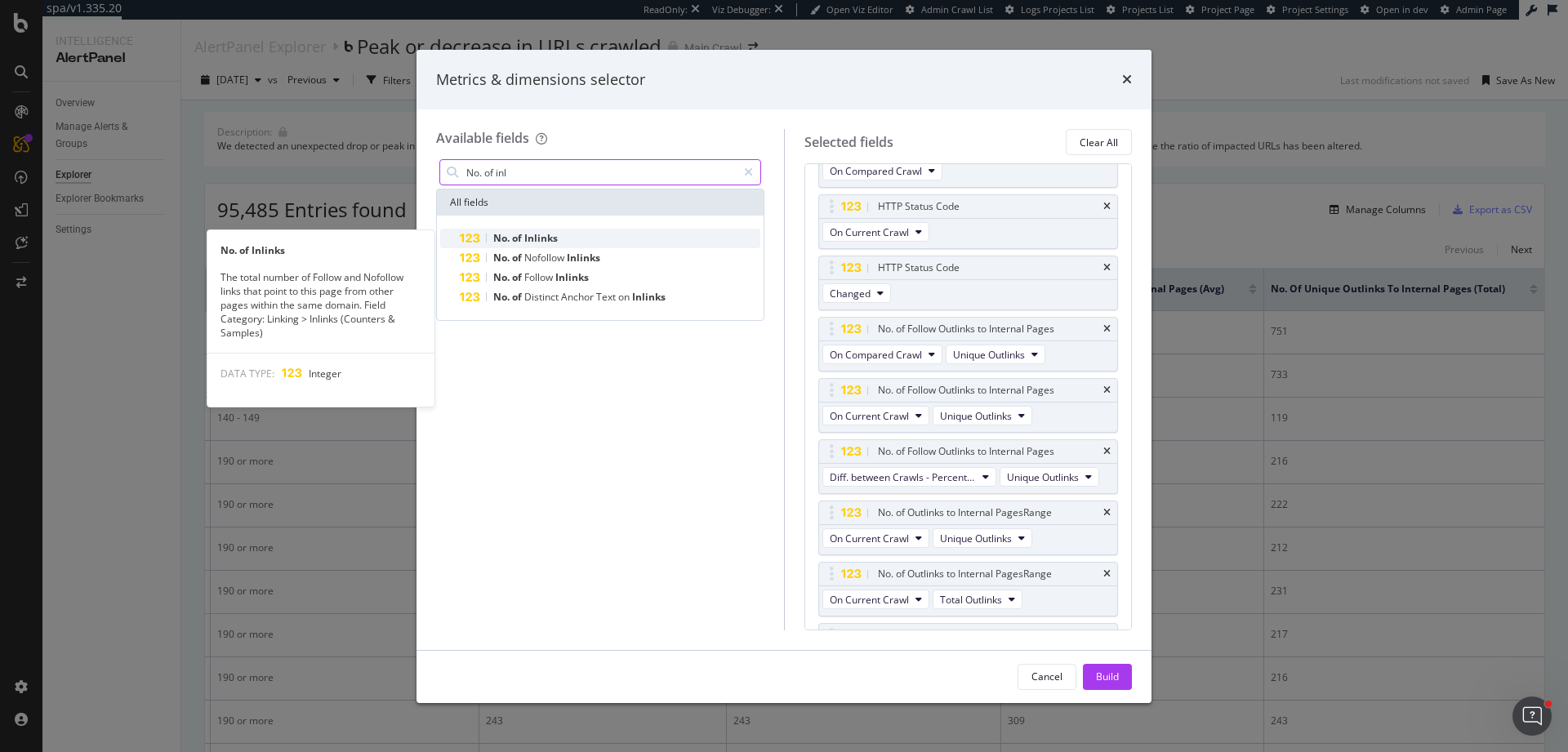
type input "No. of inl"
click at [559, 239] on div "No. of Inlinks" at bounding box center [610, 238] width 301 height 19
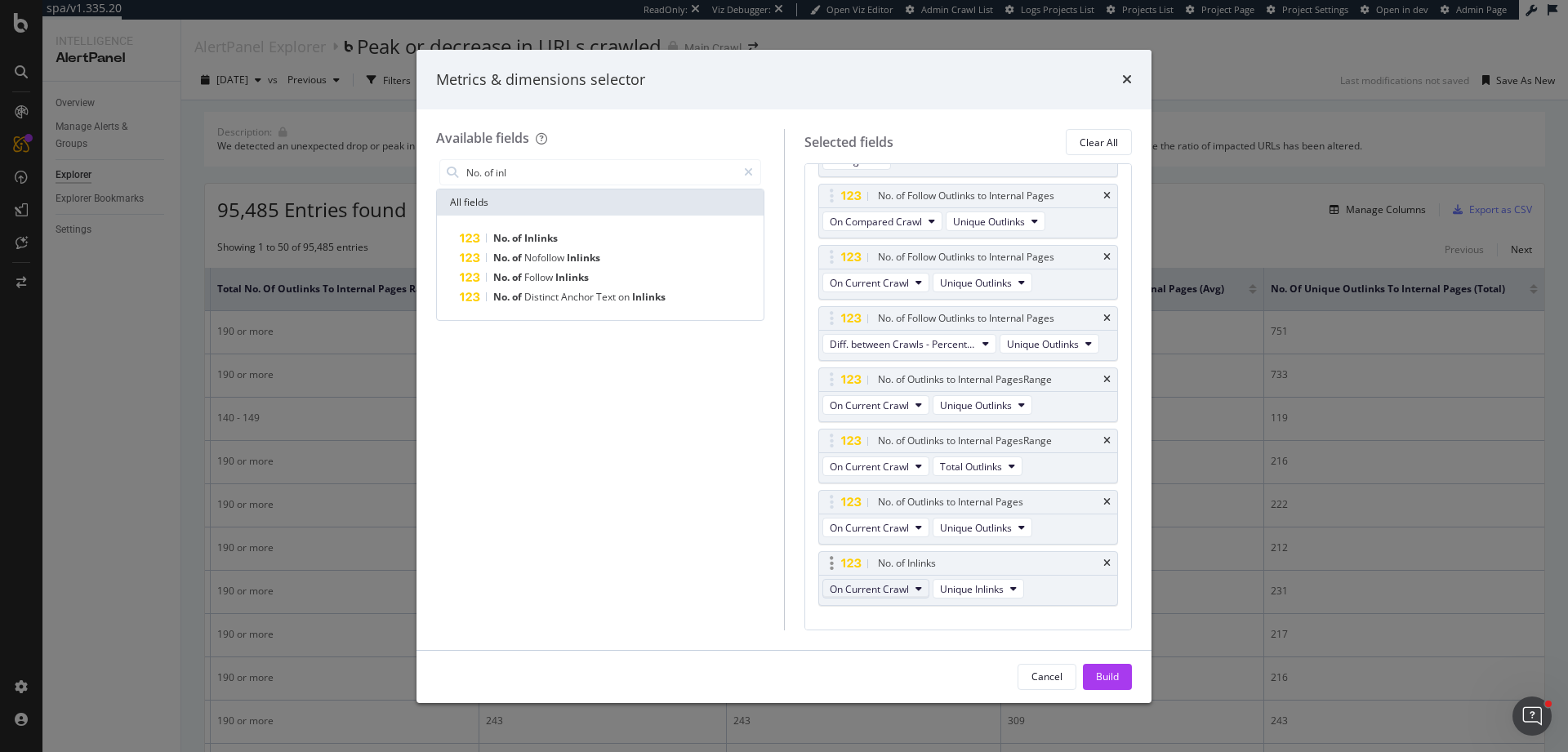
click at [903, 596] on span "On Current Crawl" at bounding box center [869, 588] width 79 height 14
click at [918, 527] on span "On Compared Crawl" at bounding box center [913, 522] width 154 height 15
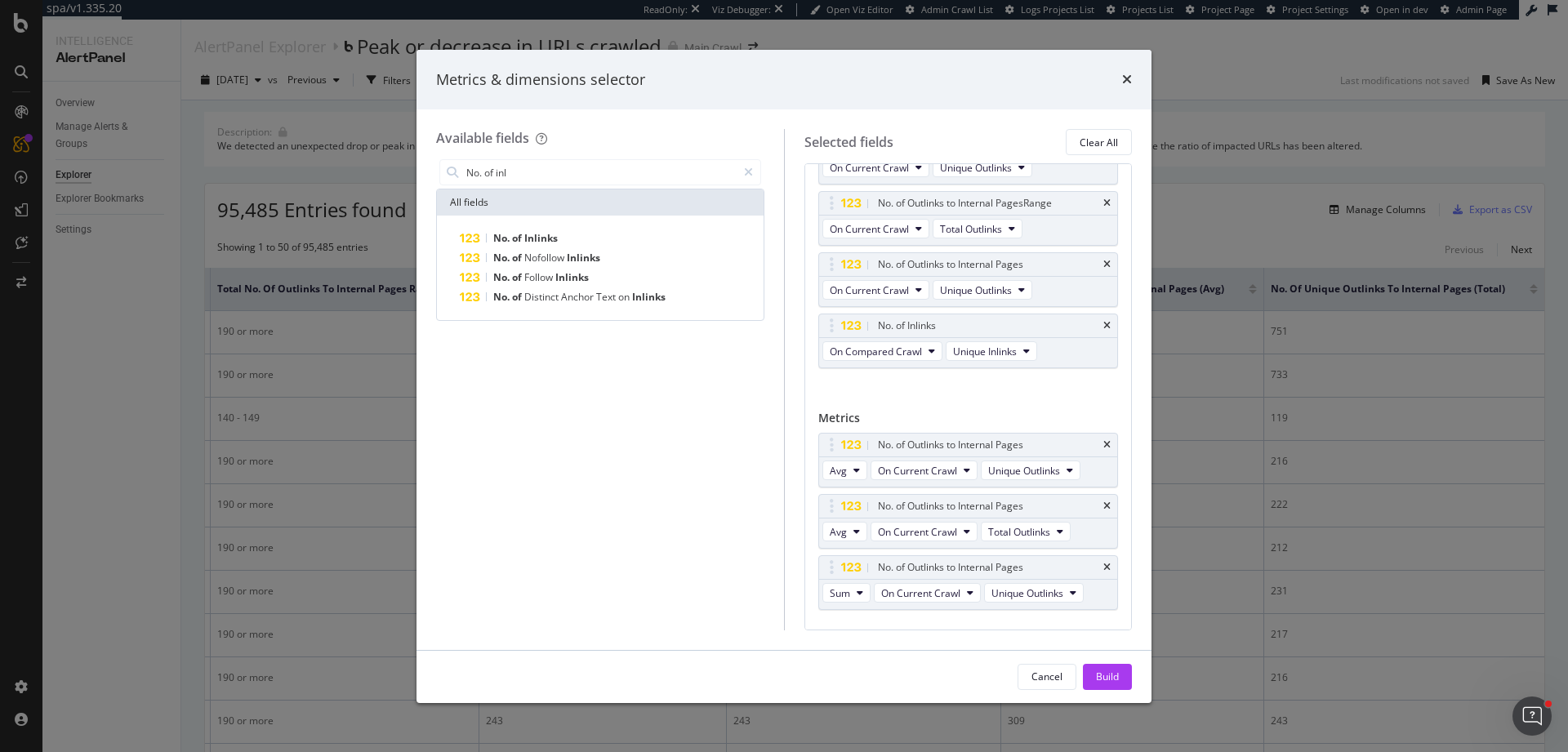
scroll to position [527, 0]
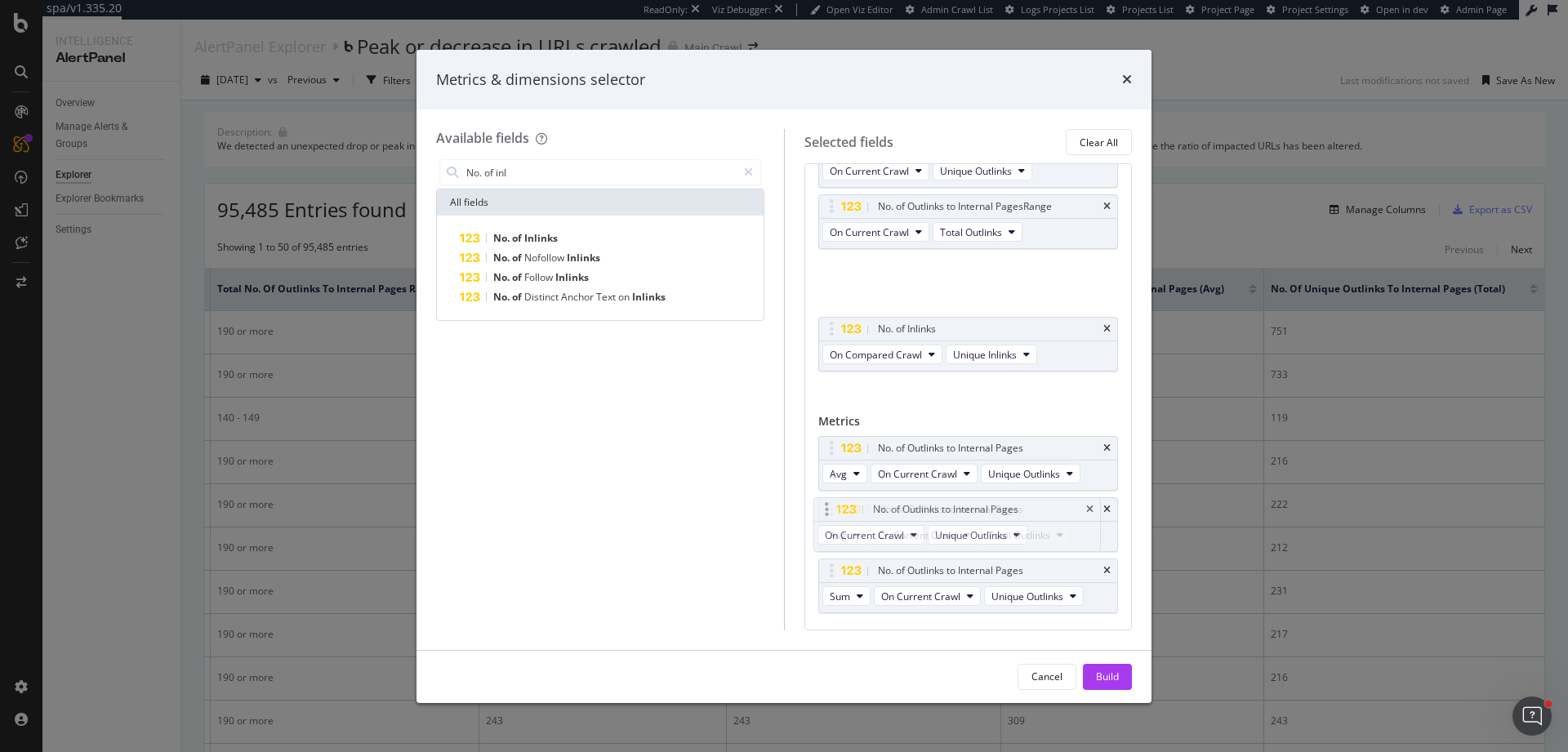
drag, startPoint x: 828, startPoint y: 291, endPoint x: 827, endPoint y: 520, distance: 229.0
click at [826, 520] on body "spa/v1.335.20 ReadOnly: Viz Debugger: Open Viz Editor Admin Crawl List Logs Pro…" at bounding box center [784, 376] width 1568 height 752
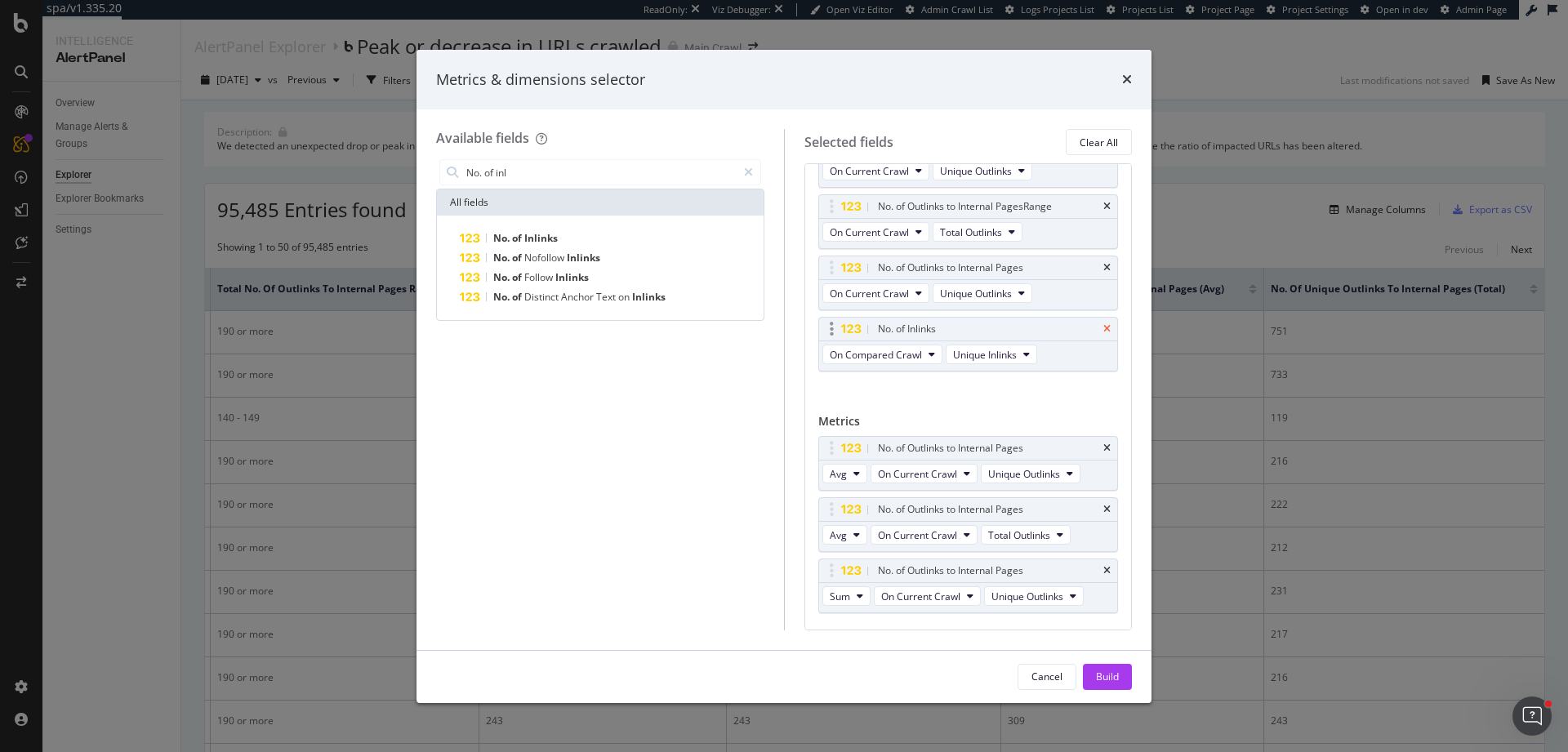
click at [1103, 334] on icon "times" at bounding box center [1106, 329] width 8 height 10
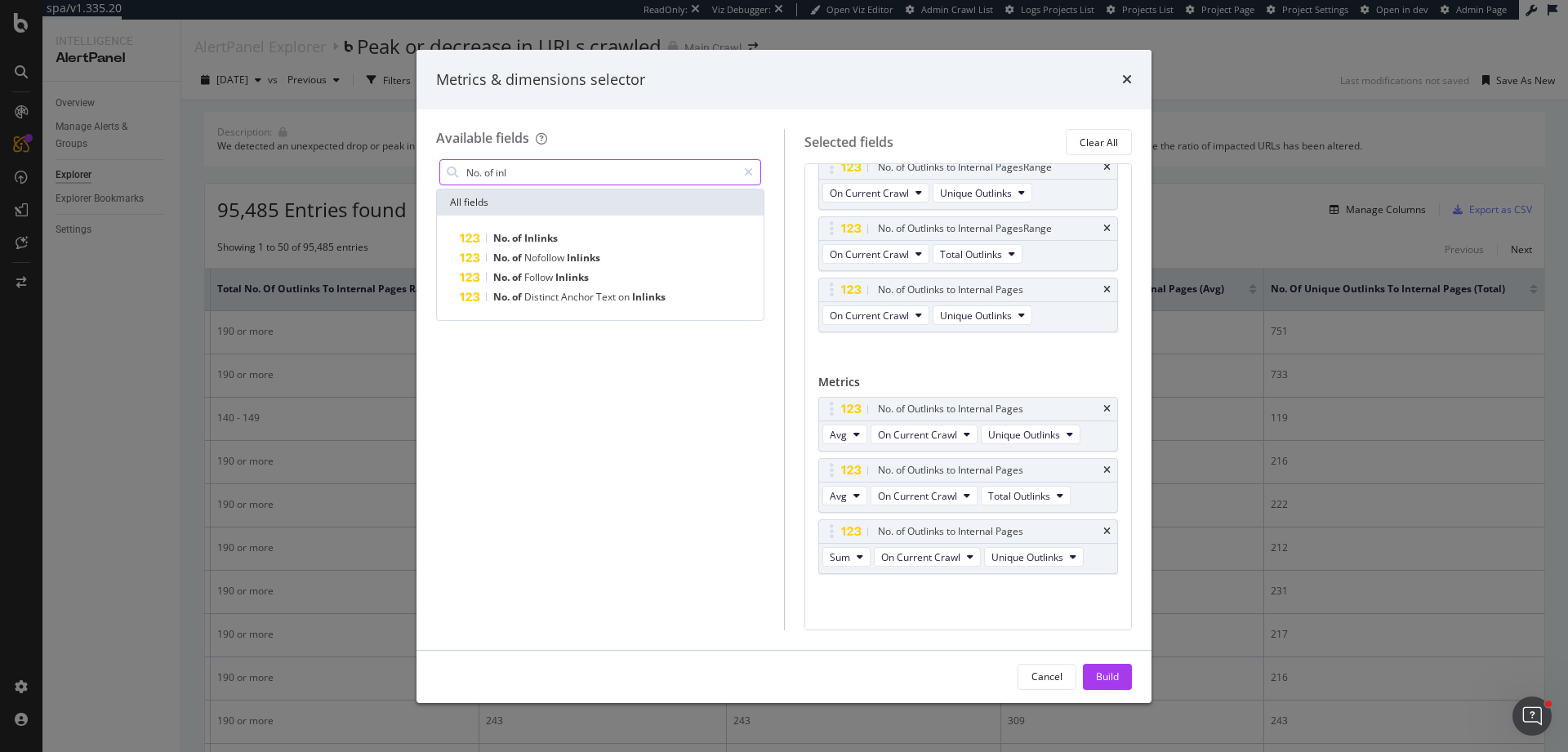
click at [568, 169] on input "No. of inl" at bounding box center [600, 172] width 272 height 24
click at [743, 174] on div "modal" at bounding box center [748, 172] width 23 height 26
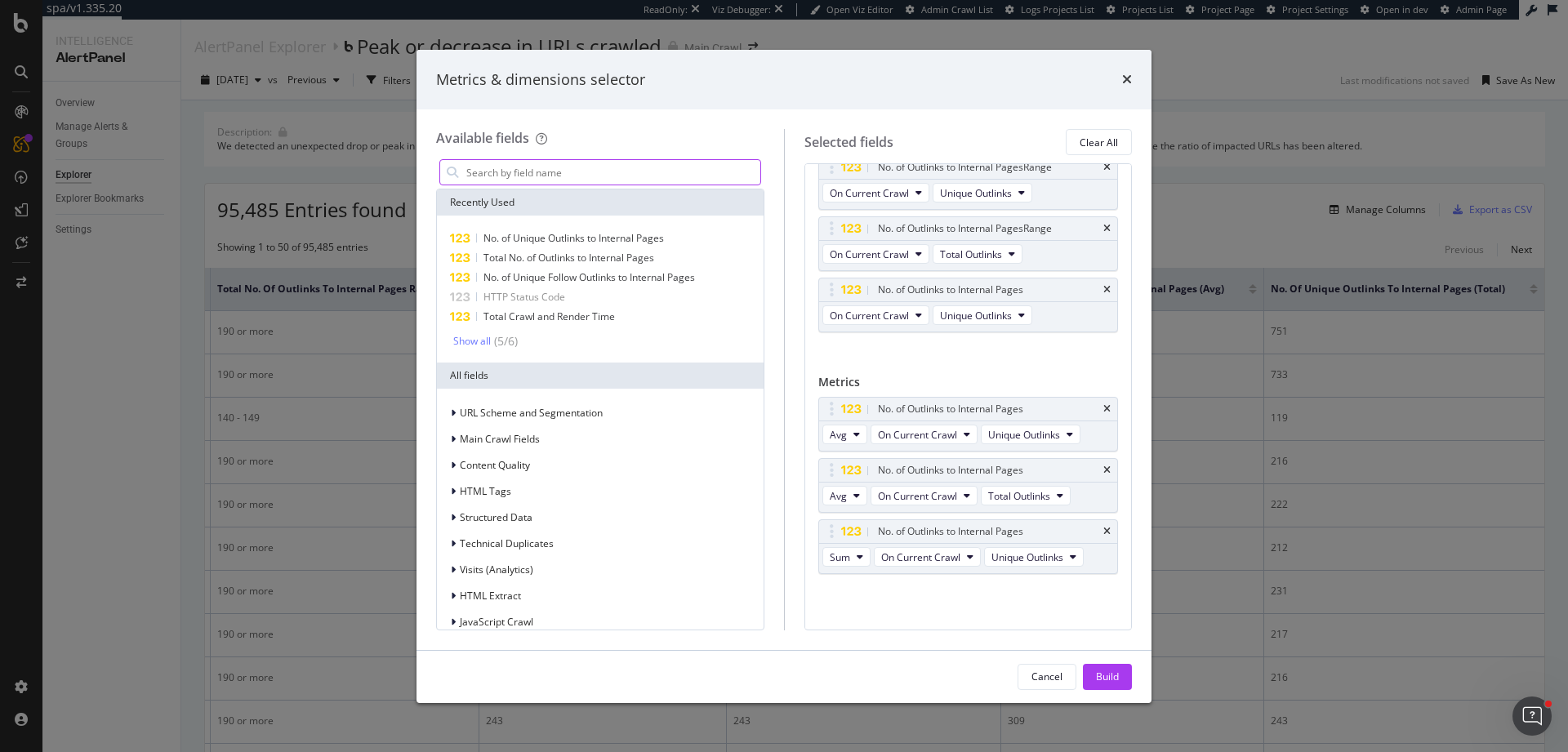
click at [668, 174] on input "modal" at bounding box center [612, 172] width 296 height 24
click at [1103, 410] on icon "times" at bounding box center [1106, 409] width 8 height 10
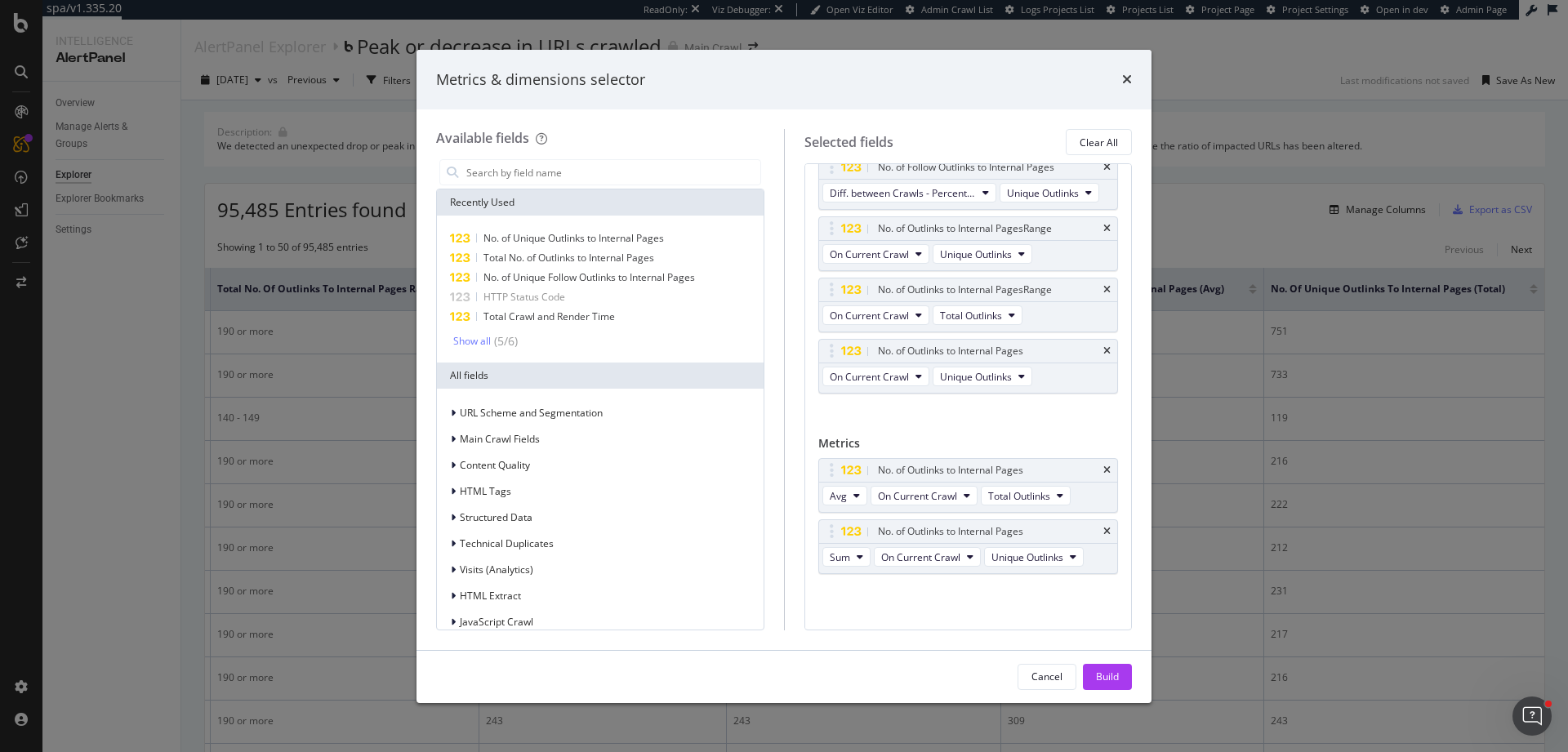
scroll to position [466, 0]
click at [1103, 469] on icon "times" at bounding box center [1106, 470] width 8 height 10
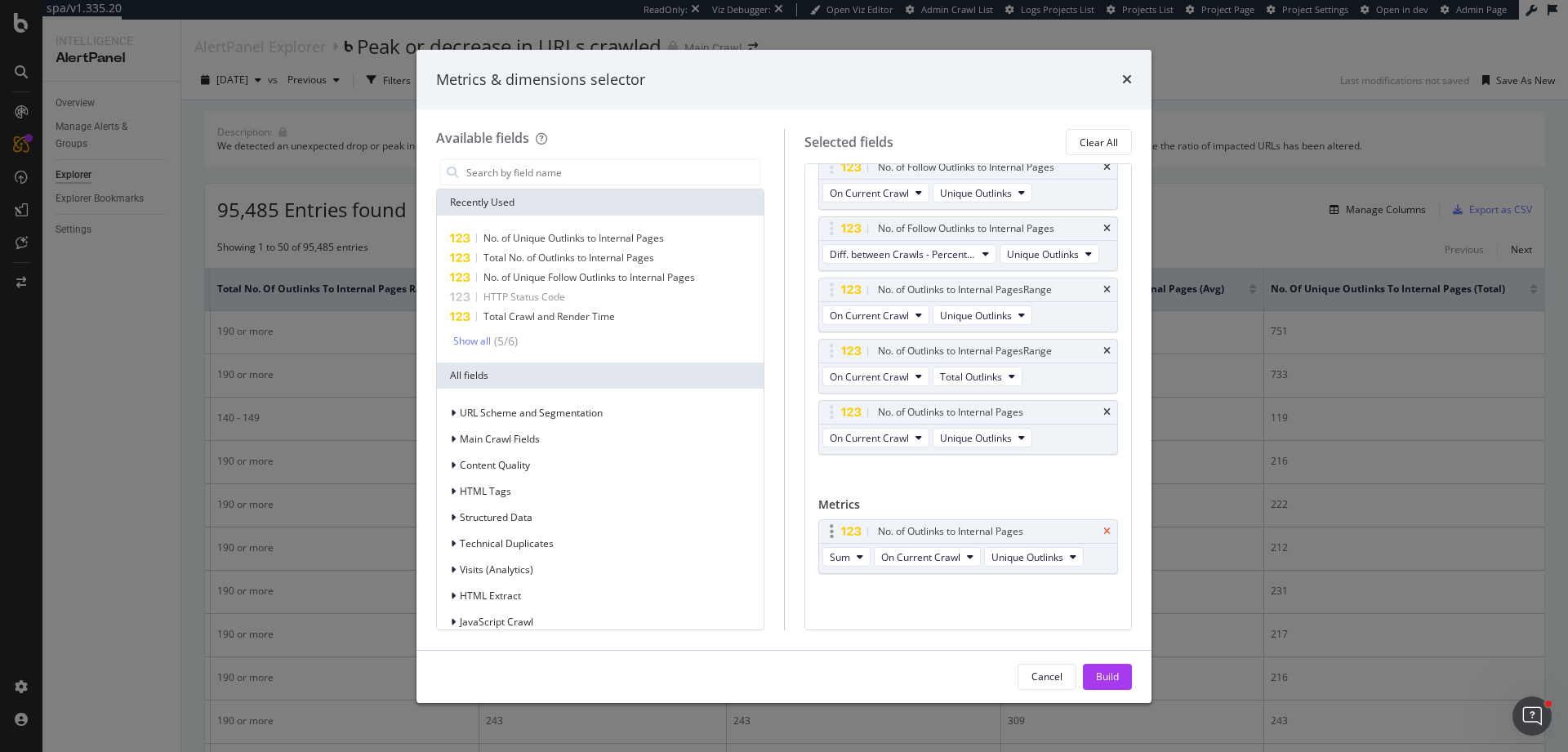
click at [1103, 529] on icon "times" at bounding box center [1106, 532] width 8 height 10
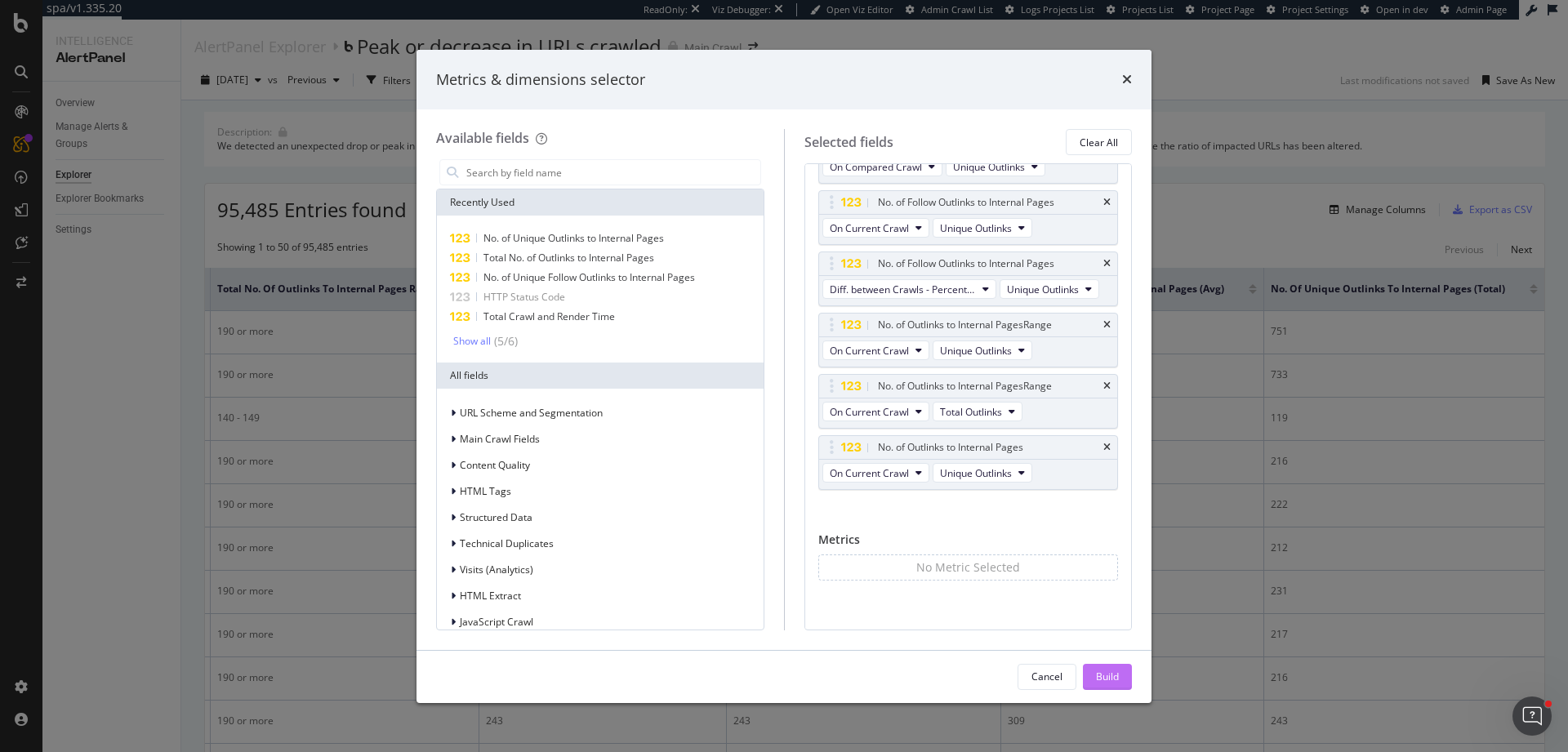
click at [1120, 683] on button "Build" at bounding box center [1107, 676] width 49 height 26
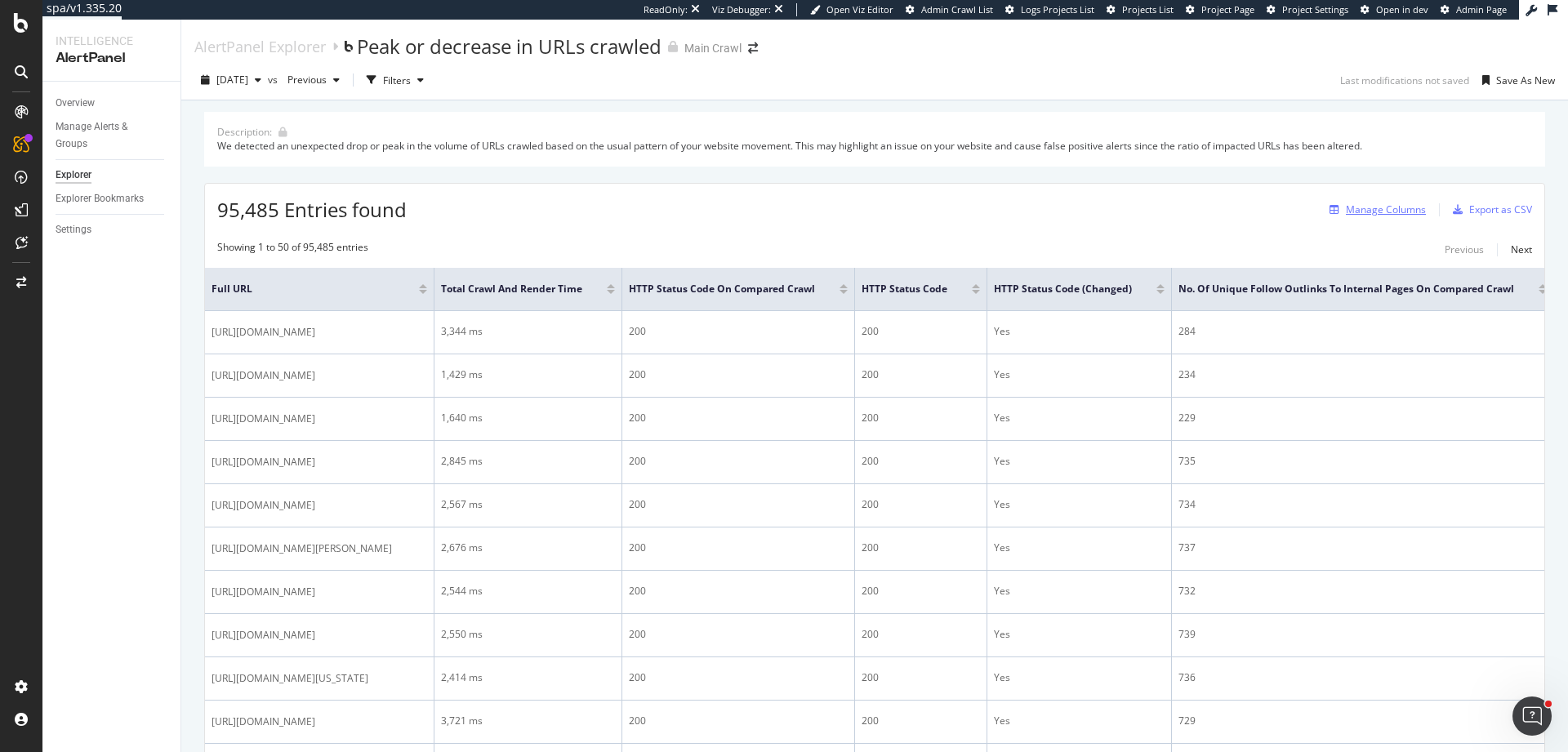
click at [1351, 204] on div "Manage Columns" at bounding box center [1386, 209] width 80 height 14
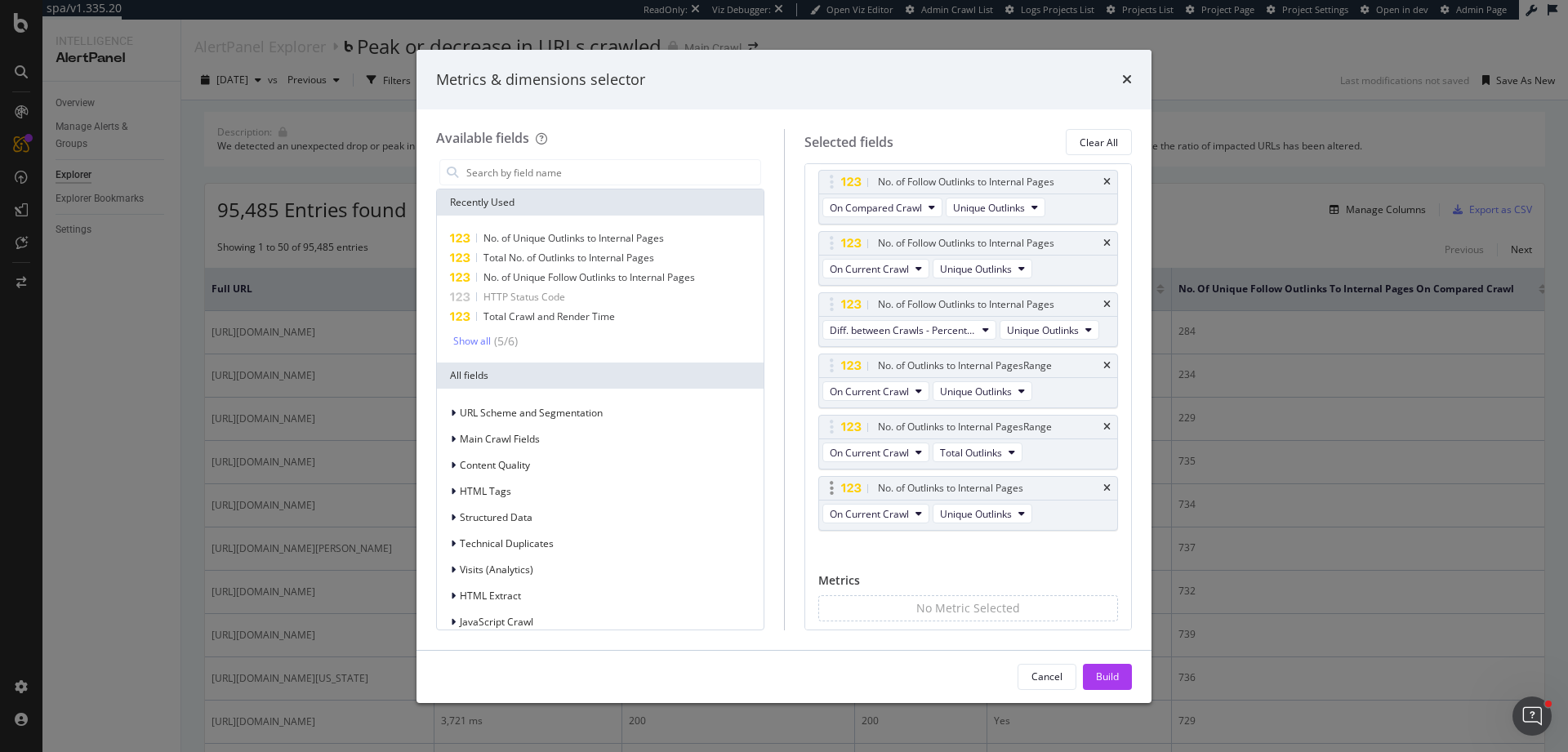
scroll to position [369, 0]
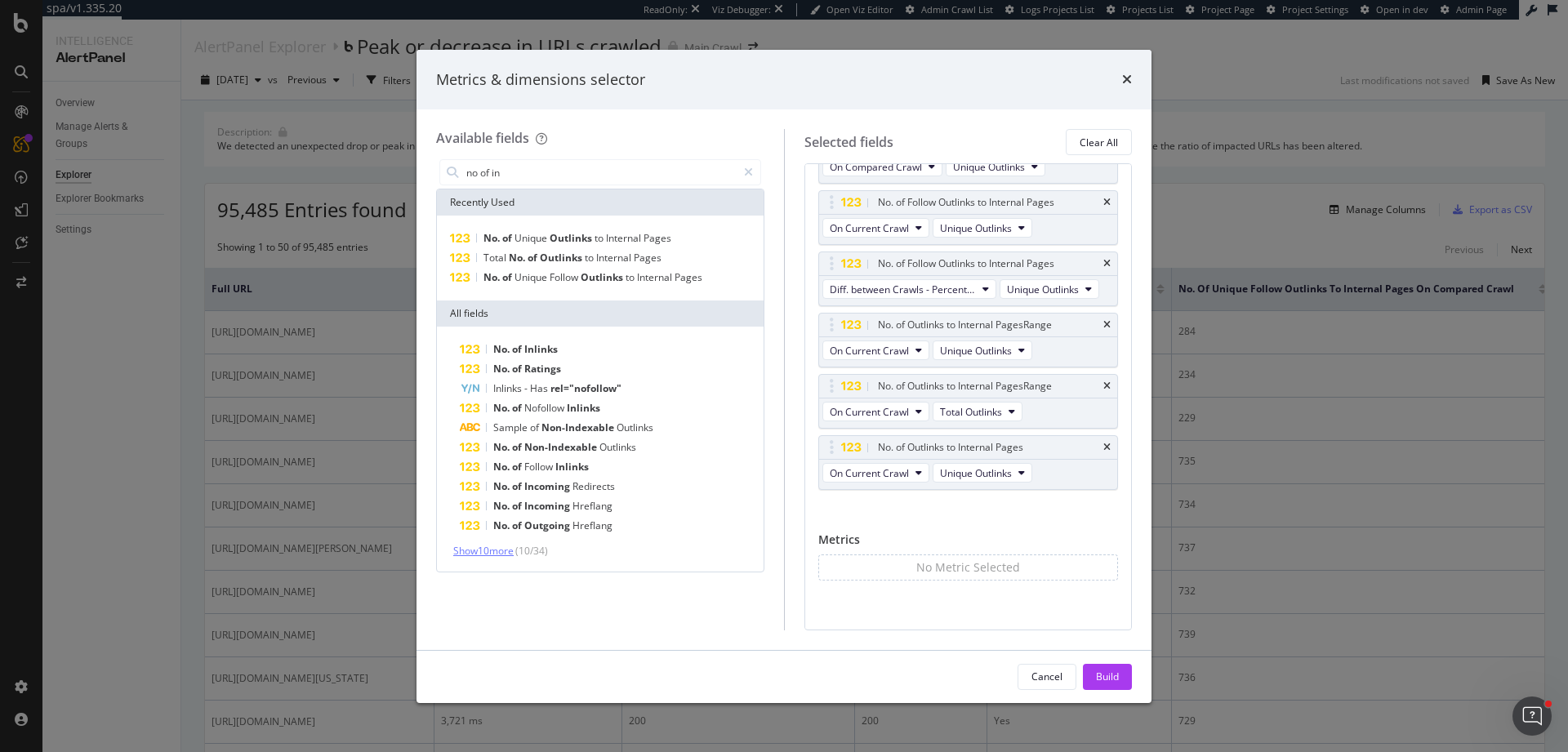
type input "no of in"
click at [508, 553] on span "Show 10 more" at bounding box center [483, 550] width 60 height 14
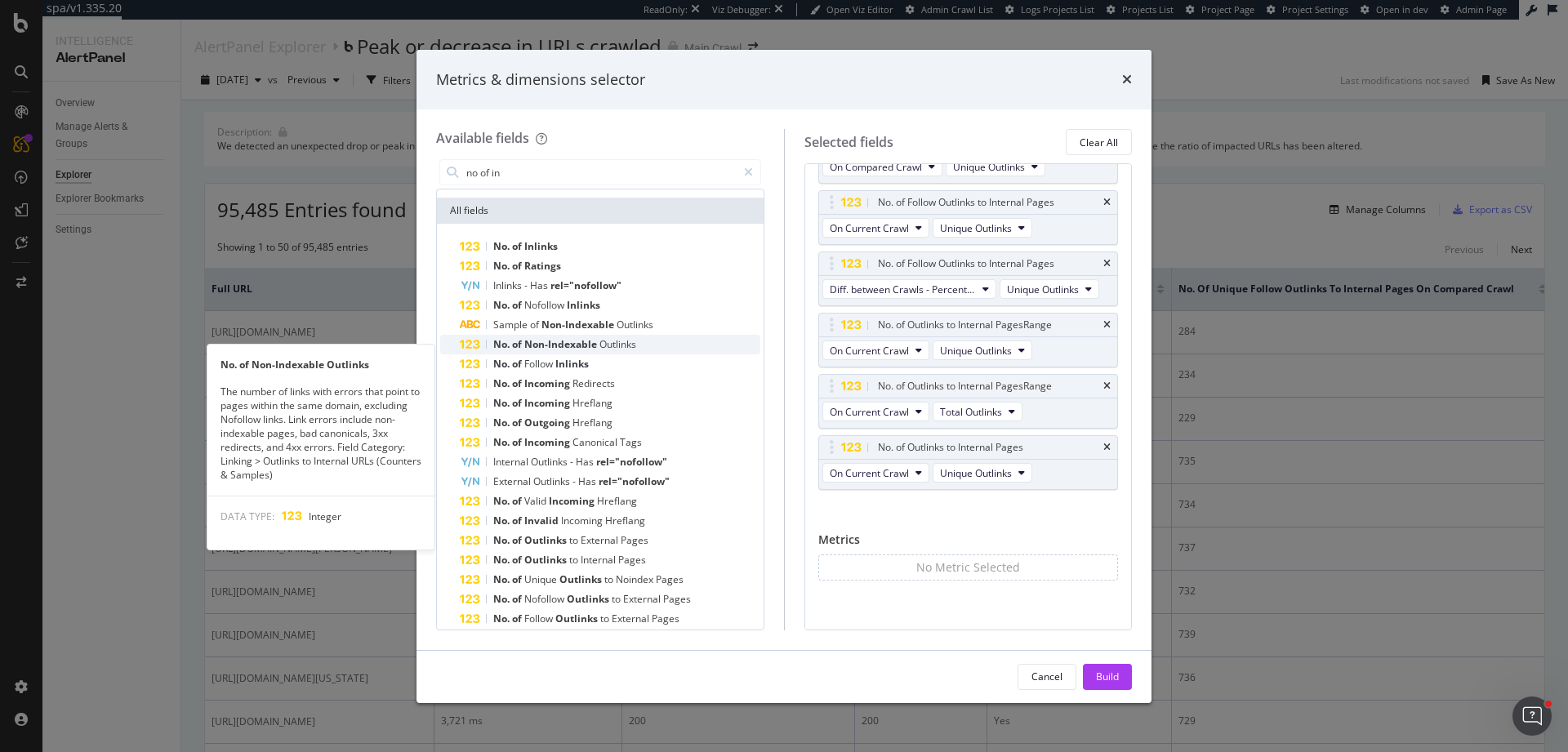
scroll to position [138, 0]
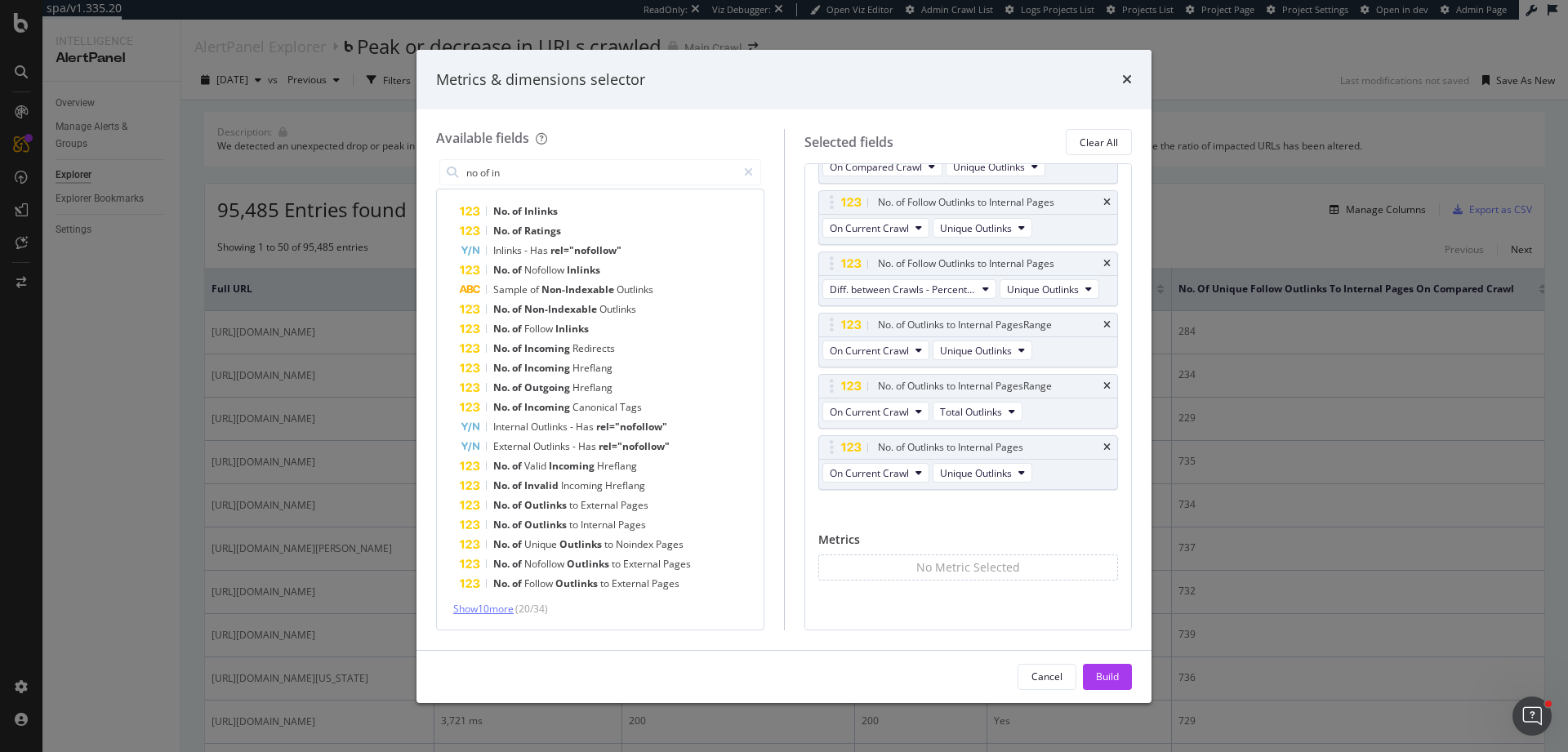
click at [513, 606] on span "Show 10 more" at bounding box center [483, 608] width 60 height 14
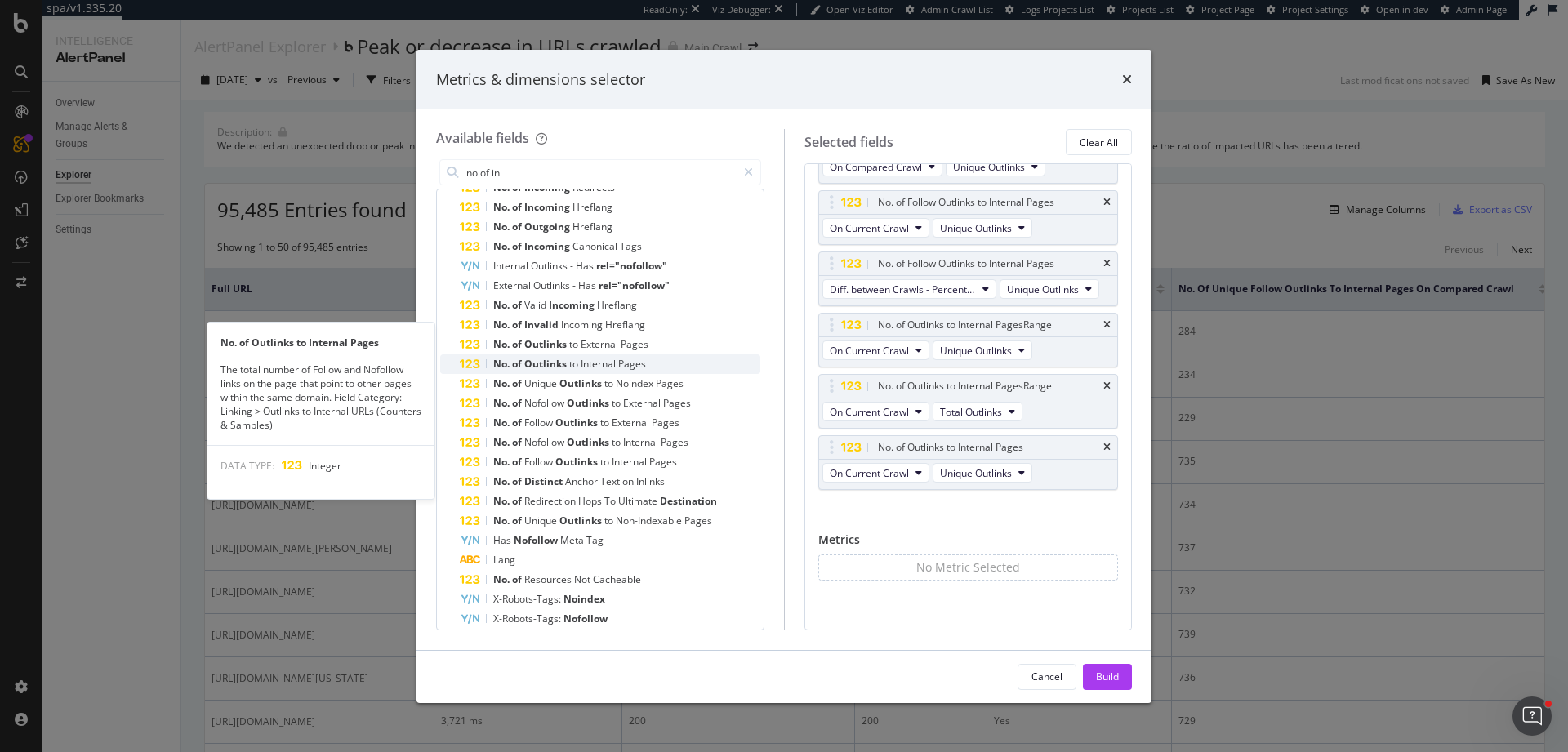
scroll to position [334, 0]
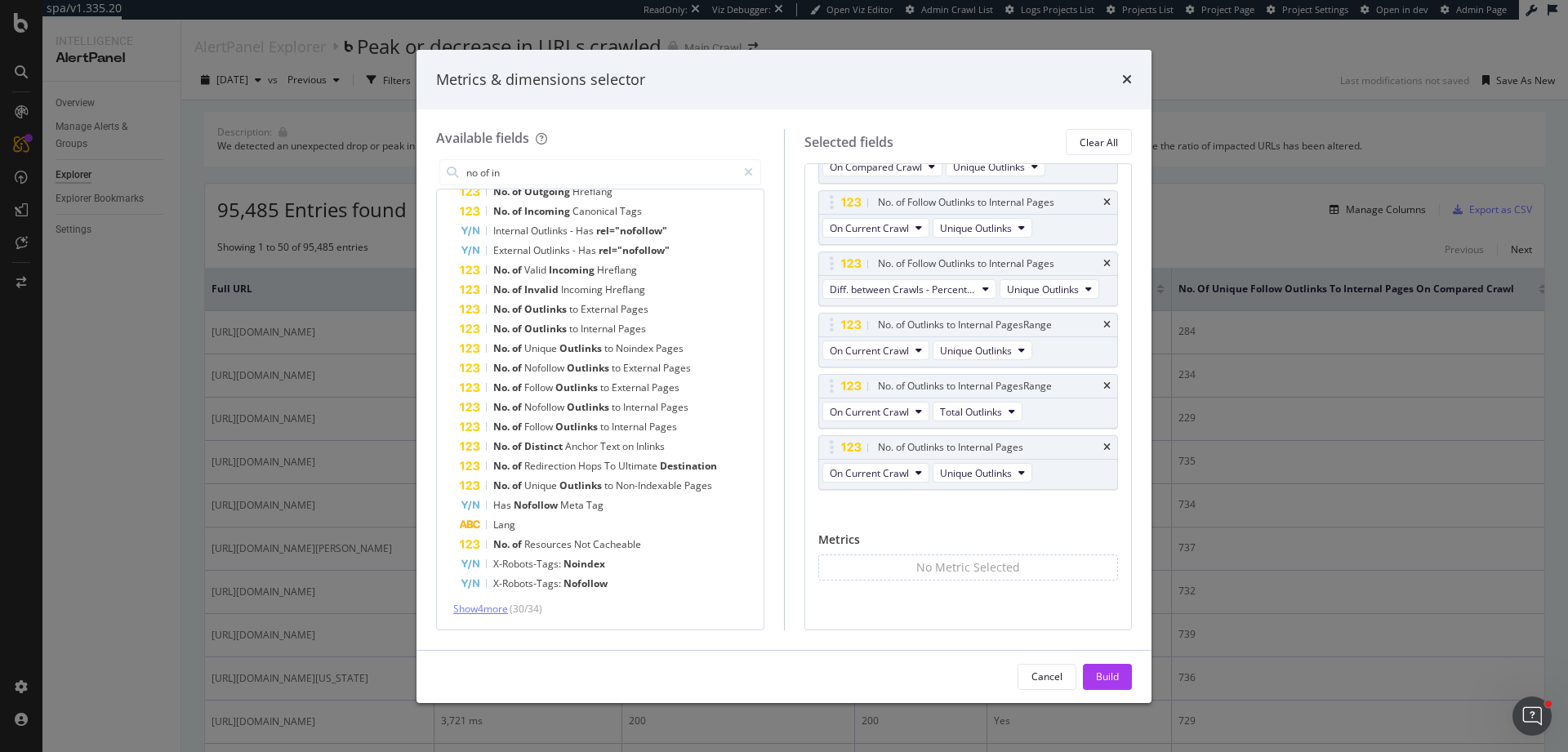
click at [508, 610] on span "Show 4 more" at bounding box center [481, 608] width 55 height 14
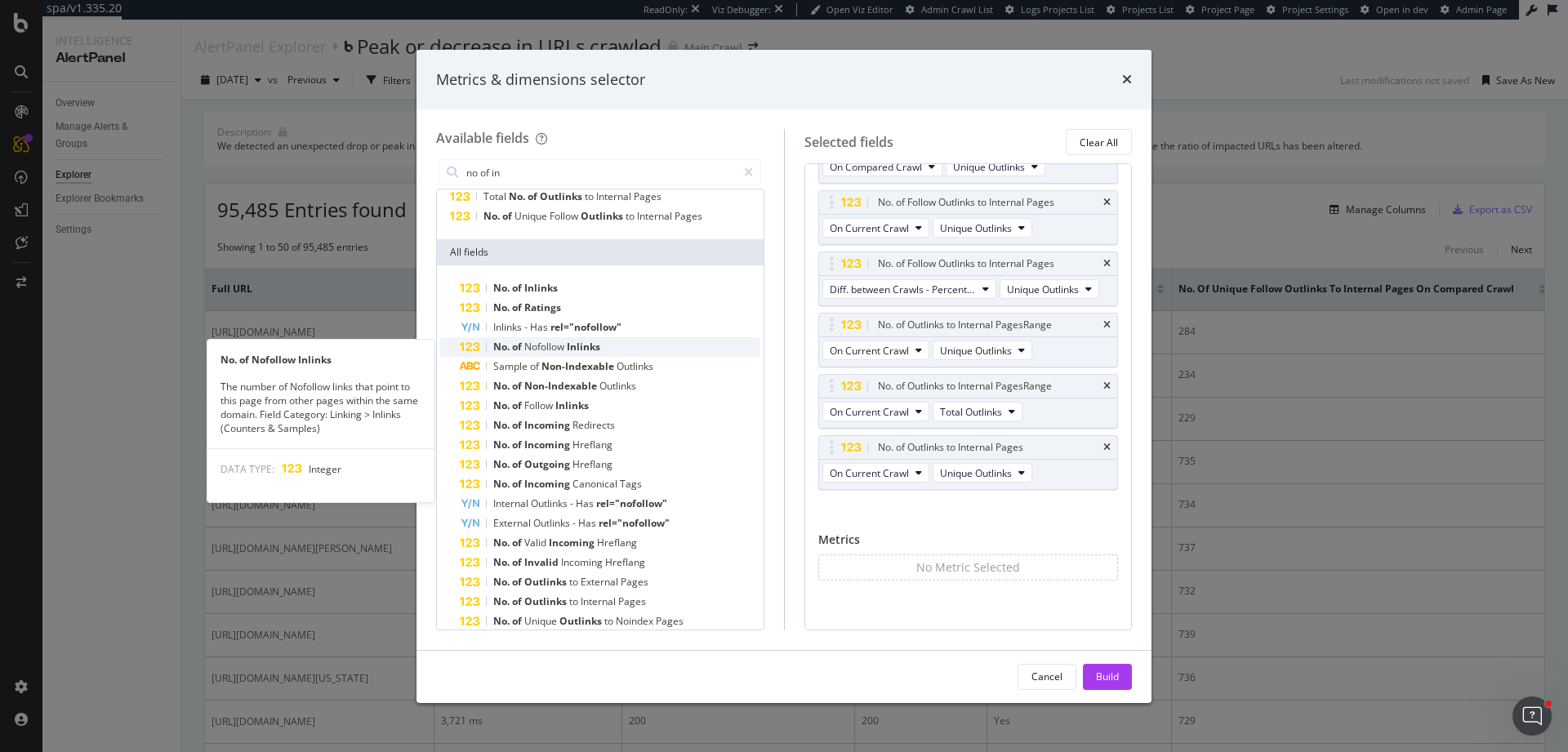
scroll to position [0, 0]
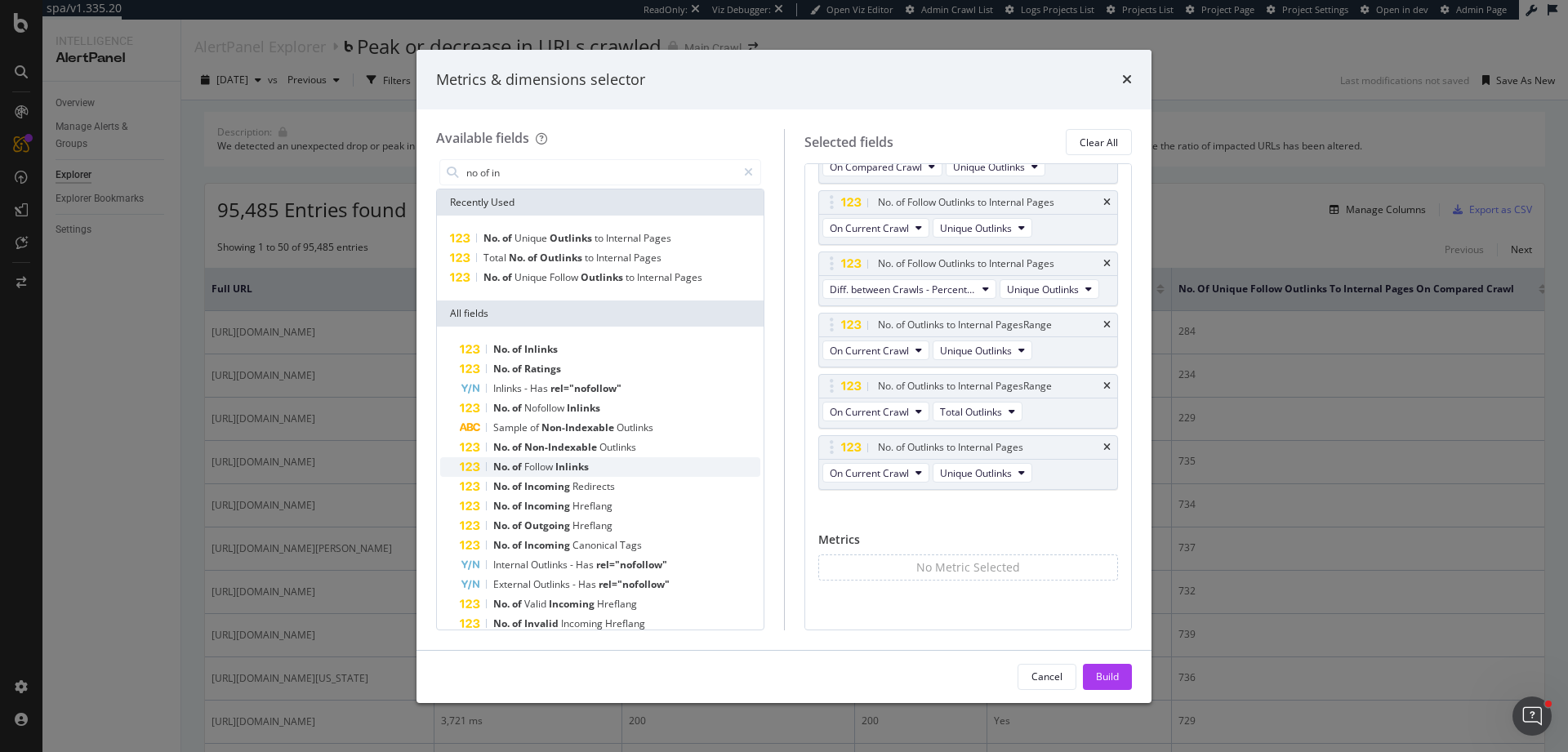
click at [591, 465] on div "No. of Follow Inlinks" at bounding box center [610, 467] width 301 height 19
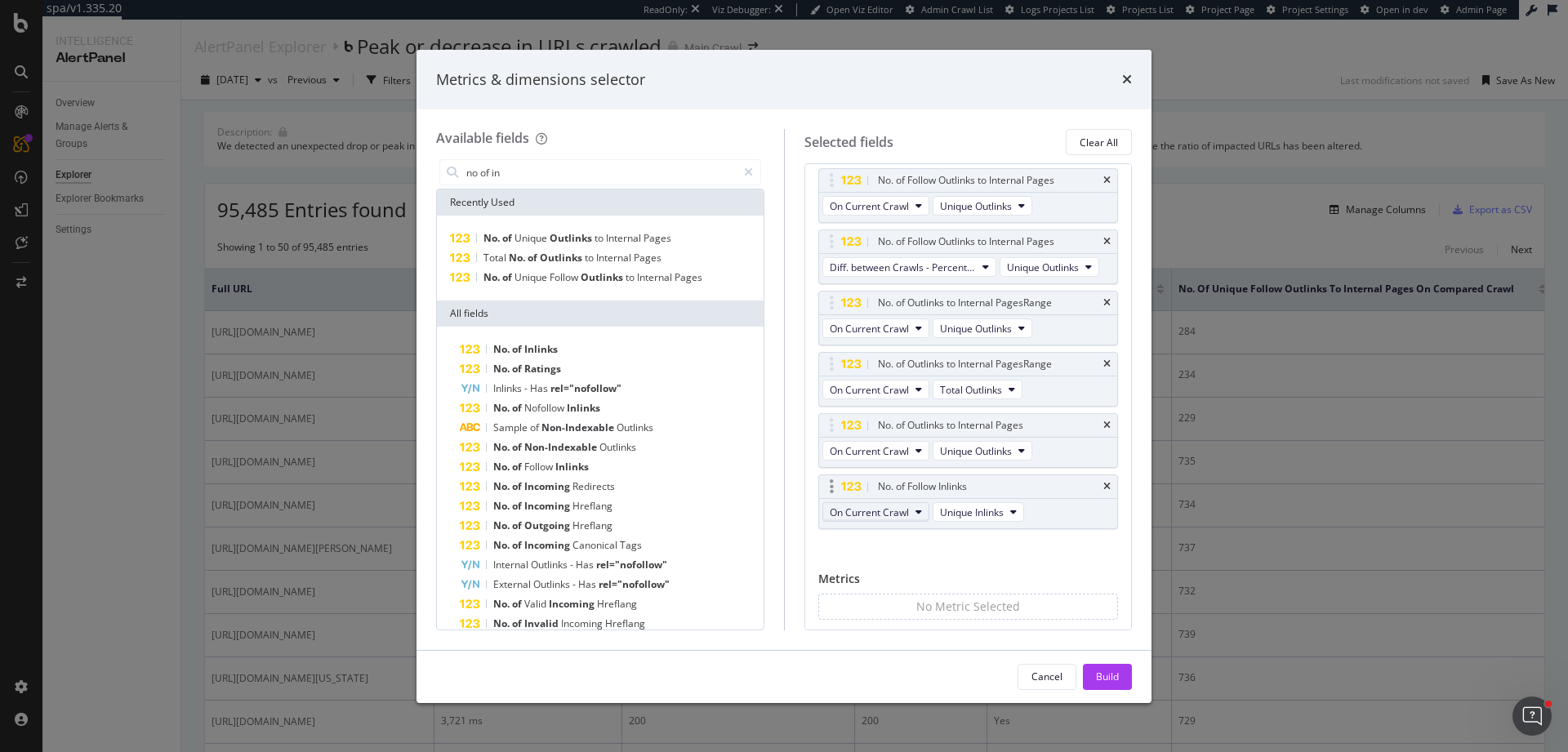
click at [910, 522] on button "On Current Crawl" at bounding box center [876, 511] width 107 height 19
click at [915, 598] on span "On Compared Crawl" at bounding box center [913, 594] width 154 height 15
click at [957, 519] on span "Unique Inlinks" at bounding box center [984, 512] width 63 height 14
click at [1070, 564] on div "Full URL Total Crawl and Render Time On Current Crawl HTTP Status Code On Compa…" at bounding box center [969, 198] width 301 height 733
click at [1103, 492] on icon "times" at bounding box center [1106, 487] width 8 height 10
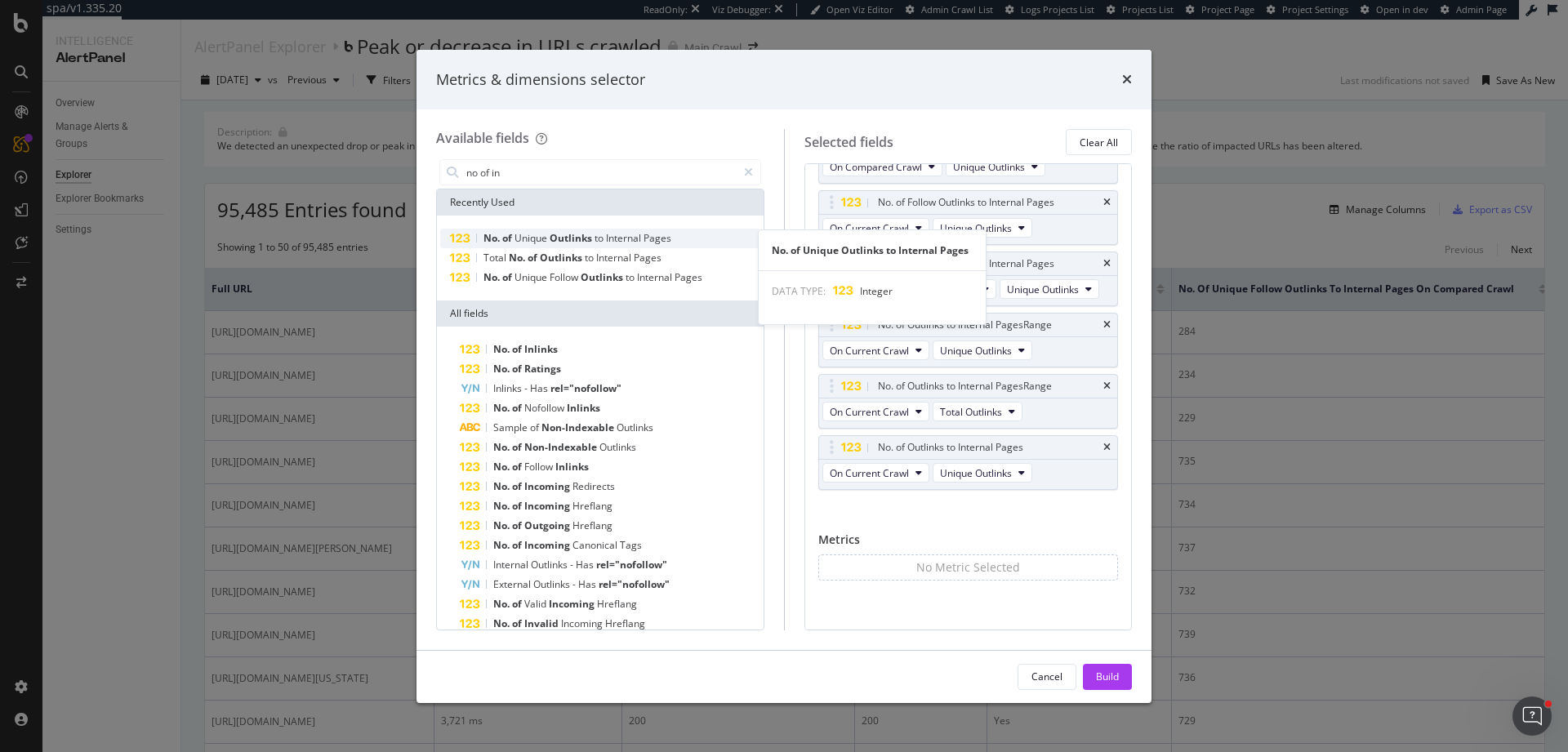
click at [584, 240] on span "Outlinks" at bounding box center [572, 238] width 45 height 14
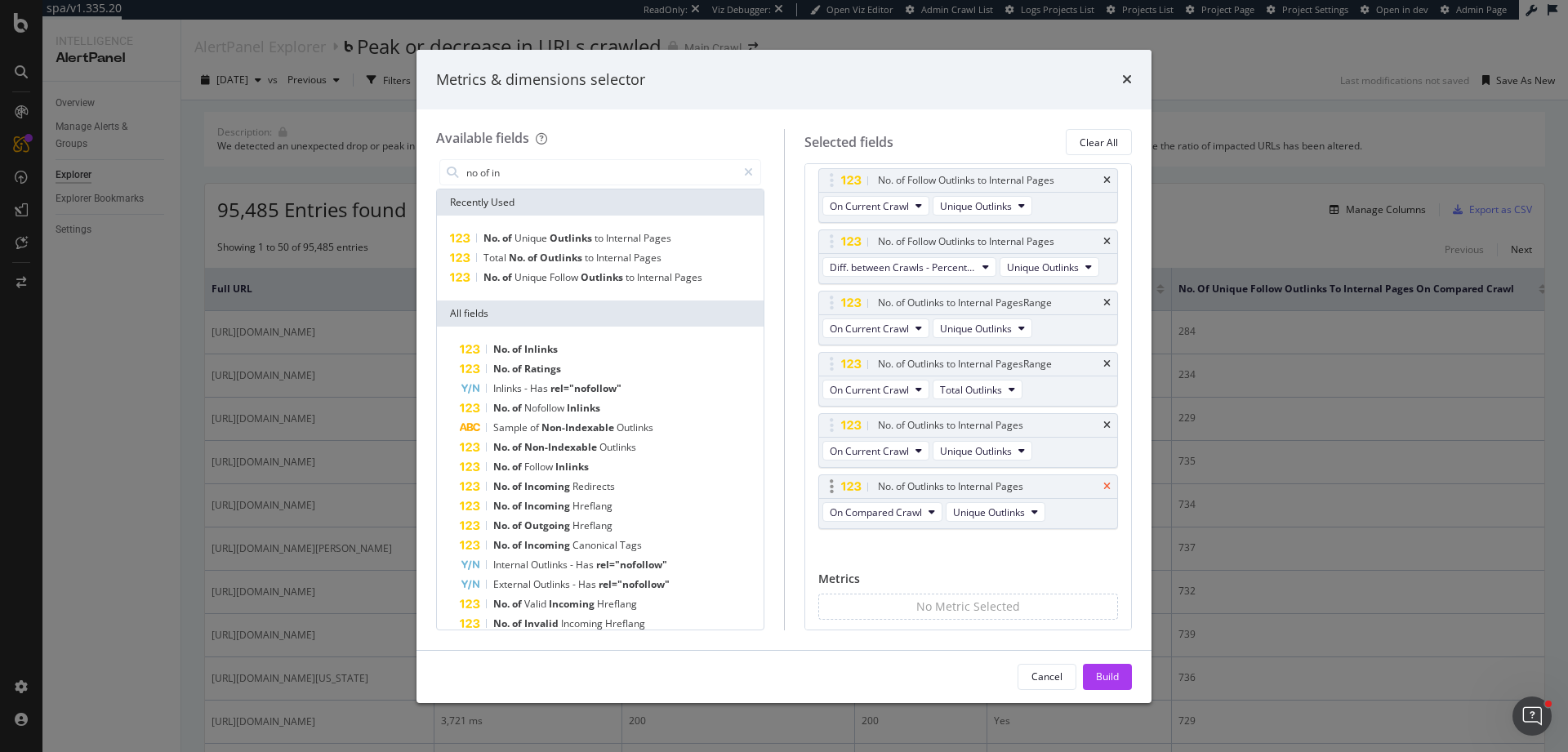
click at [1103, 492] on icon "times" at bounding box center [1106, 487] width 8 height 10
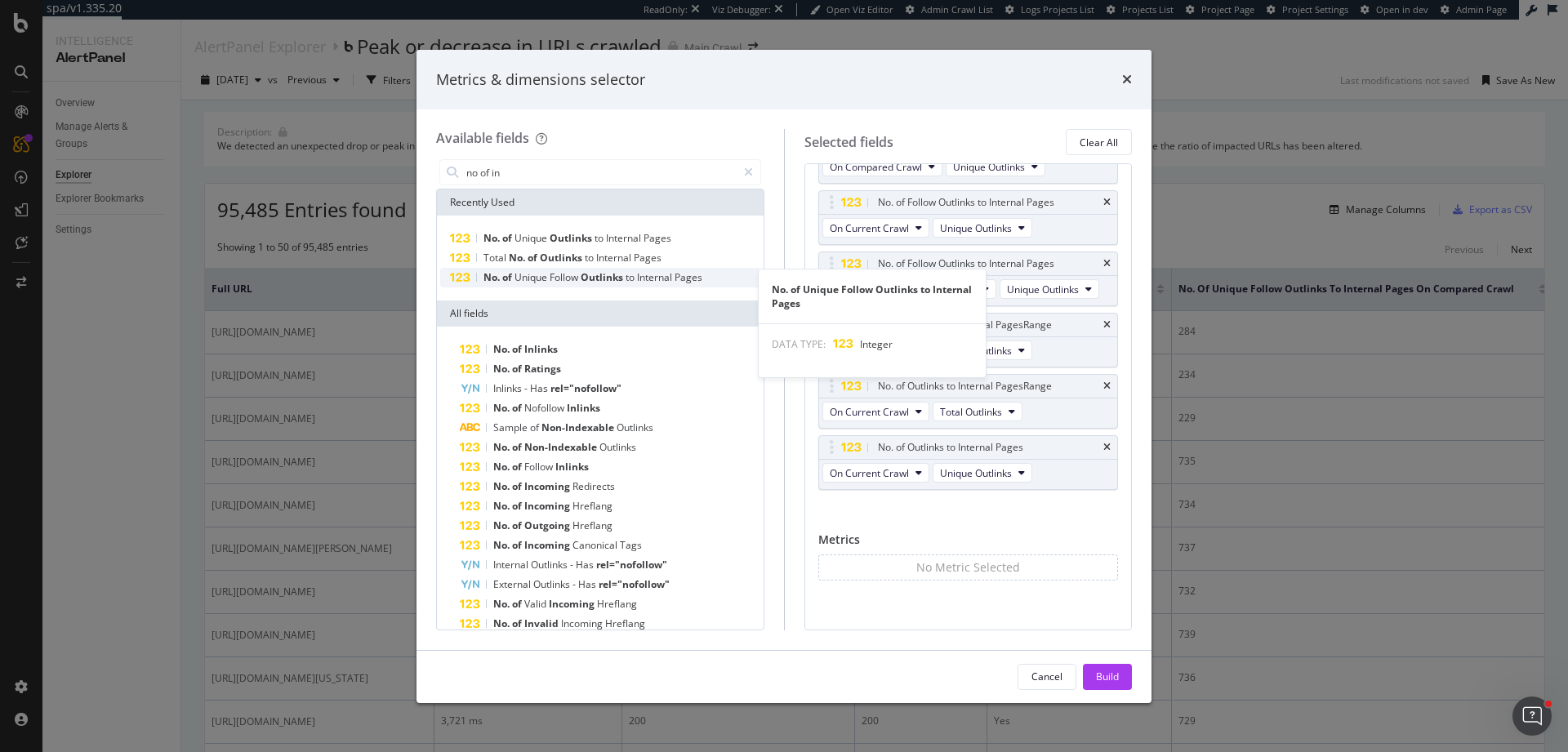
click at [552, 280] on span "Follow" at bounding box center [564, 277] width 31 height 14
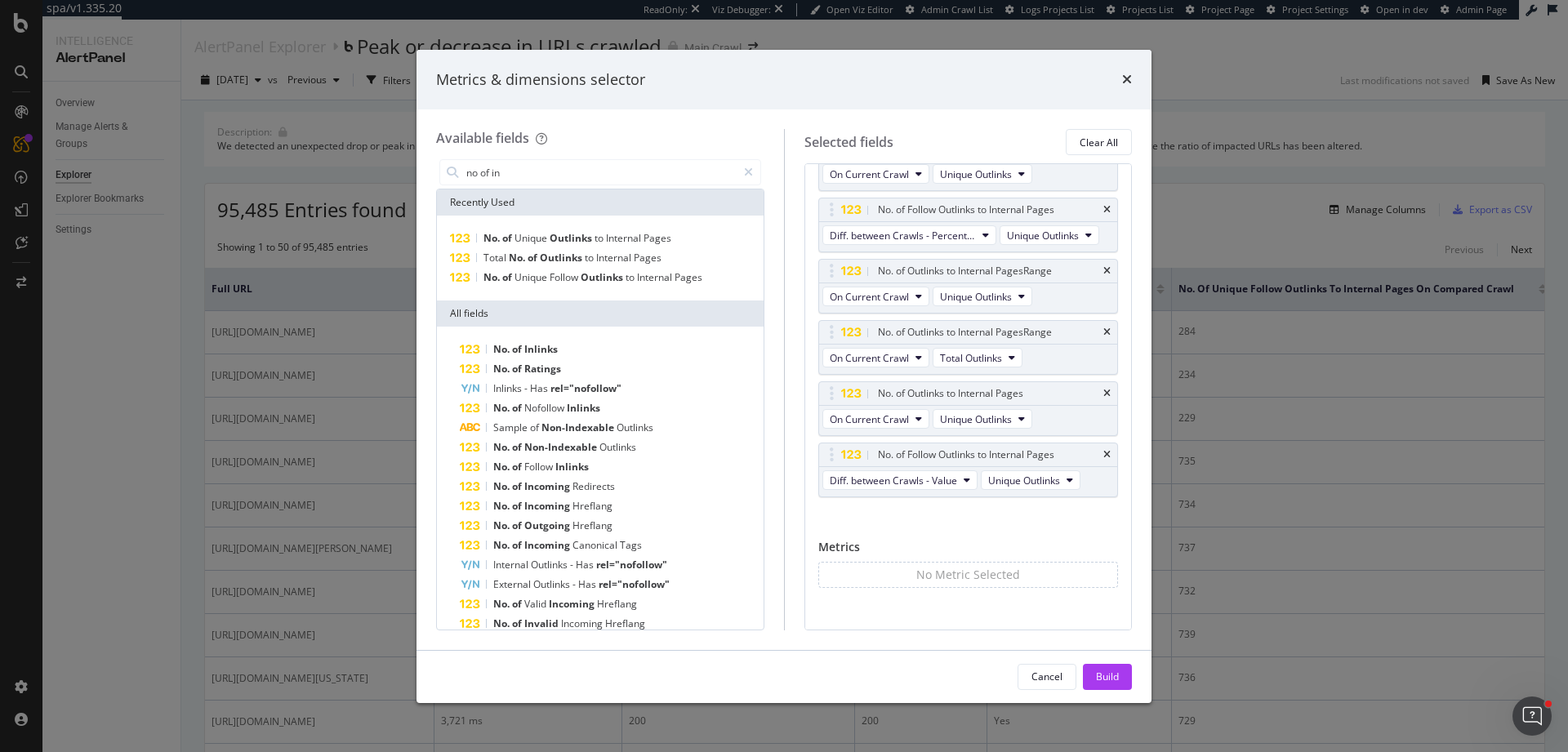
scroll to position [430, 0]
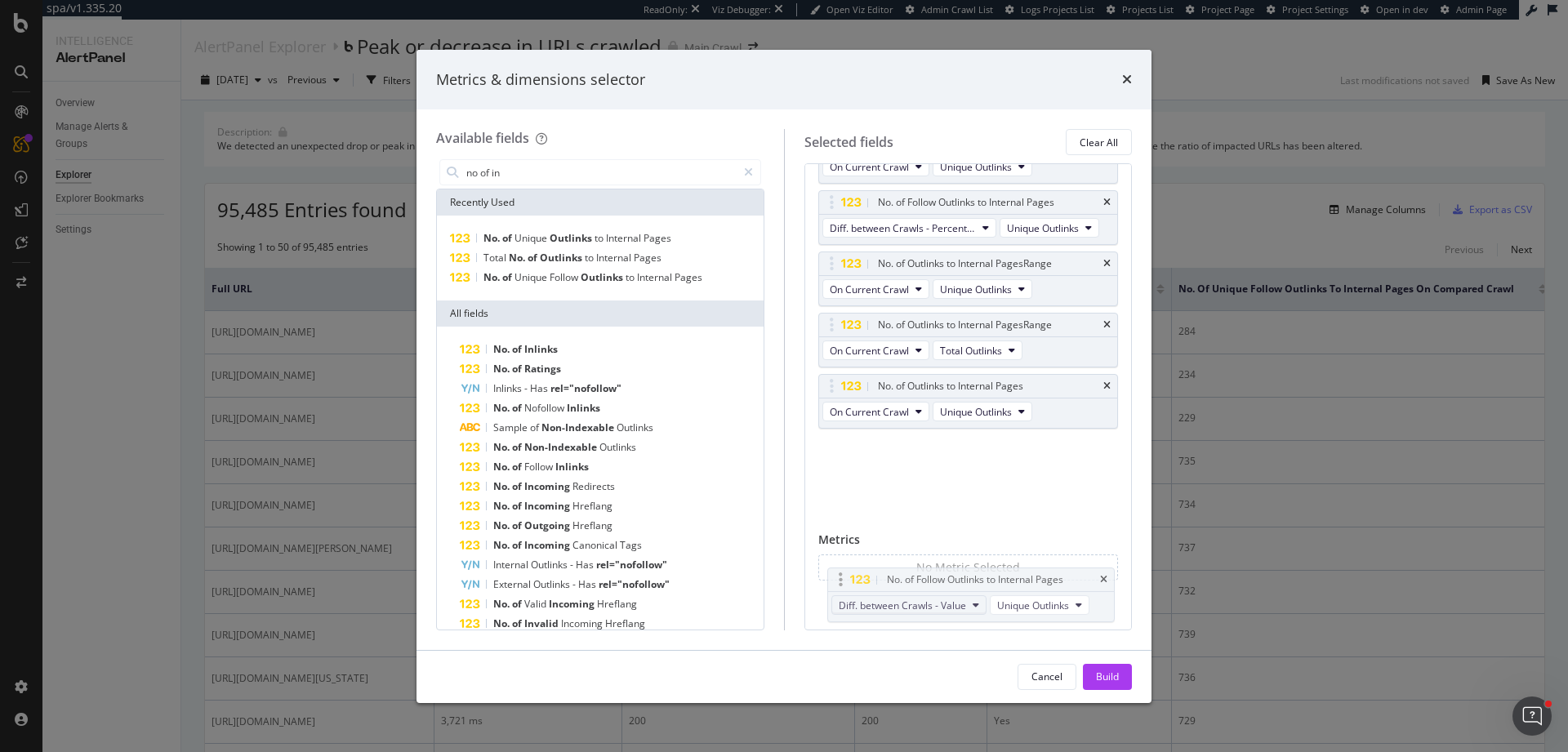
drag, startPoint x: 938, startPoint y: 447, endPoint x: 945, endPoint y: 573, distance: 126.2
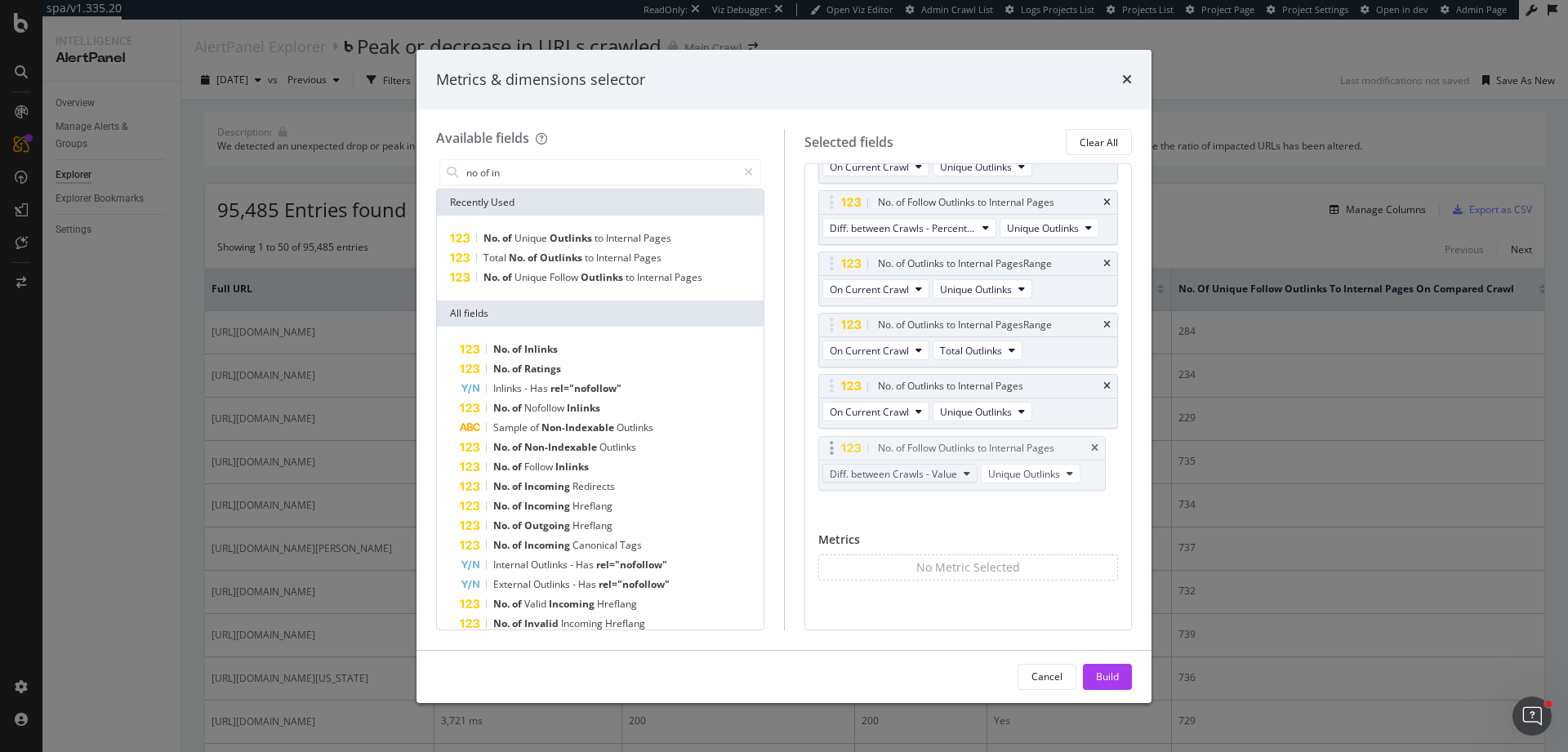
click at [946, 576] on body "spa/v1.335.20 ReadOnly: Viz Debugger: Open Viz Editor Admin Crawl List Logs Pro…" at bounding box center [784, 376] width 1568 height 752
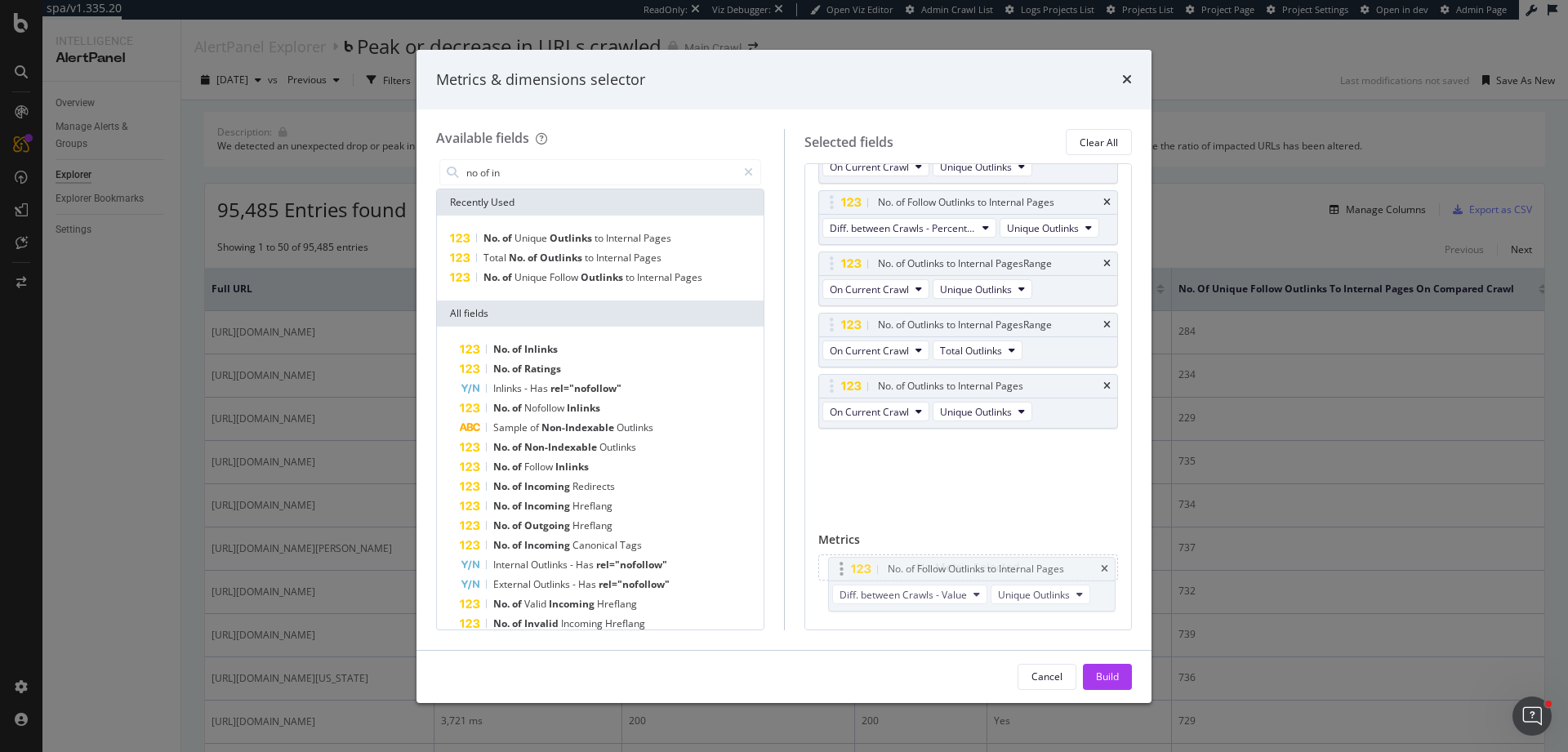
drag, startPoint x: 832, startPoint y: 443, endPoint x: 842, endPoint y: 562, distance: 119.4
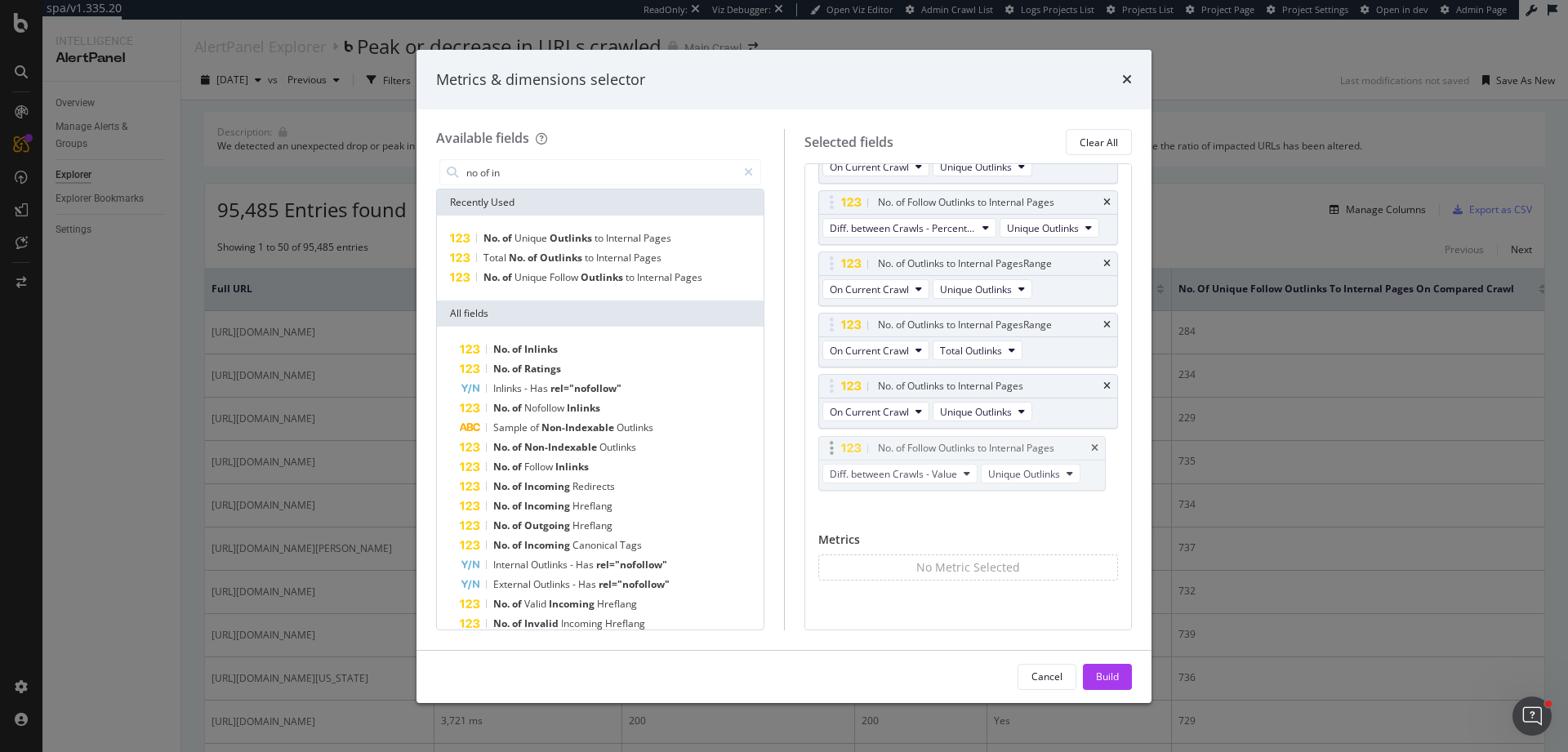
click at [842, 562] on body "spa/v1.335.20 ReadOnly: Viz Debugger: Open Viz Editor Admin Crawl List Logs Pro…" at bounding box center [784, 376] width 1568 height 752
click at [750, 172] on icon "modal" at bounding box center [748, 172] width 9 height 12
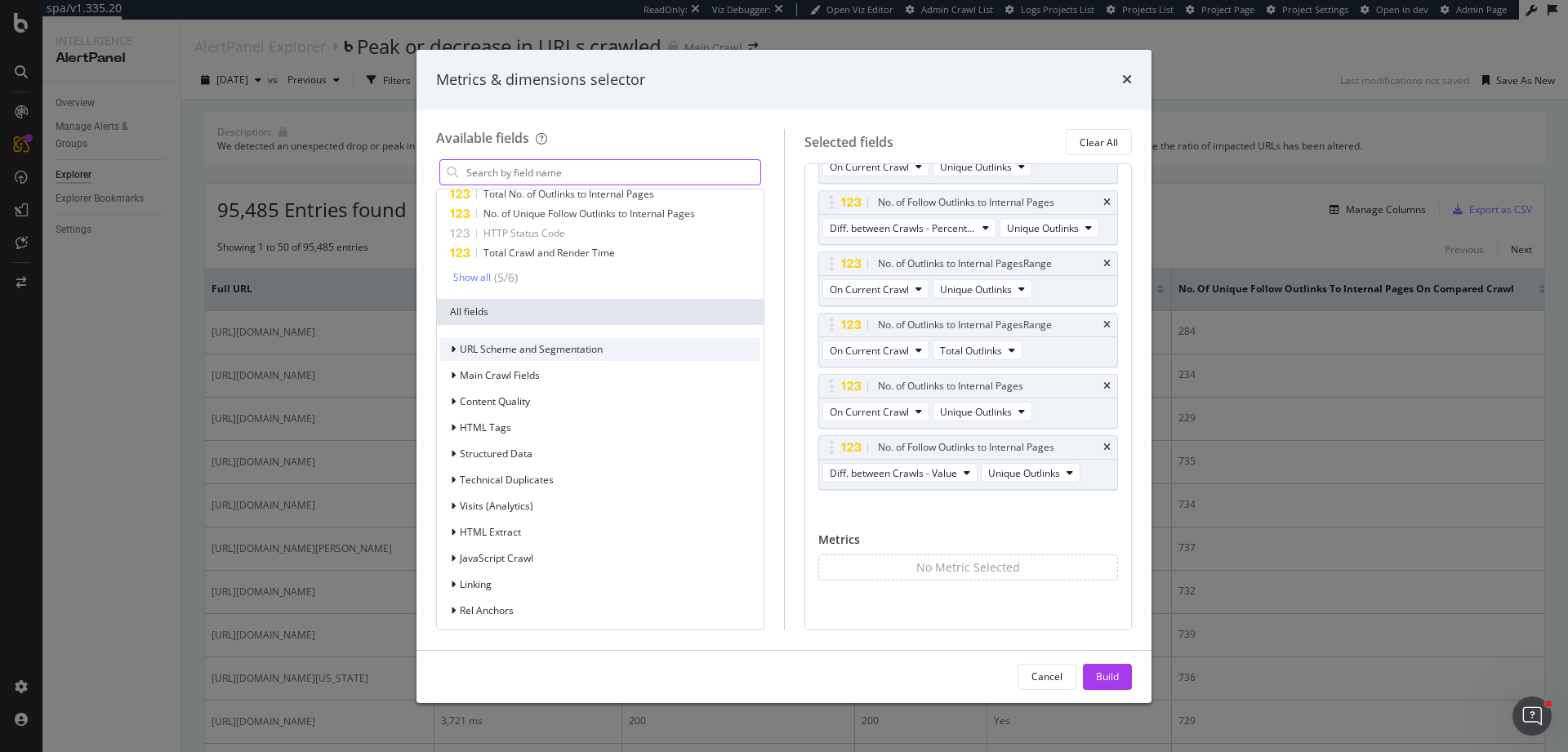
scroll to position [69, 0]
click at [450, 585] on div "modal" at bounding box center [455, 579] width 10 height 17
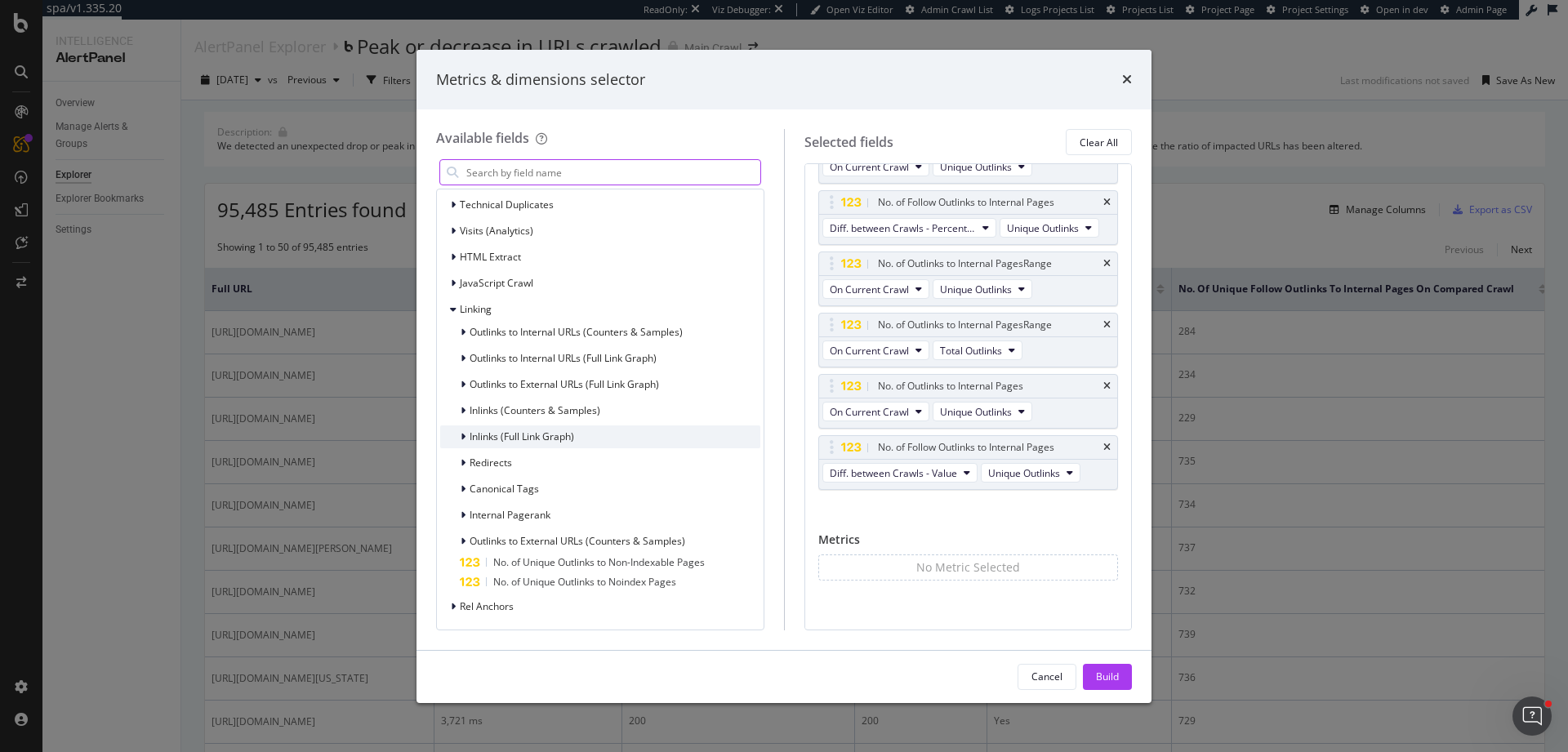
scroll to position [341, 0]
click at [462, 433] on icon "modal" at bounding box center [463, 435] width 5 height 10
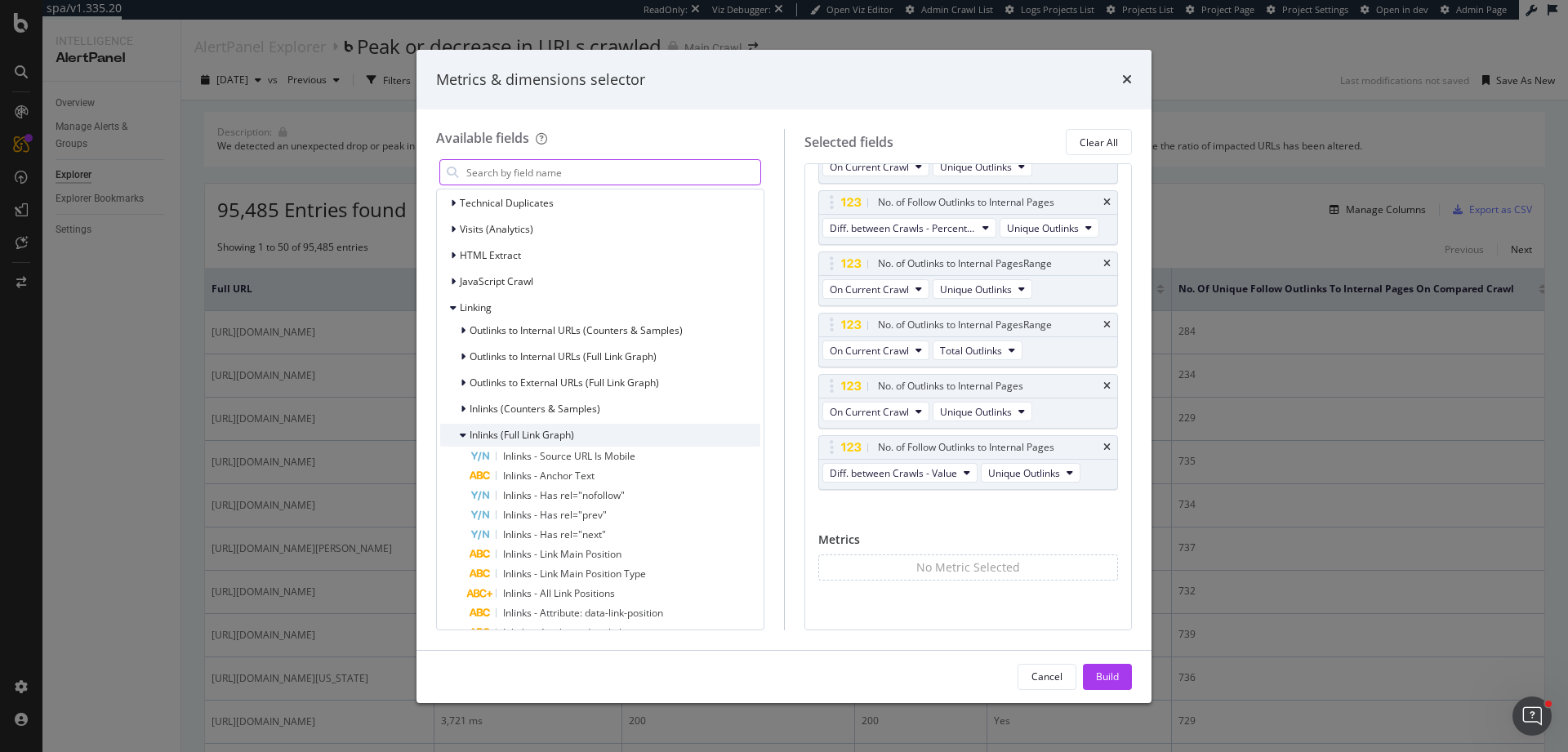
click at [463, 434] on icon "modal" at bounding box center [463, 435] width 7 height 10
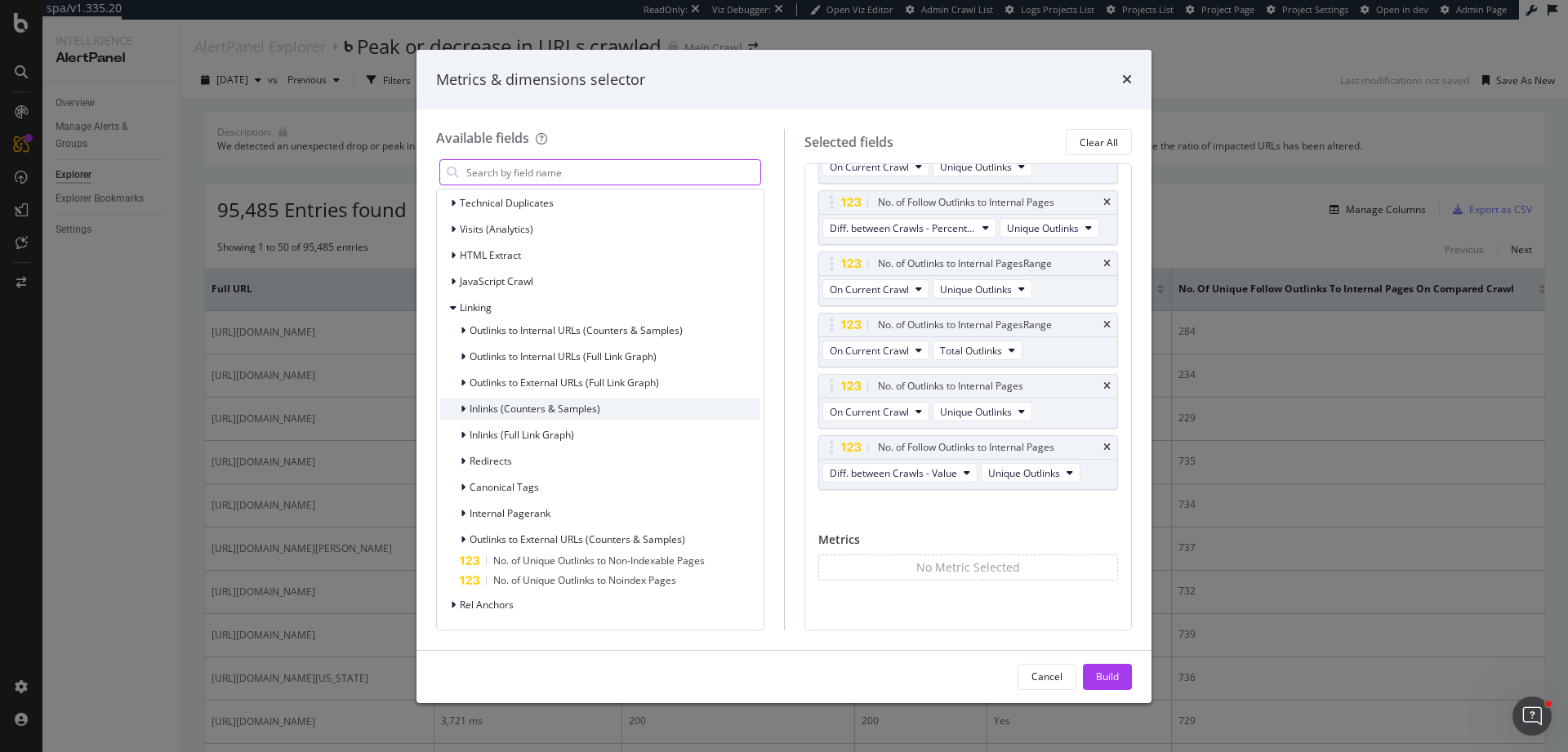
click at [463, 404] on icon "modal" at bounding box center [463, 409] width 5 height 10
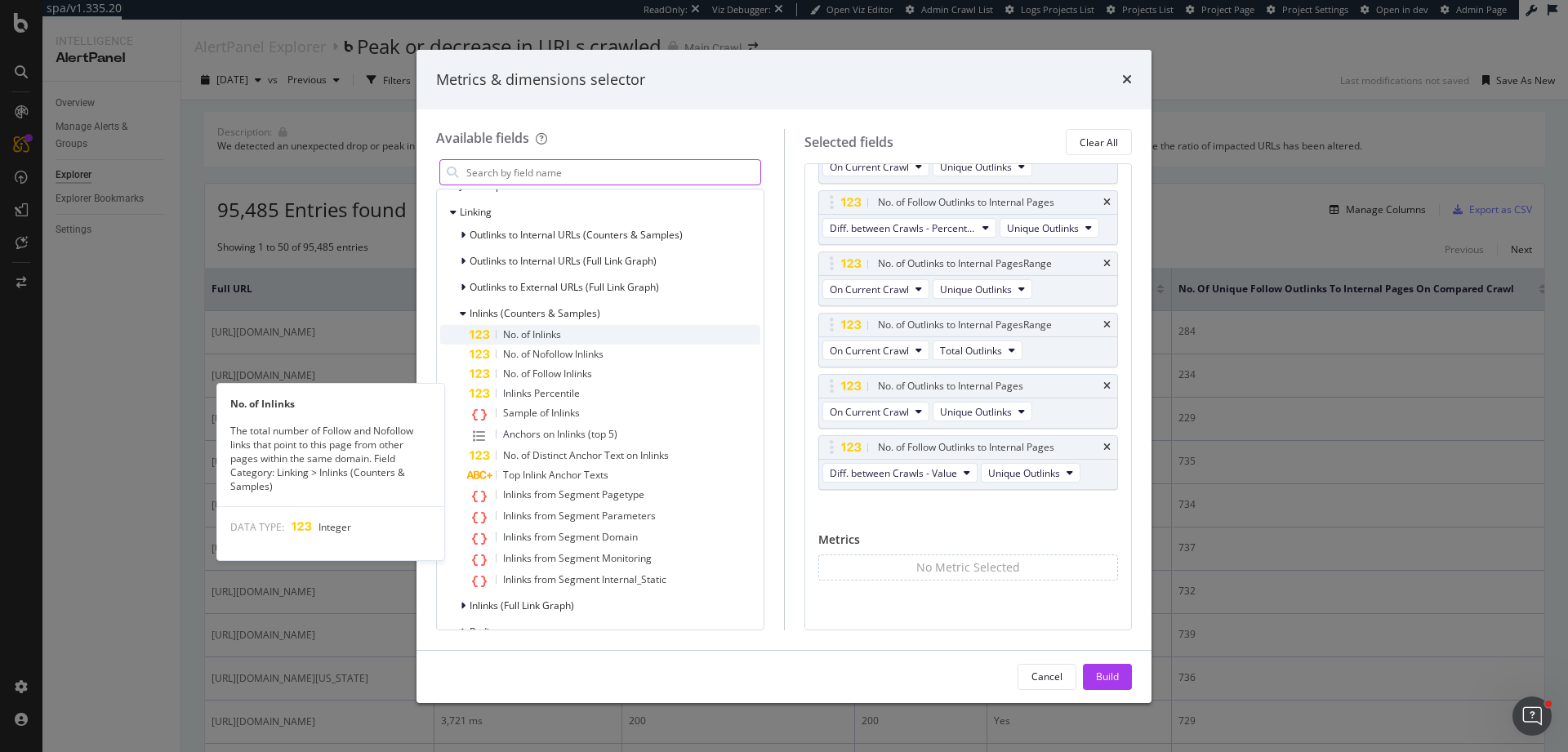
scroll to position [438, 0]
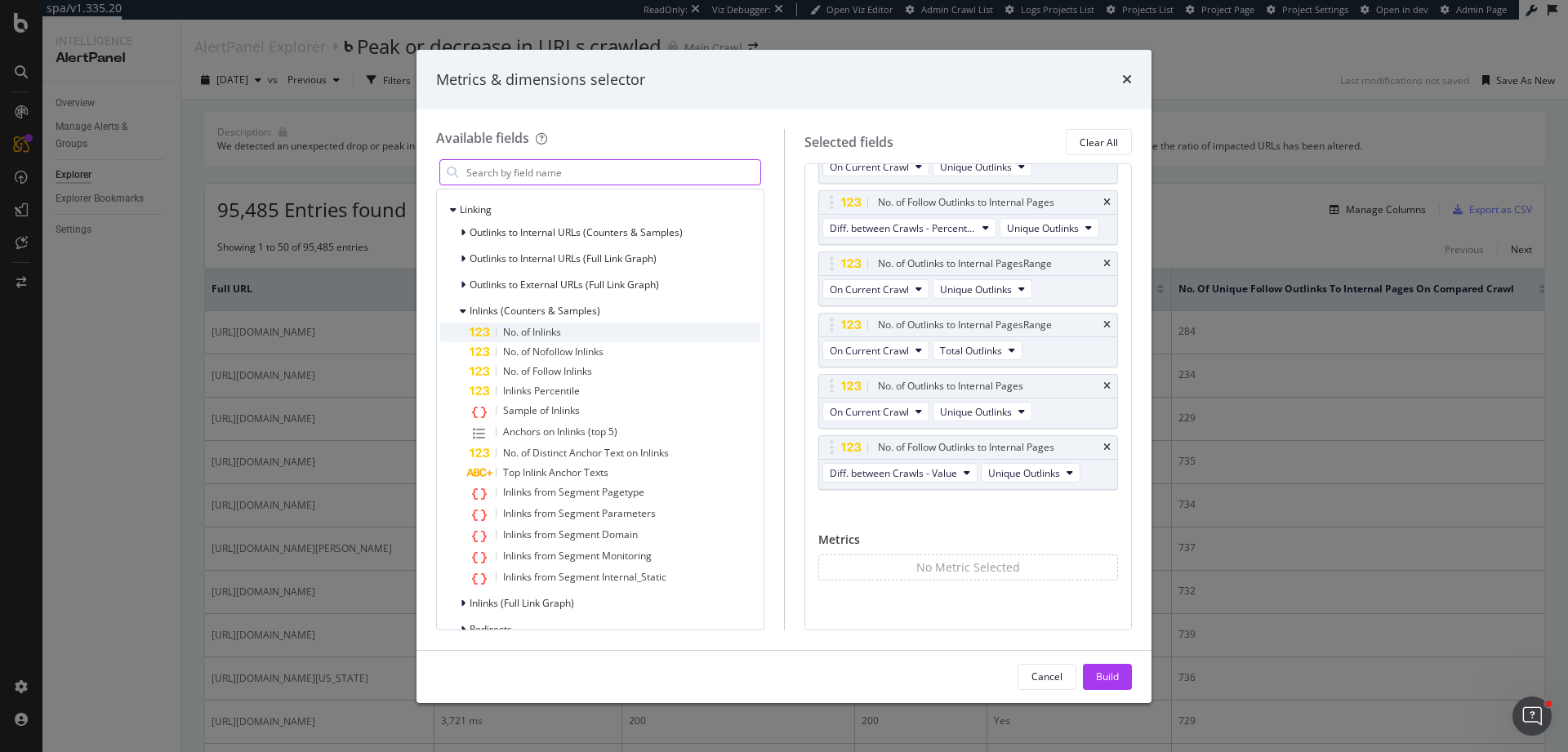
click at [602, 332] on div "No. of Inlinks" at bounding box center [615, 331] width 291 height 19
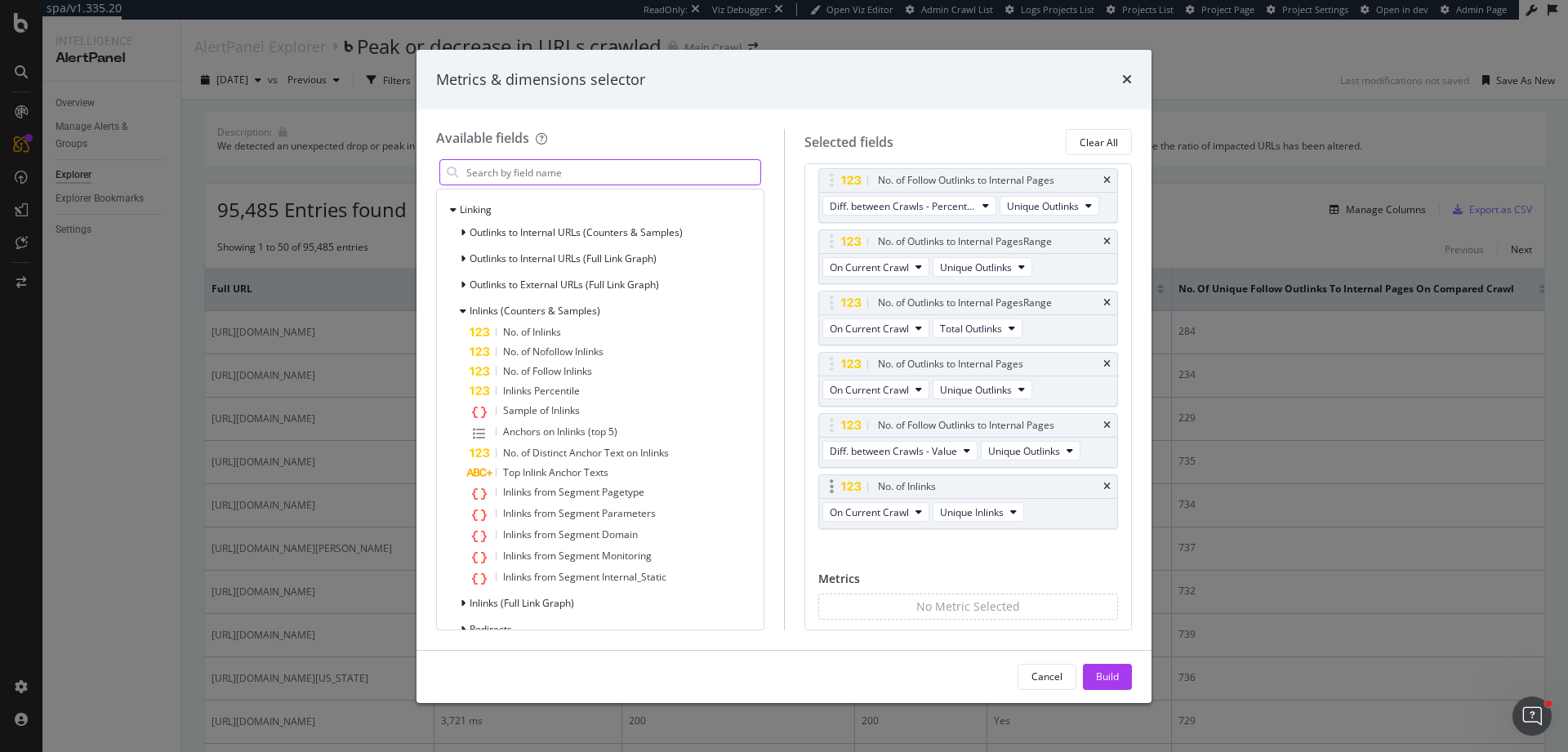
click at [1095, 498] on div "No. of Inlinks" at bounding box center [969, 486] width 299 height 23
click at [1103, 492] on icon "times" at bounding box center [1106, 487] width 8 height 10
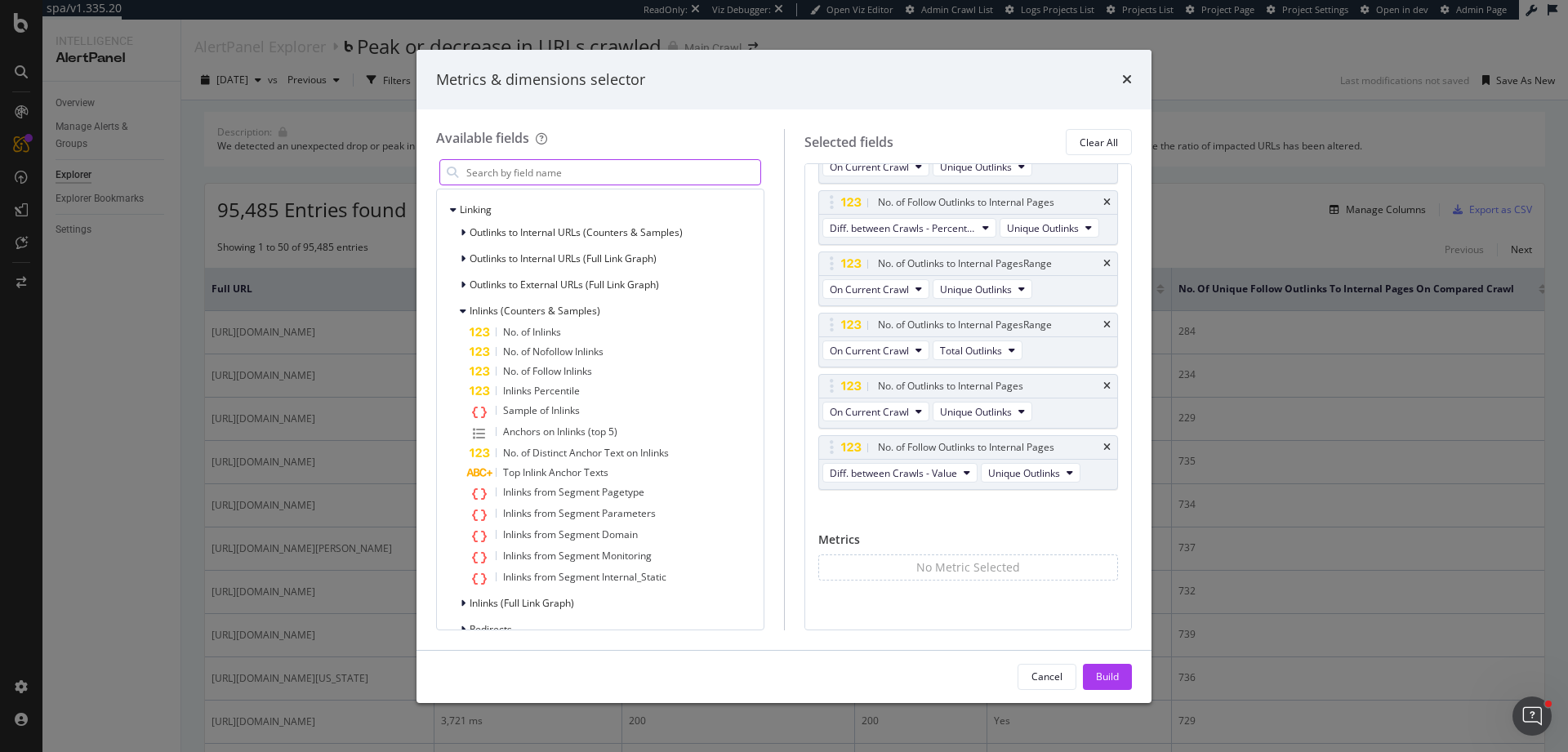
click at [1120, 89] on div "Metrics & dimensions selector" at bounding box center [783, 79] width 695 height 21
click at [1120, 82] on div "Metrics & dimensions selector" at bounding box center [783, 79] width 695 height 21
click at [1125, 79] on icon "times" at bounding box center [1127, 79] width 10 height 13
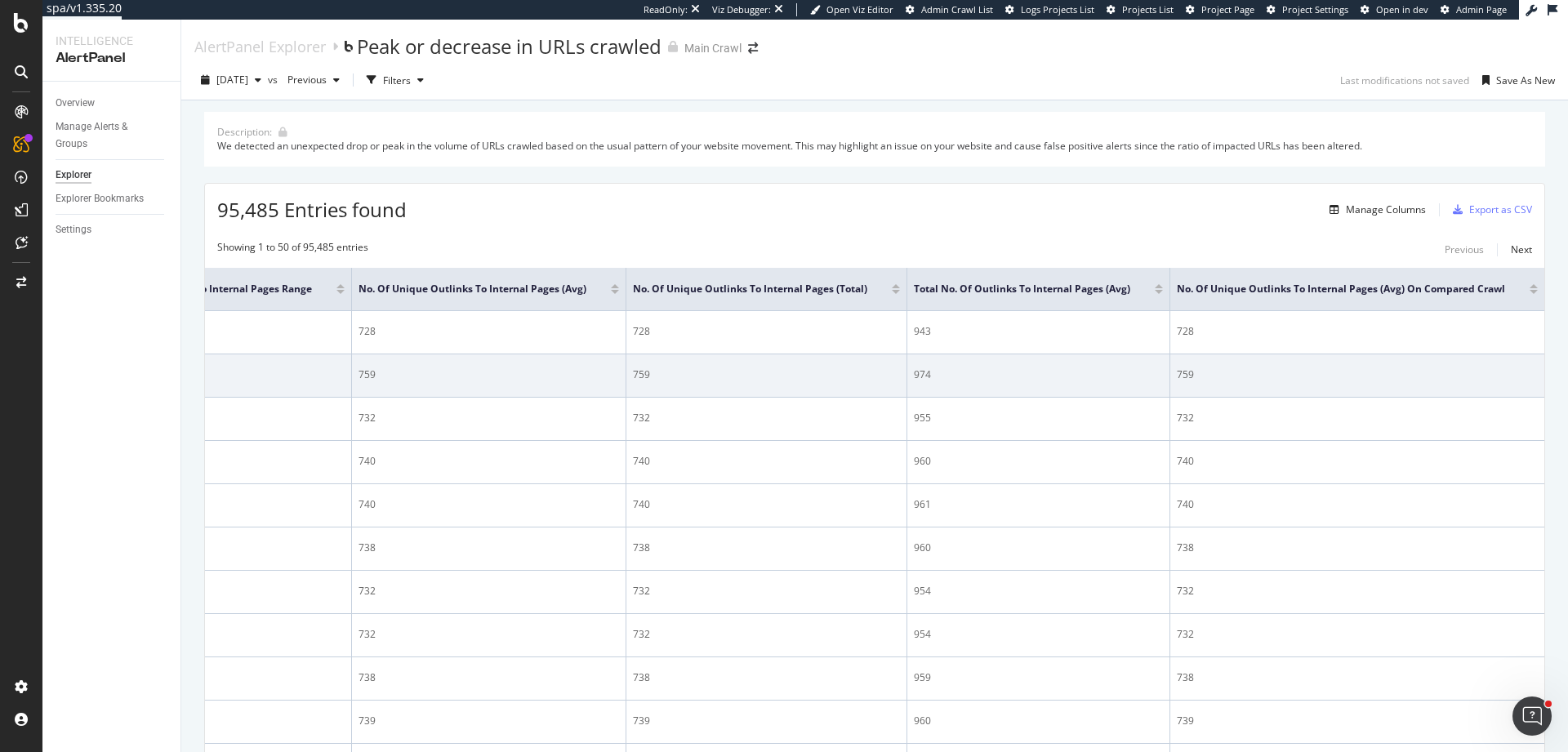
scroll to position [0, 2544]
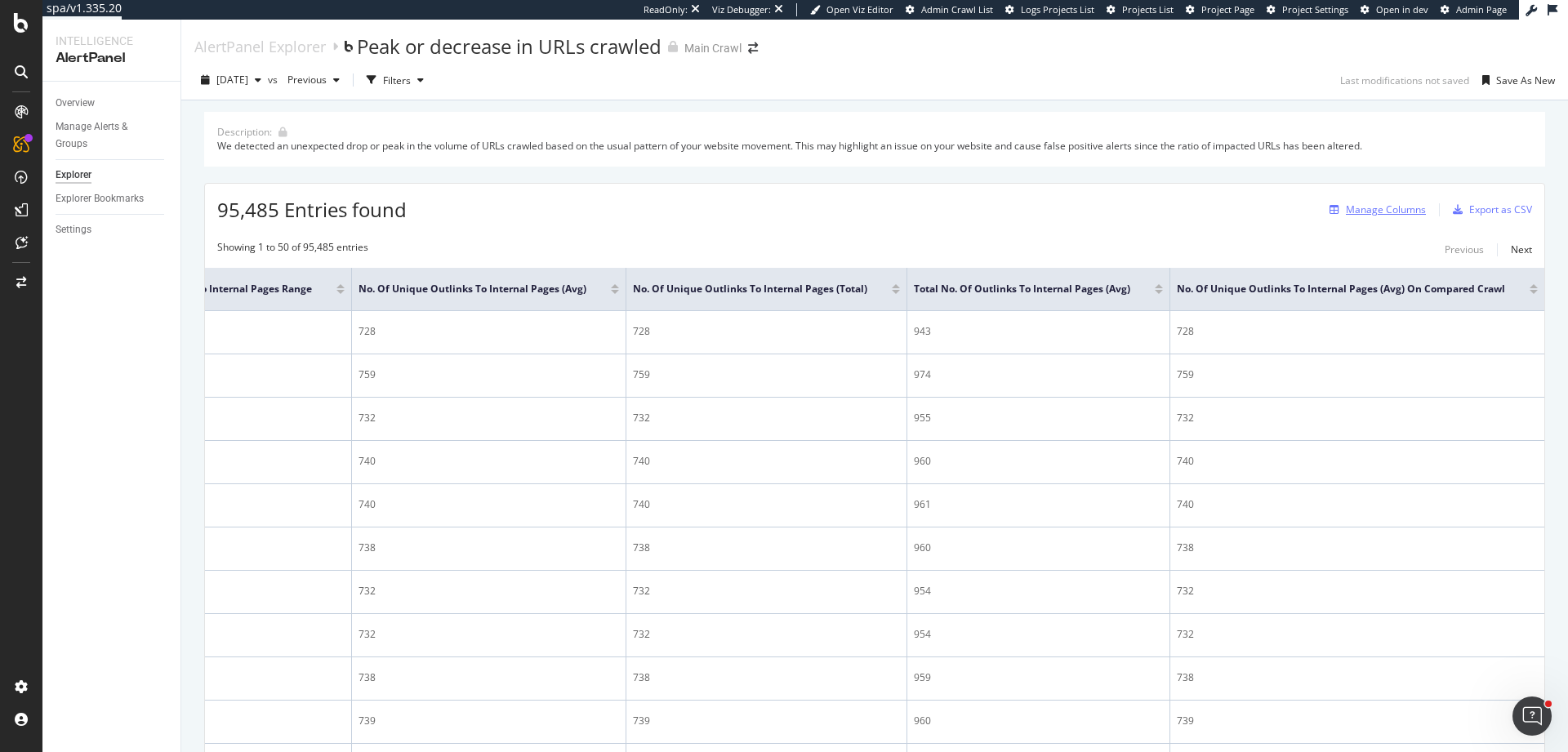
click at [1346, 212] on div "Manage Columns" at bounding box center [1386, 209] width 80 height 14
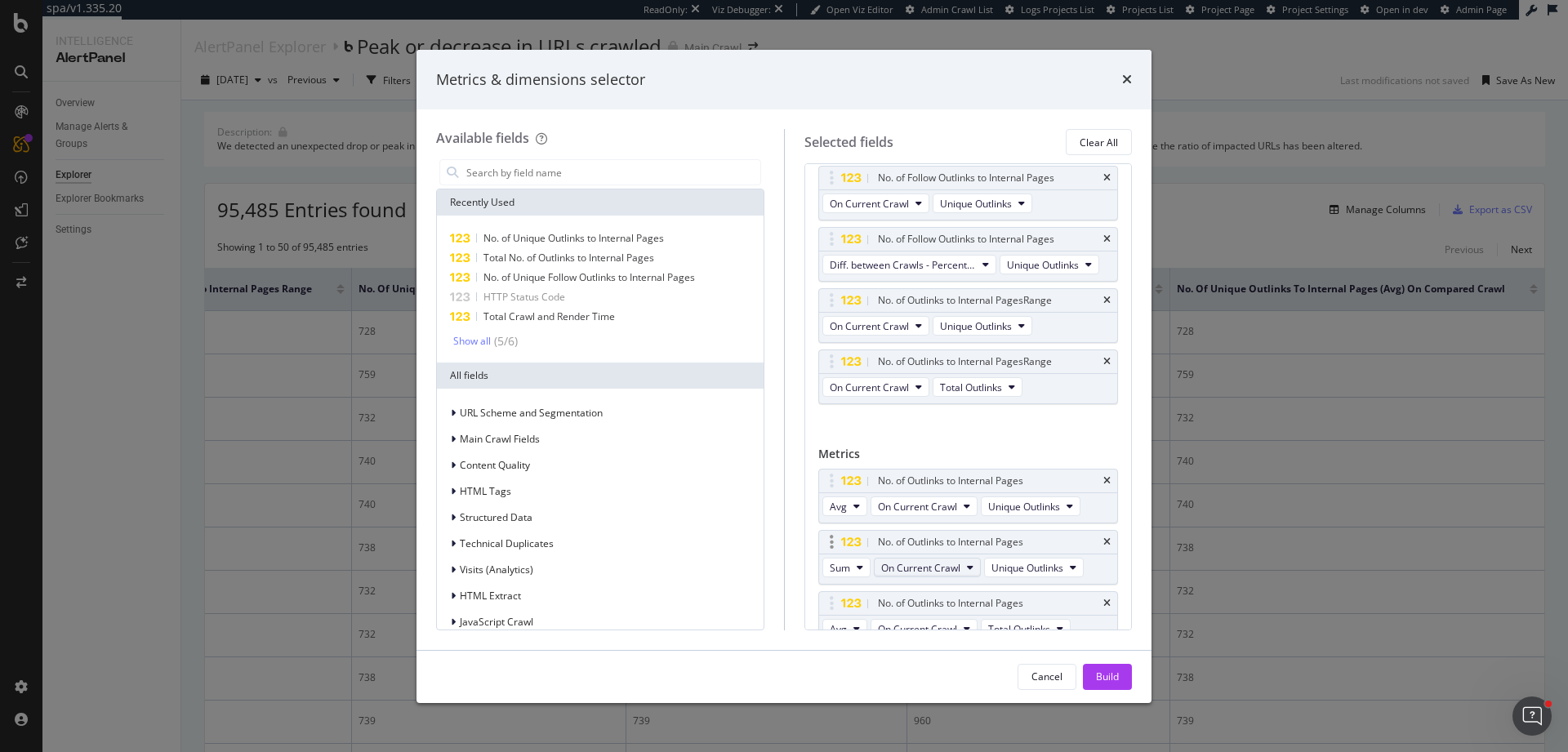
scroll to position [527, 0]
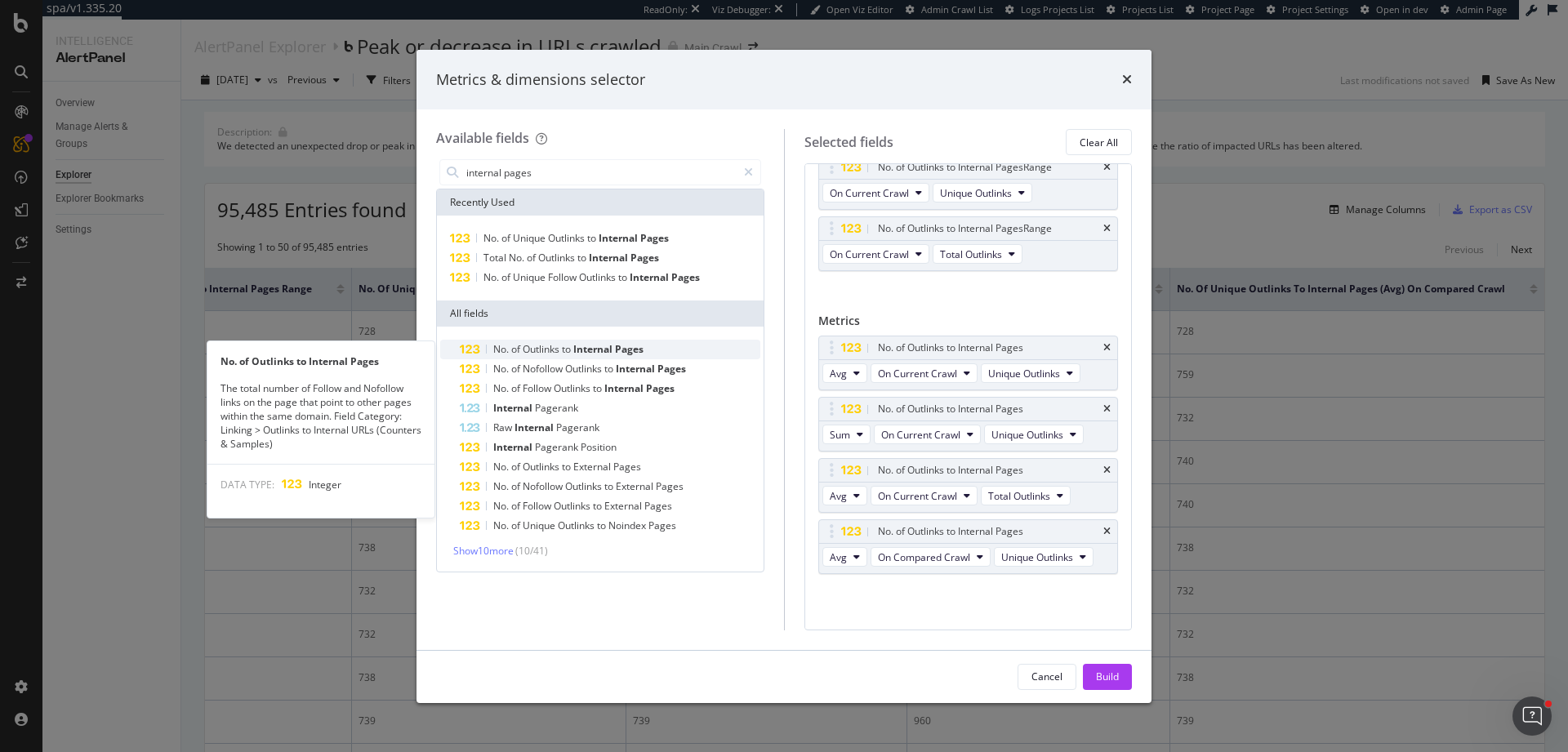
type input "internal pages"
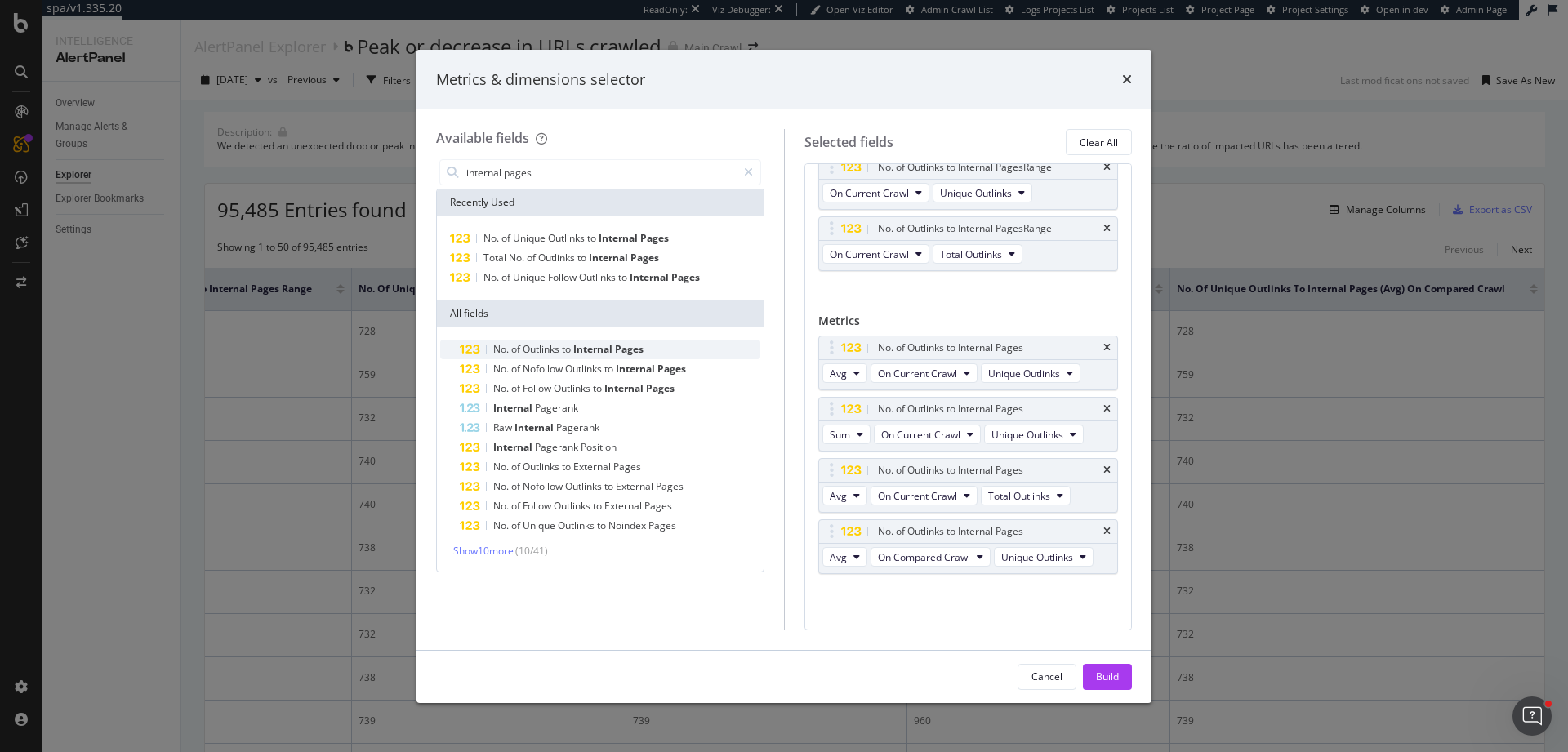
click at [626, 351] on span "Pages" at bounding box center [629, 349] width 28 height 14
click at [843, 559] on span "Avg" at bounding box center [838, 557] width 18 height 14
click at [857, 617] on span "Sum" at bounding box center [846, 618] width 20 height 15
click at [1060, 562] on span "Total Outlinks" at bounding box center [1032, 557] width 62 height 14
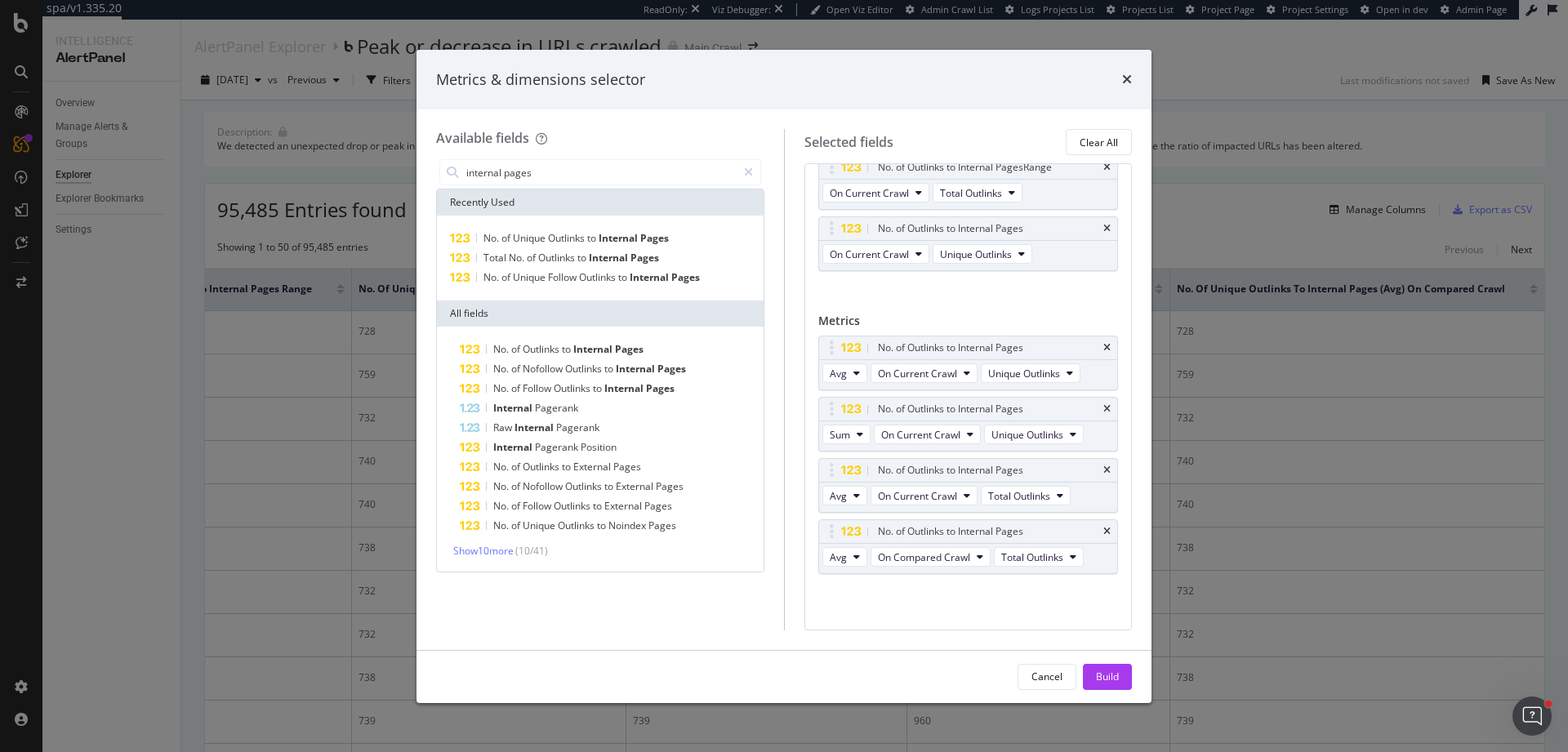
click at [942, 599] on div "No. of Outlinks to Internal Pages Avg On Current Crawl Unique Outlinks No. of O…" at bounding box center [969, 472] width 301 height 274
click at [826, 556] on button "Avg" at bounding box center [845, 556] width 45 height 19
click at [855, 611] on span "Sum" at bounding box center [846, 618] width 20 height 15
click at [1121, 680] on button "Build" at bounding box center [1107, 676] width 49 height 26
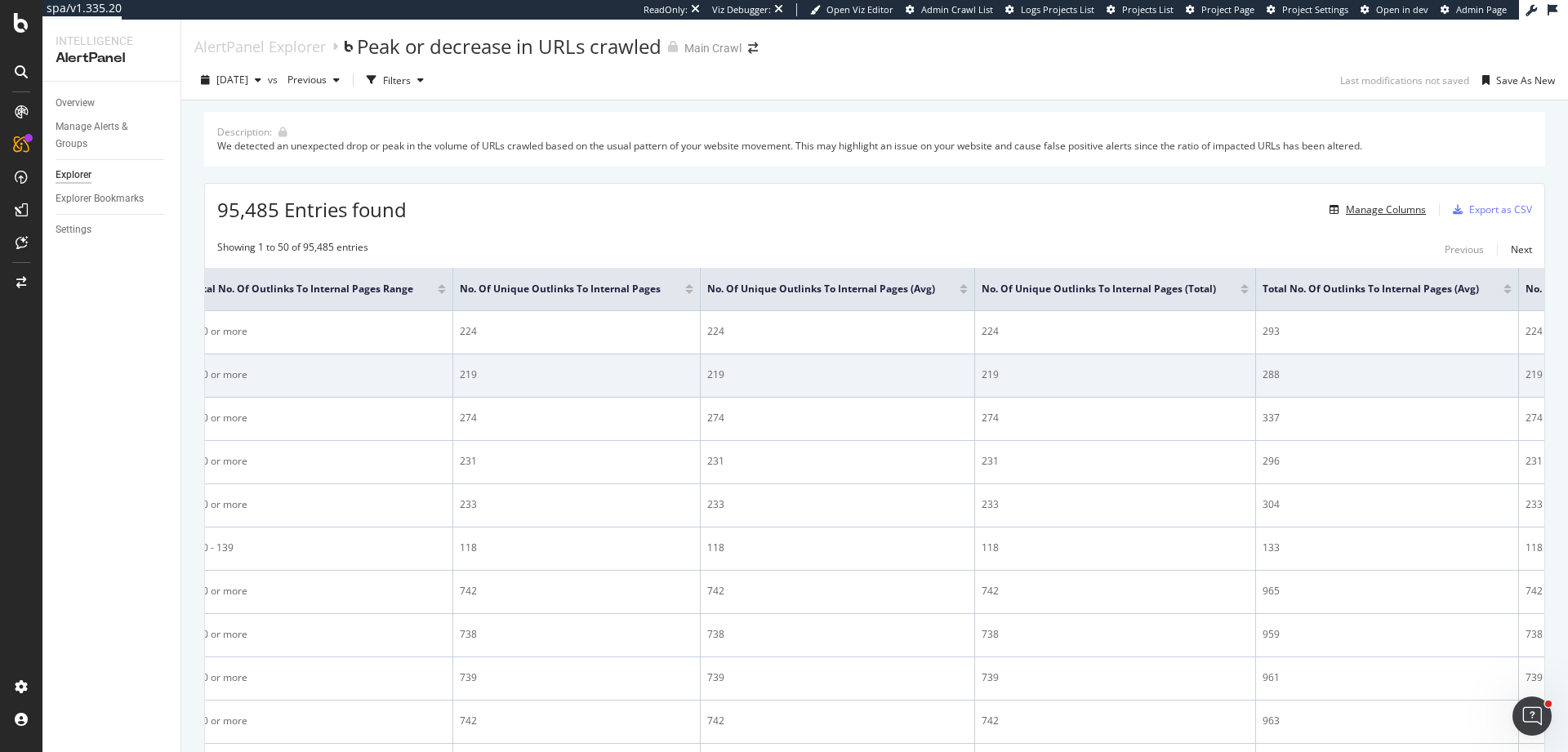
scroll to position [0, 2791]
